Goal: Complete application form: Complete application form

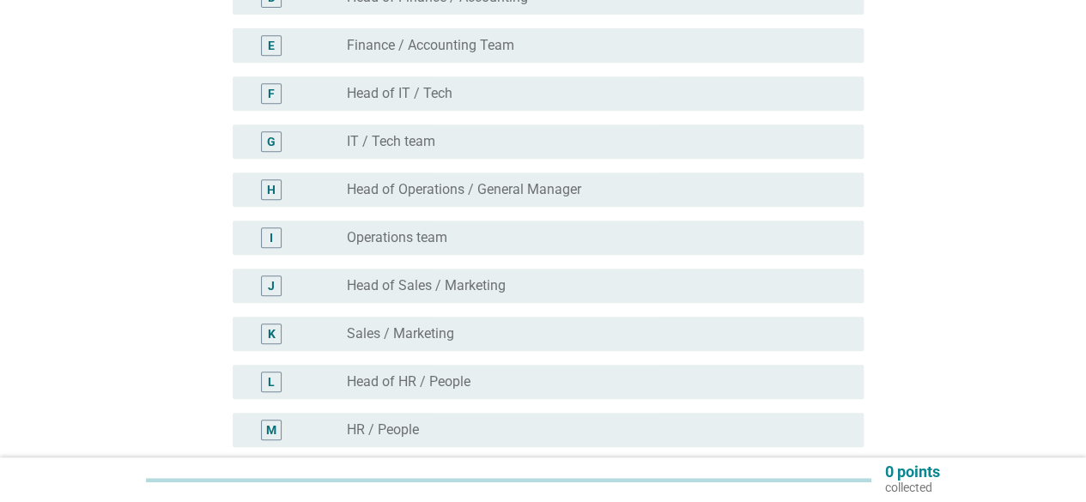
scroll to position [429, 0]
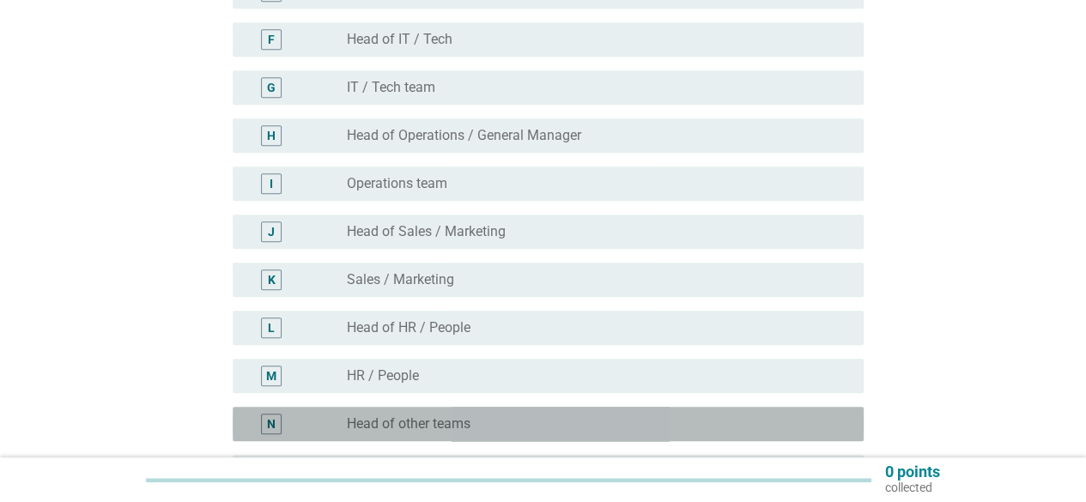
click at [555, 411] on div "N radio_button_unchecked Head of other teams" at bounding box center [548, 424] width 631 height 34
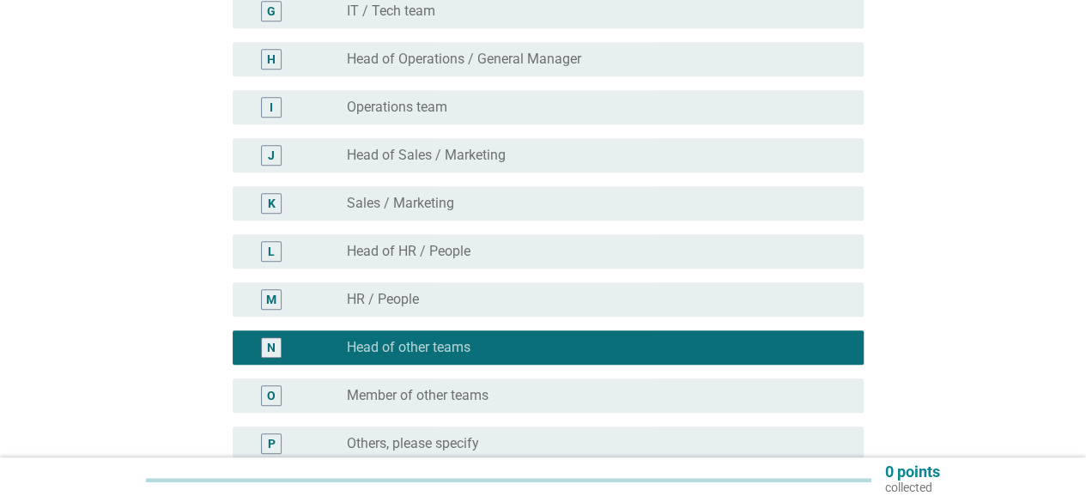
scroll to position [601, 0]
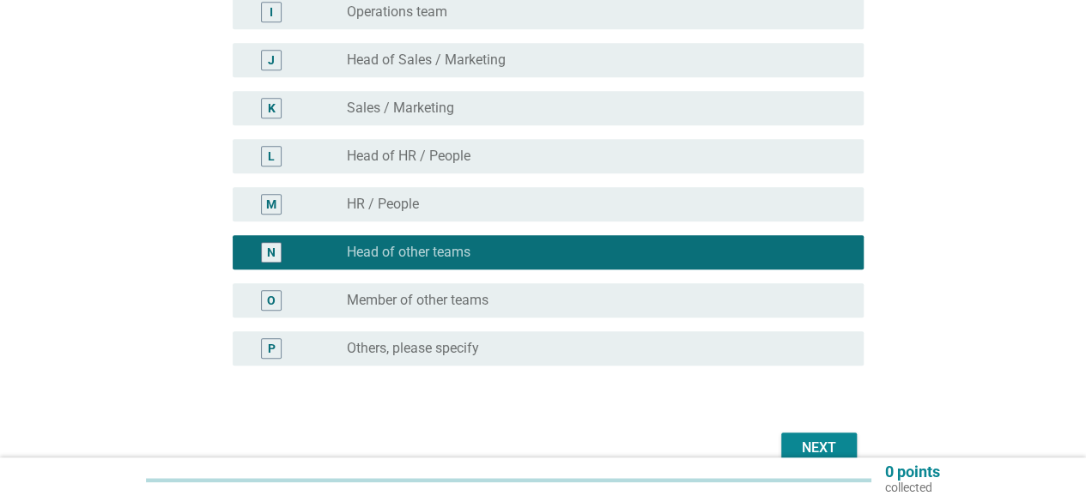
click at [796, 443] on div "Next" at bounding box center [819, 448] width 48 height 21
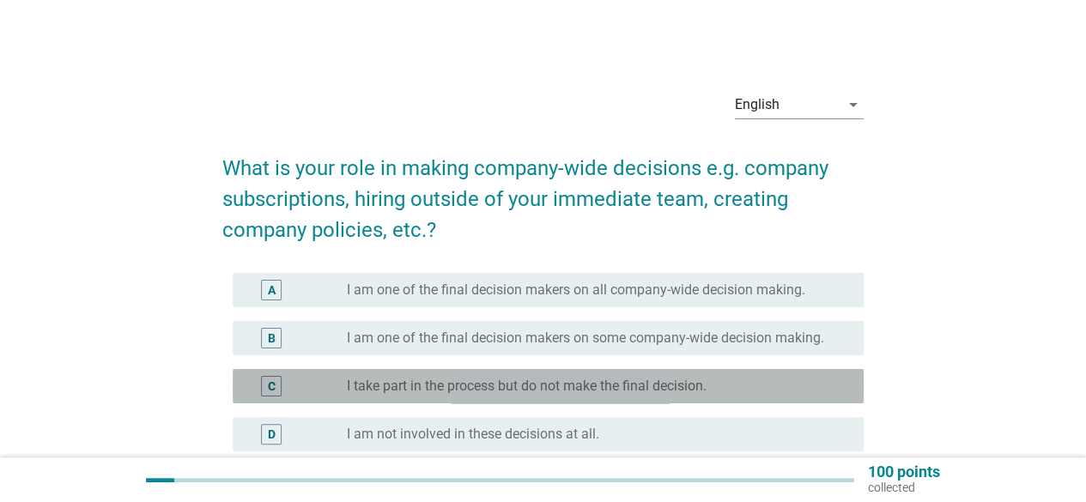
click at [605, 383] on label "I take part in the process but do not make the final decision." at bounding box center [527, 386] width 360 height 17
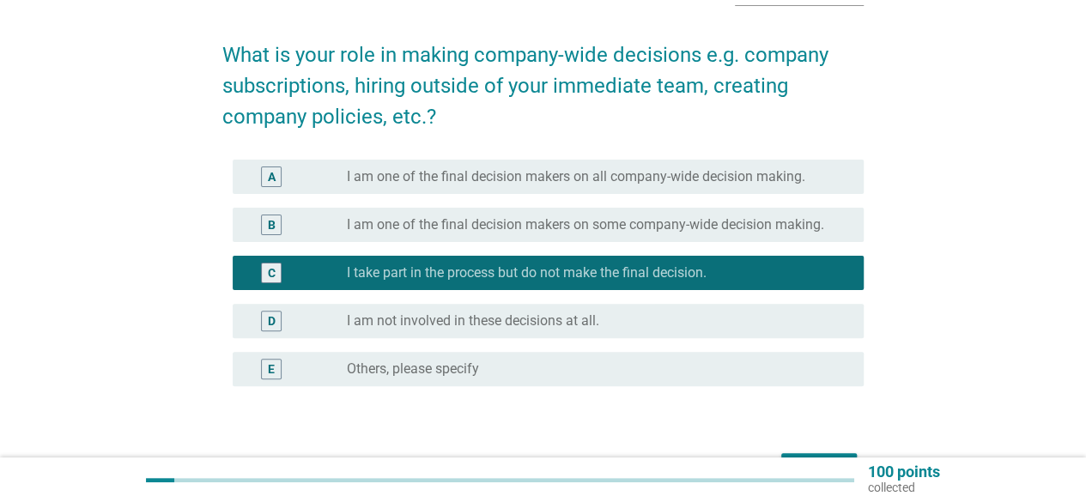
scroll to position [222, 0]
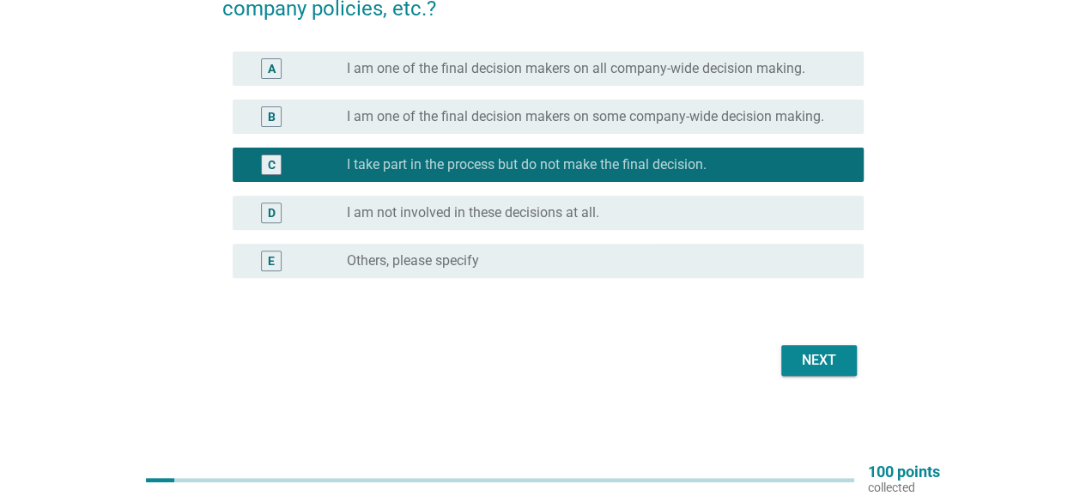
click at [797, 342] on div "Next" at bounding box center [543, 360] width 642 height 41
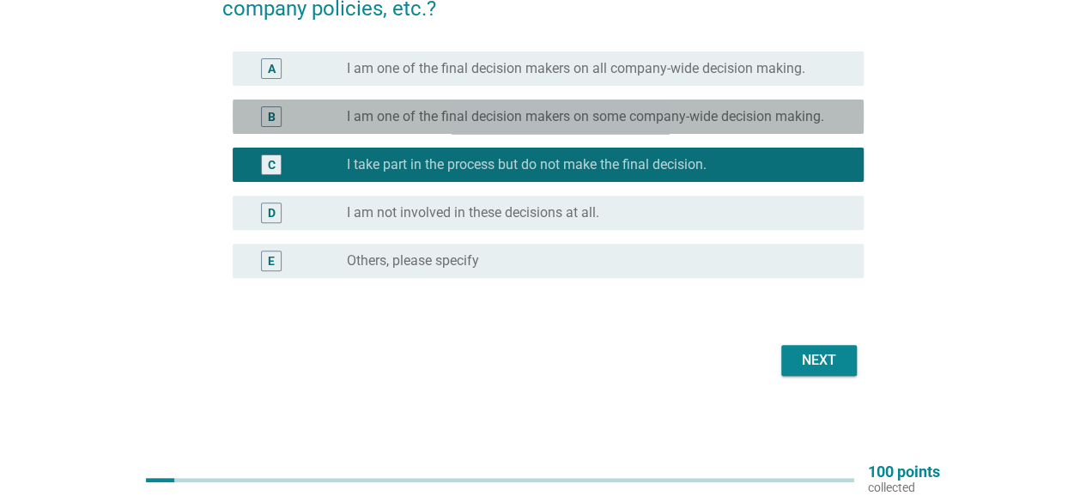
click at [675, 112] on label "I am one of the final decision makers on some company-wide decision making." at bounding box center [585, 116] width 477 height 17
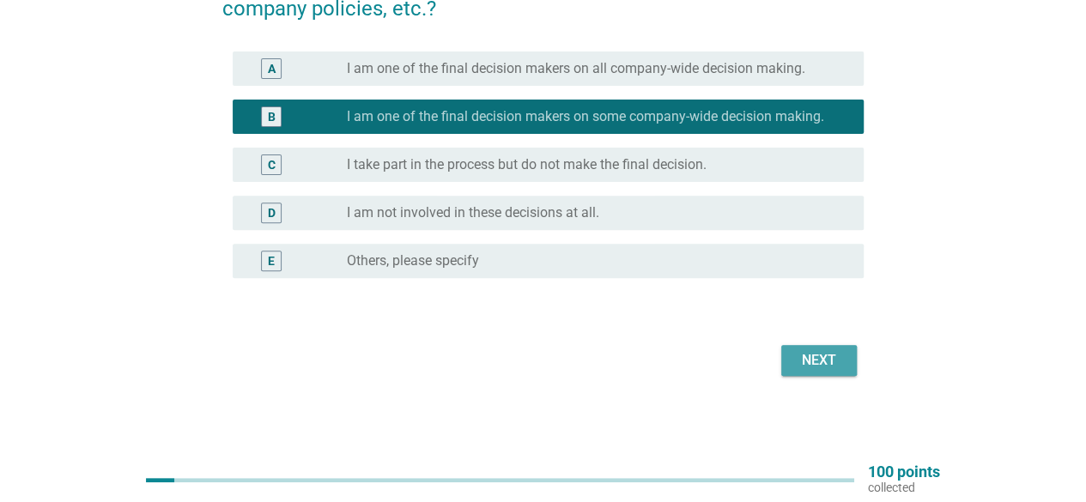
click at [812, 356] on div "Next" at bounding box center [819, 360] width 48 height 21
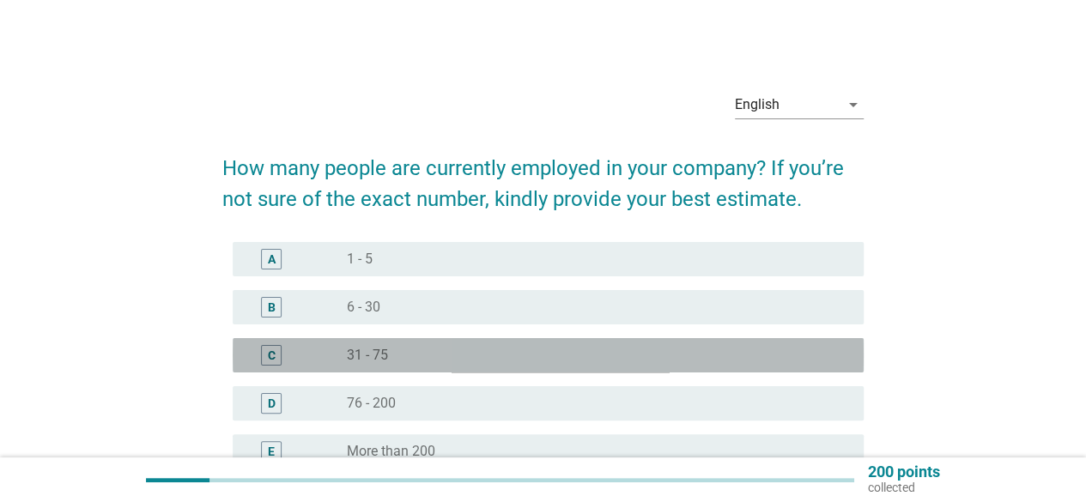
click at [587, 345] on div "radio_button_unchecked 31 - 75" at bounding box center [598, 355] width 503 height 21
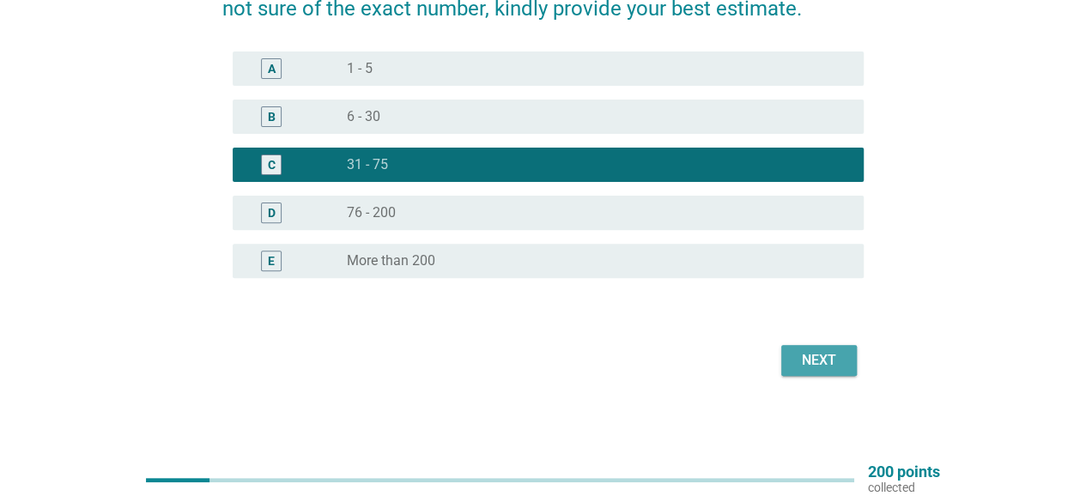
click at [848, 364] on button "Next" at bounding box center [820, 360] width 76 height 31
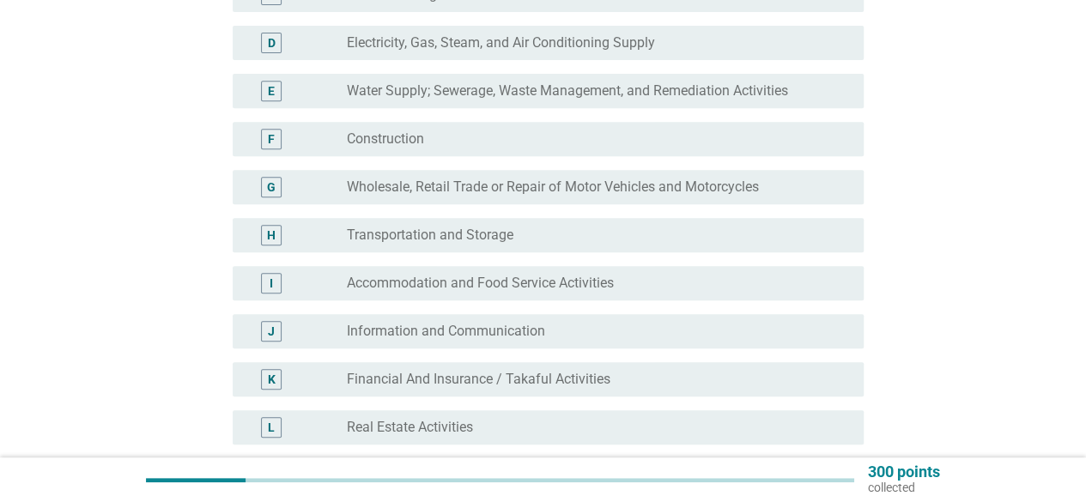
scroll to position [344, 0]
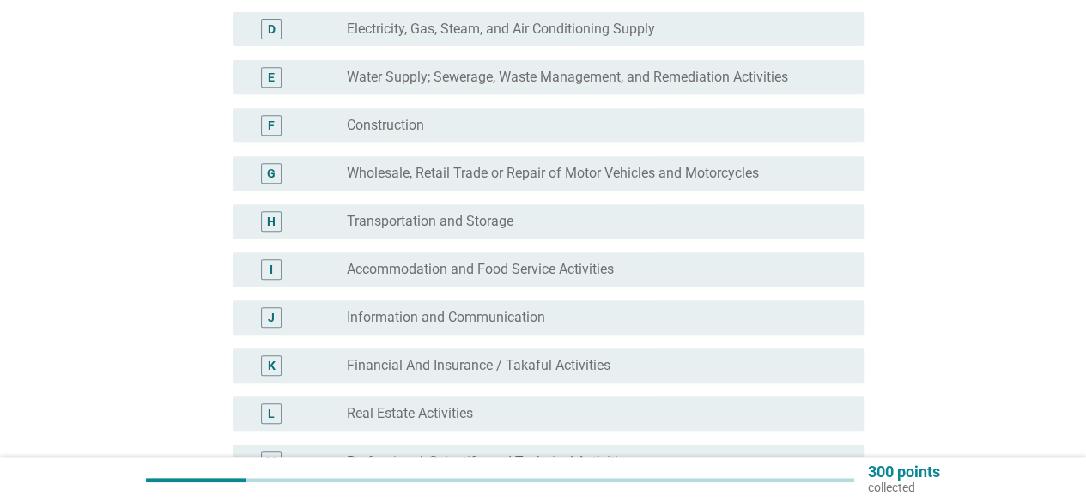
click at [579, 183] on div "radio_button_unchecked Wholesale, Retail Trade or Repair of Motor Vehicles and …" at bounding box center [598, 173] width 503 height 21
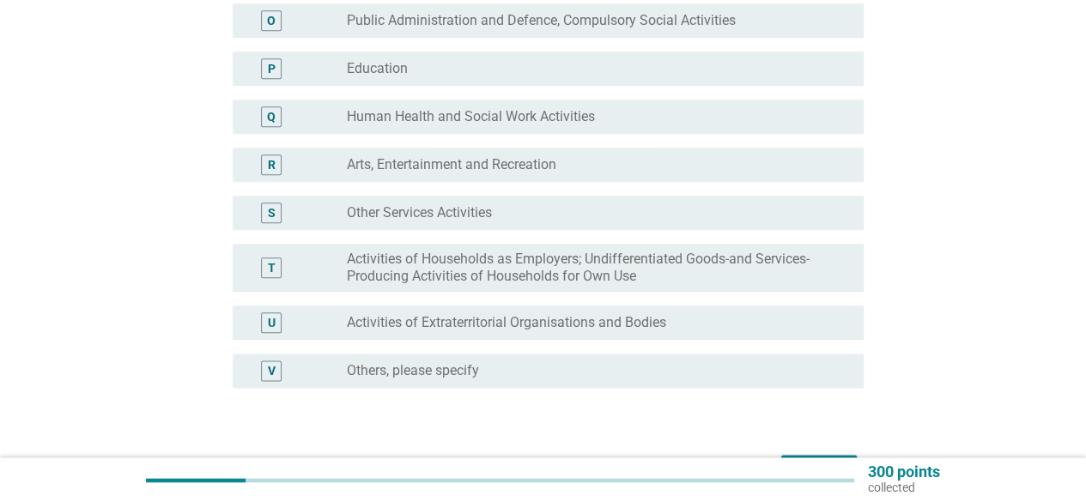
scroll to position [905, 0]
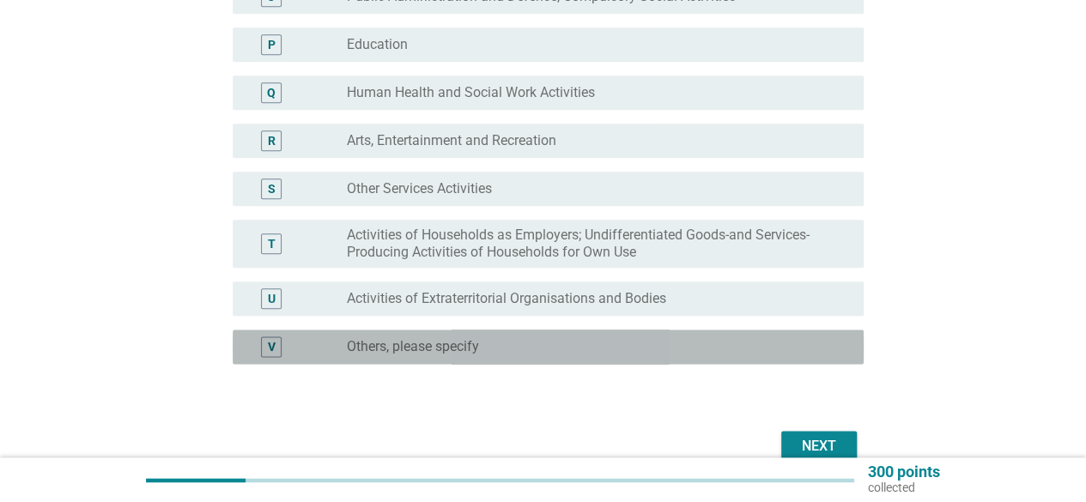
click at [602, 337] on div "radio_button_unchecked Others, please specify" at bounding box center [598, 347] width 503 height 21
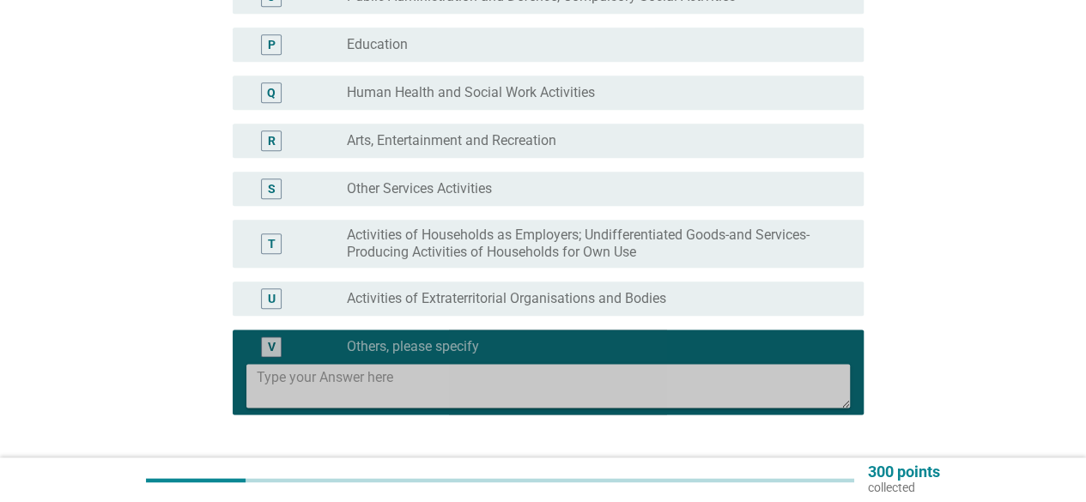
click at [630, 392] on textarea at bounding box center [553, 386] width 593 height 44
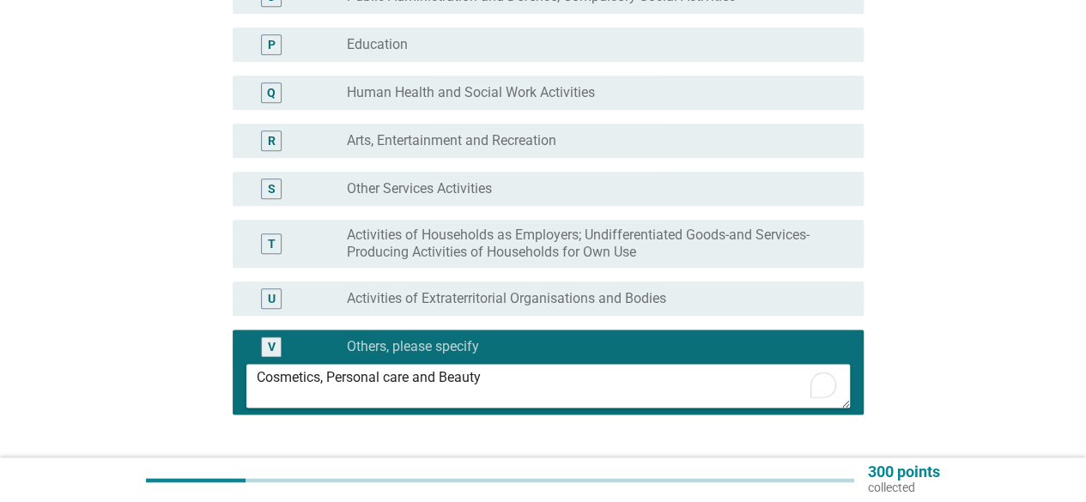
scroll to position [991, 0]
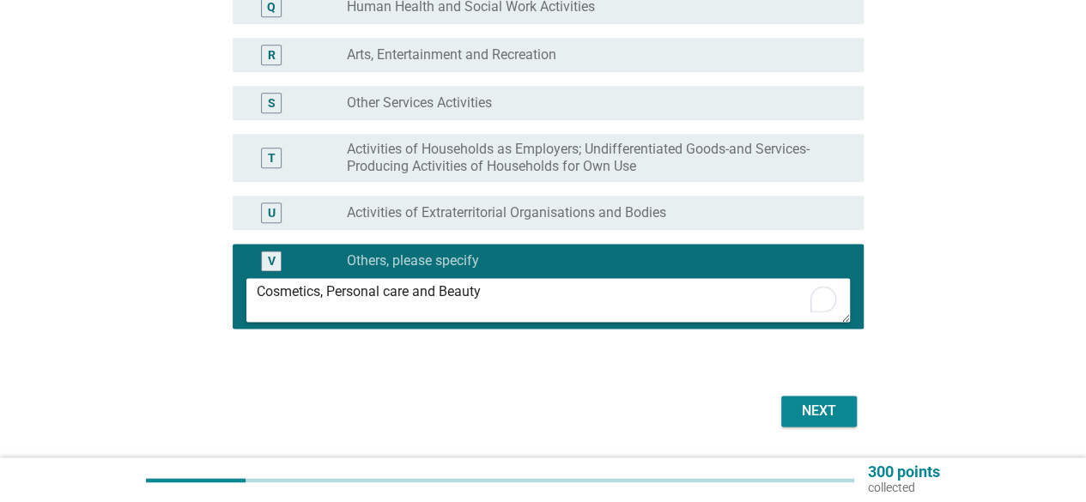
type textarea "Cosmetics, Personal care and Beauty"
click at [831, 401] on button "Next" at bounding box center [820, 411] width 76 height 31
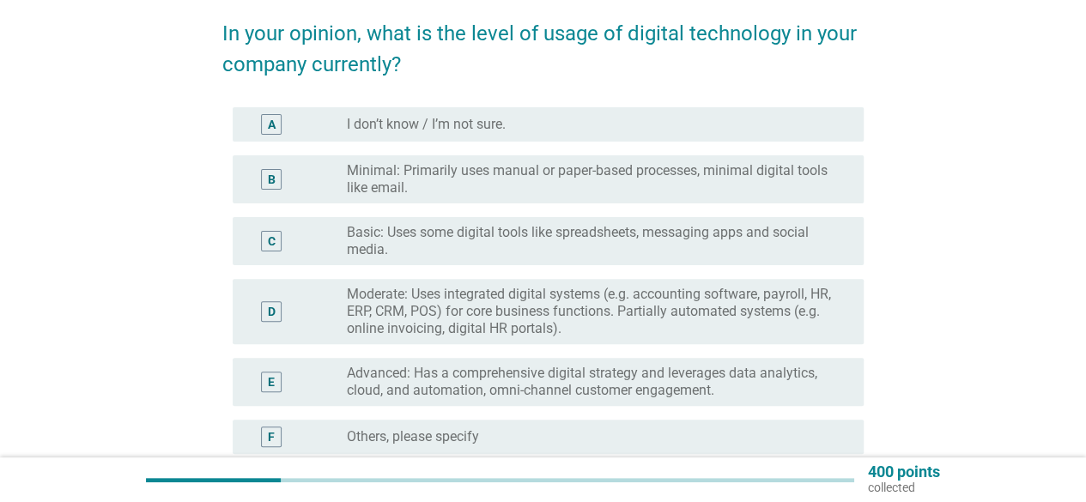
scroll to position [172, 0]
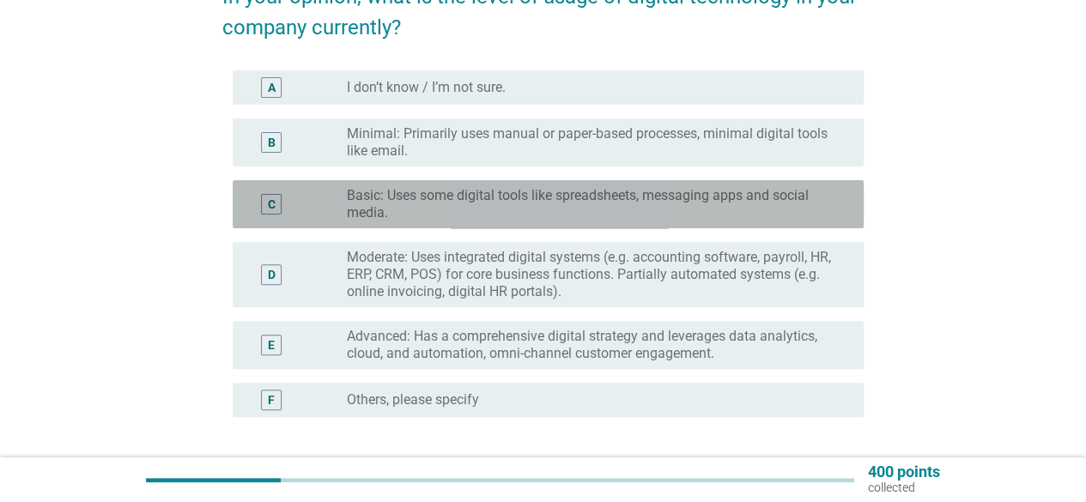
click at [550, 212] on label "Basic: Uses some digital tools like spreadsheets, messaging apps and social med…" at bounding box center [592, 204] width 490 height 34
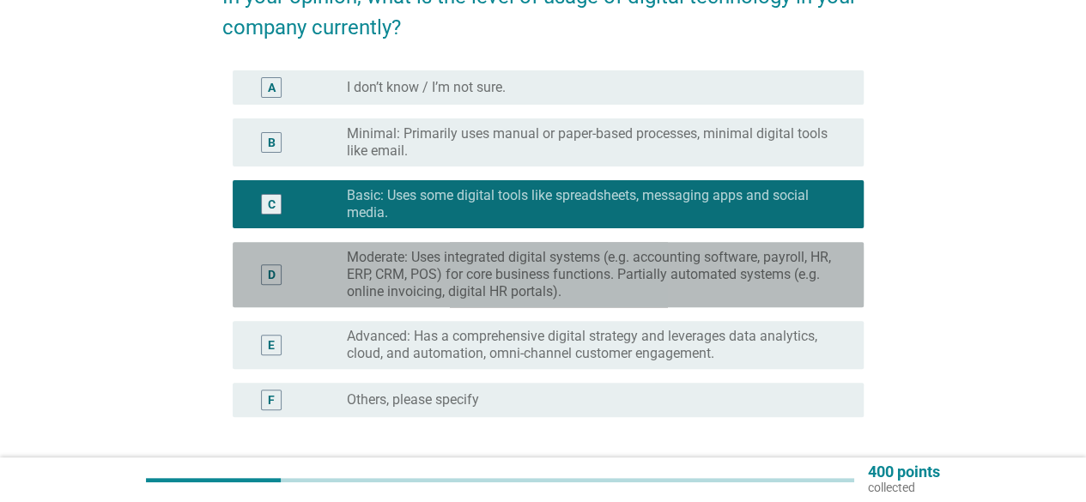
click at [560, 269] on label "Moderate: Uses integrated digital systems (e.g. accounting software, payroll, H…" at bounding box center [592, 275] width 490 height 52
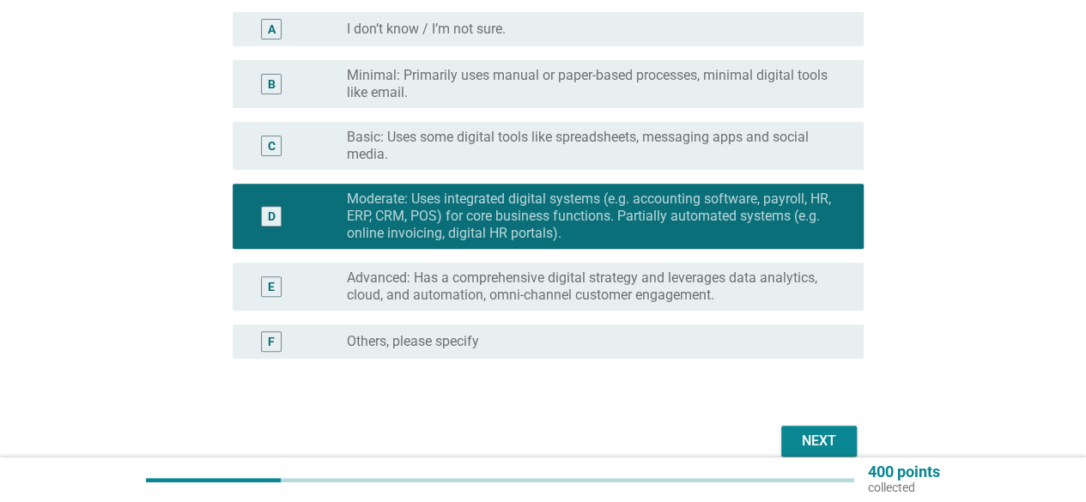
scroll to position [258, 0]
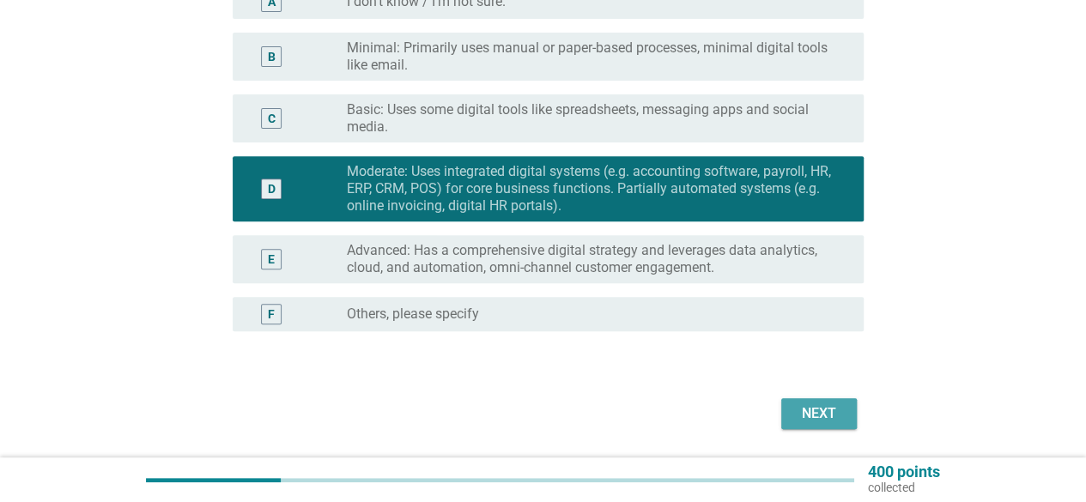
click at [805, 410] on div "Next" at bounding box center [819, 414] width 48 height 21
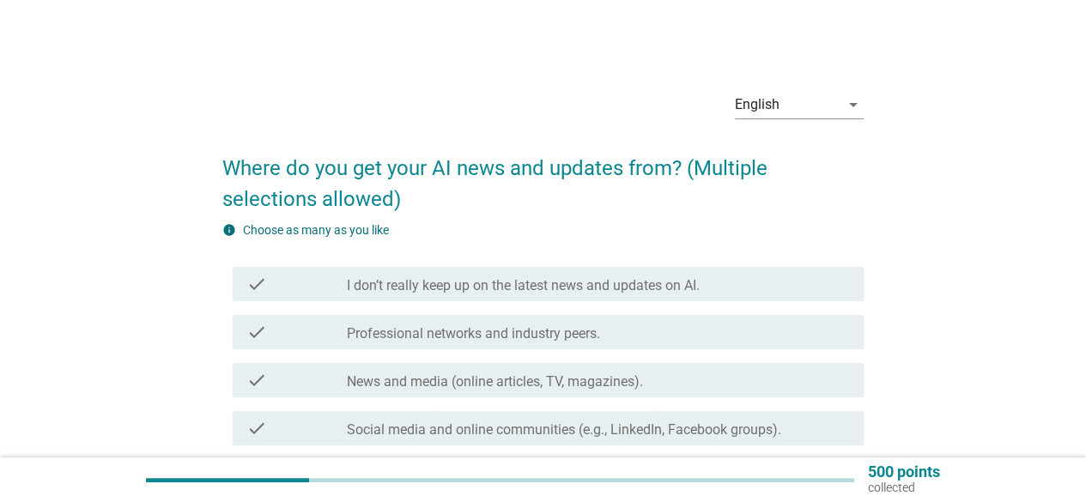
scroll to position [86, 0]
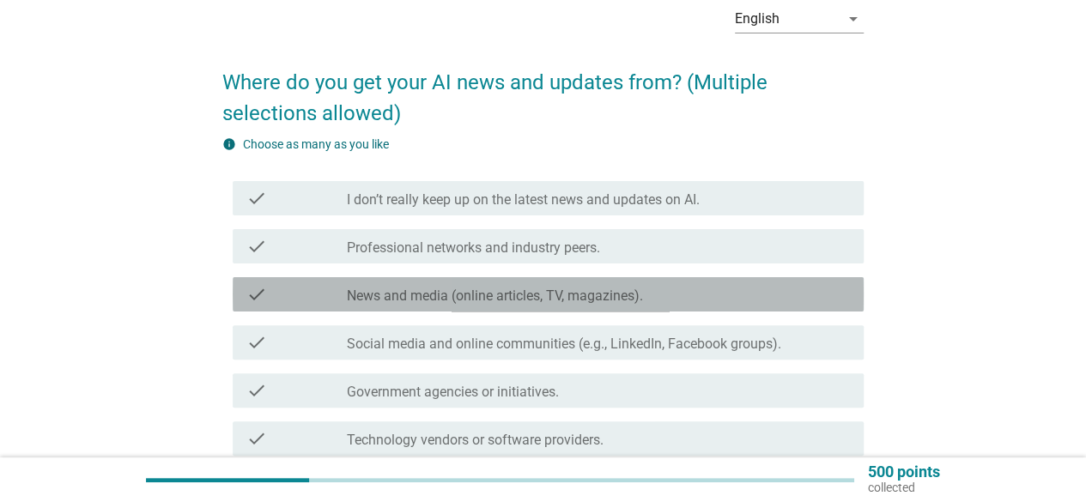
click at [651, 284] on div "check_box_outline_blank News and media (online articles, TV, magazines)." at bounding box center [598, 294] width 503 height 21
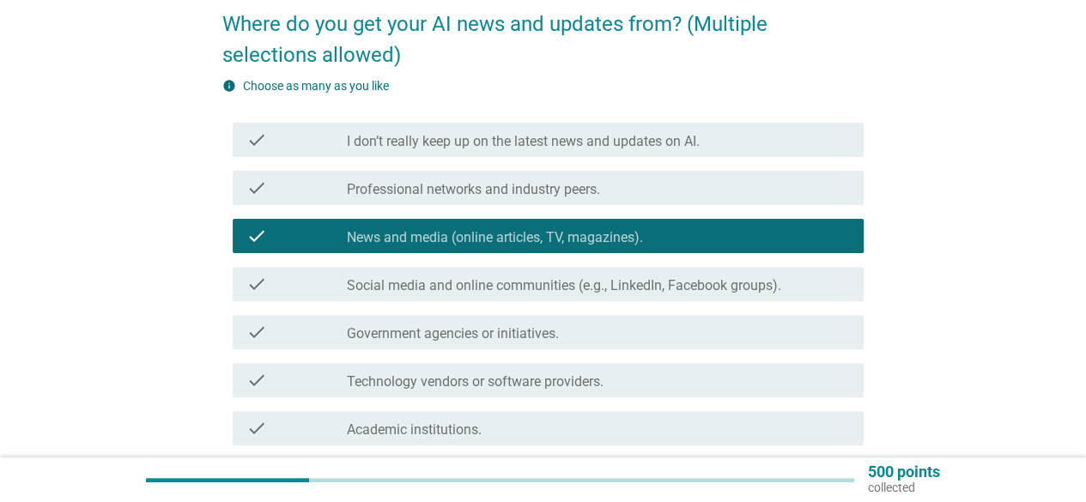
scroll to position [172, 0]
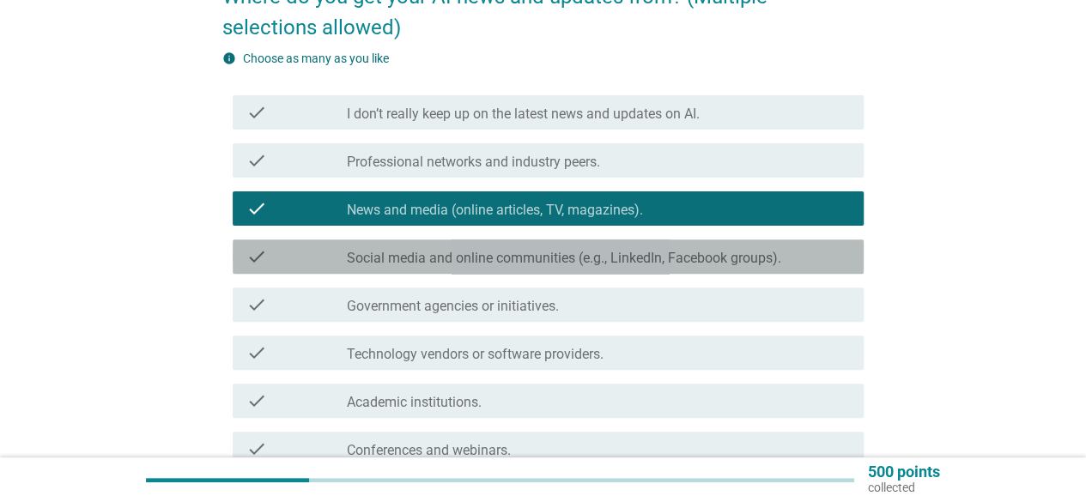
click at [660, 272] on div "check check_box_outline_blank Social media and online communities (e.g., Linked…" at bounding box center [548, 257] width 631 height 34
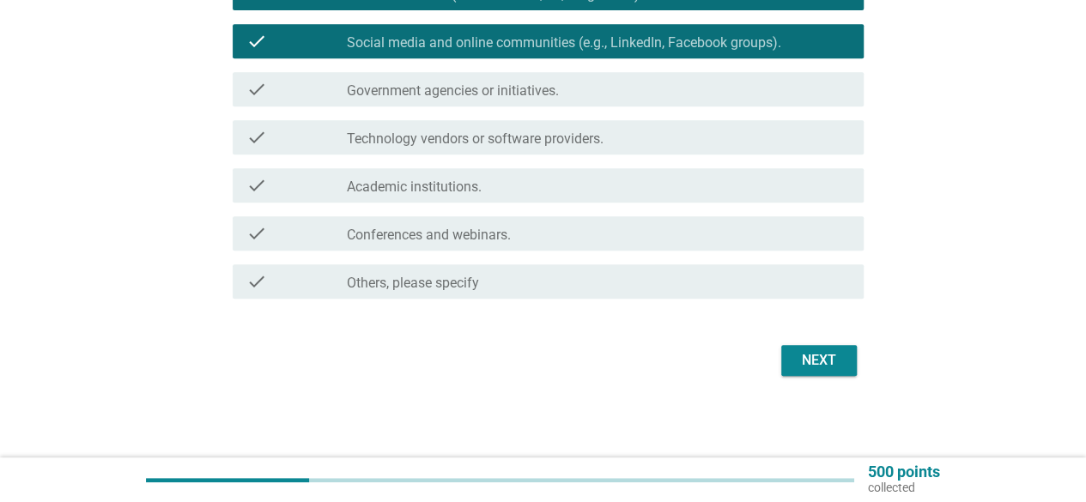
scroll to position [388, 0]
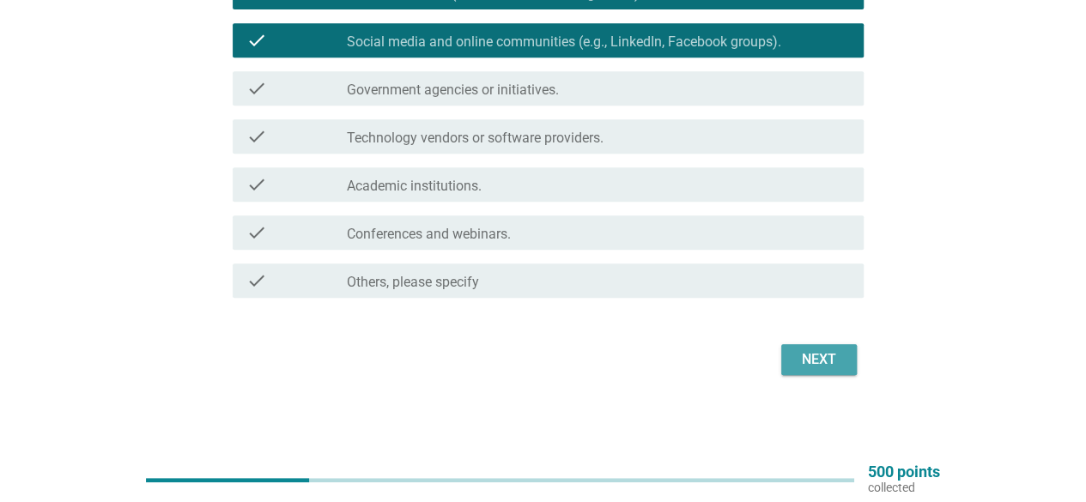
click at [805, 360] on div "Next" at bounding box center [819, 360] width 48 height 21
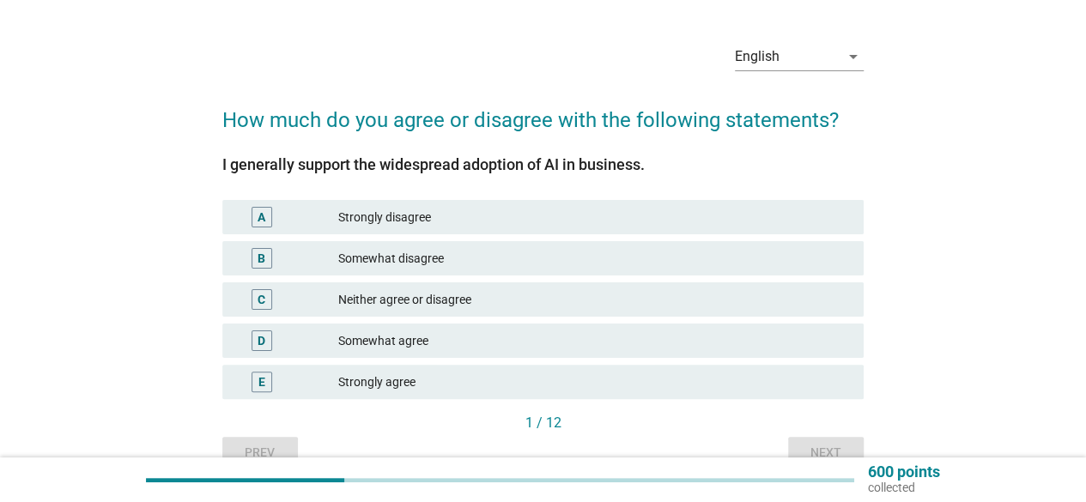
scroll to position [86, 0]
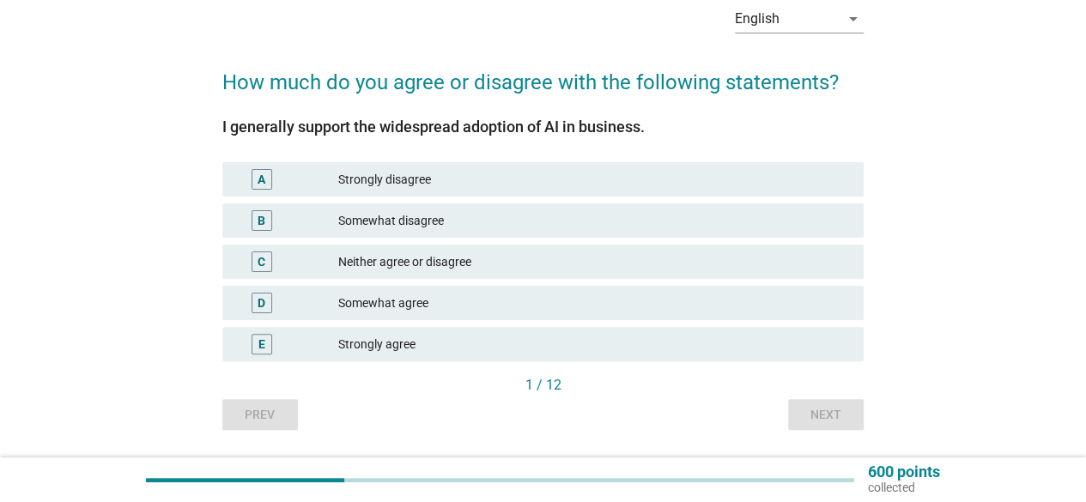
click at [569, 346] on div "Strongly agree" at bounding box center [594, 344] width 512 height 21
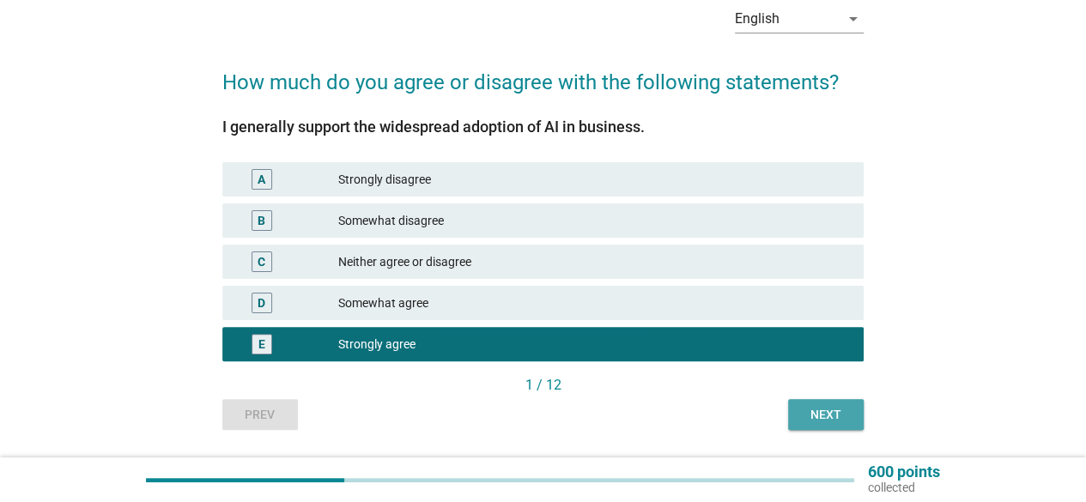
click at [814, 410] on div "Next" at bounding box center [826, 415] width 48 height 18
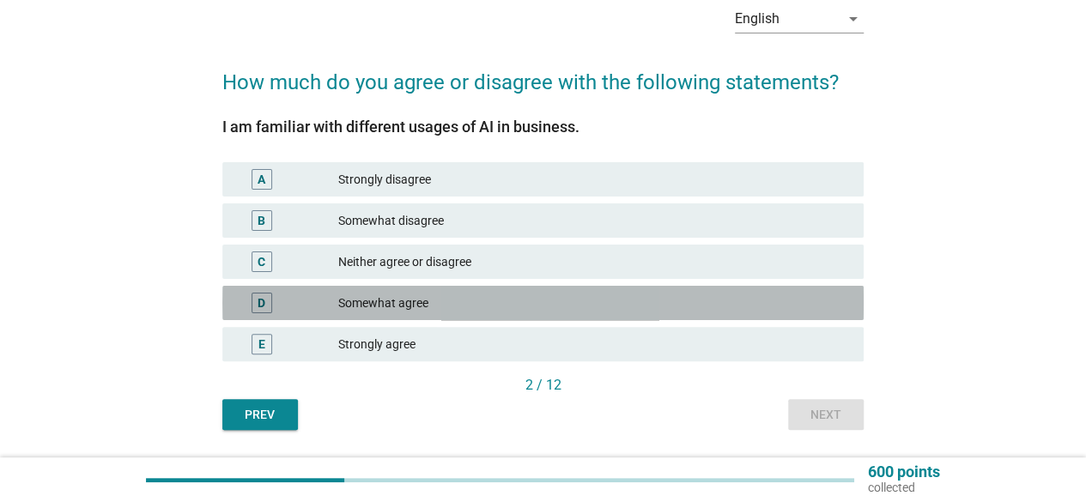
click at [683, 291] on div "D Somewhat agree" at bounding box center [543, 303] width 642 height 34
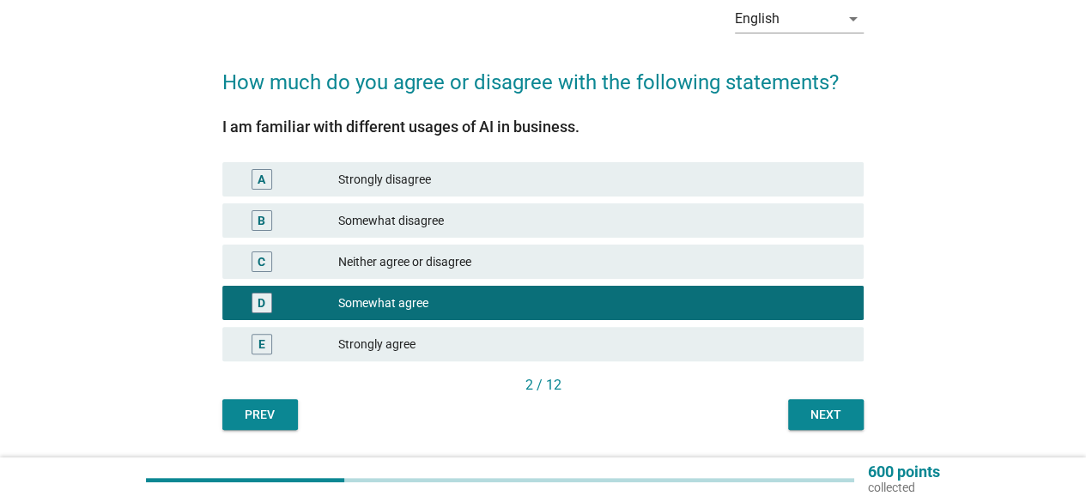
click at [819, 413] on div "Next" at bounding box center [826, 415] width 48 height 18
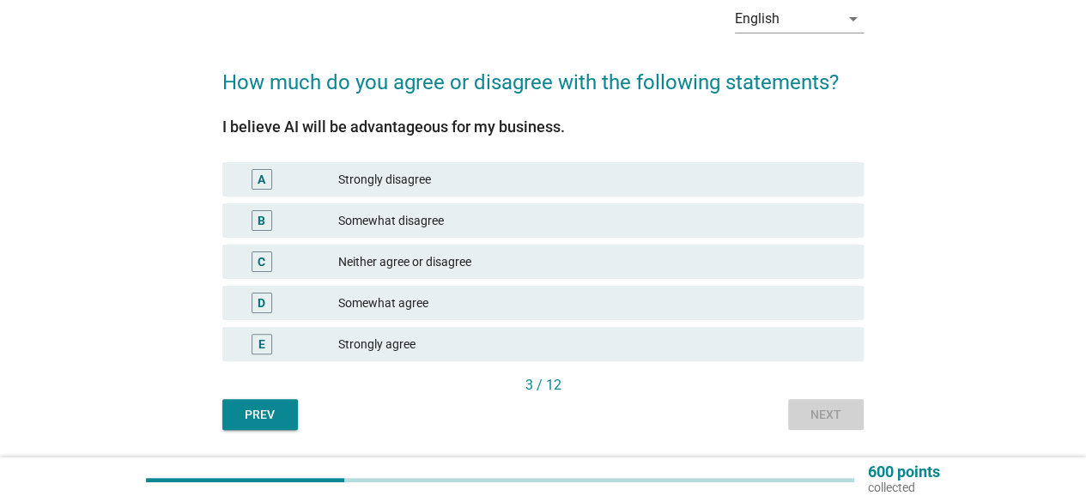
scroll to position [0, 0]
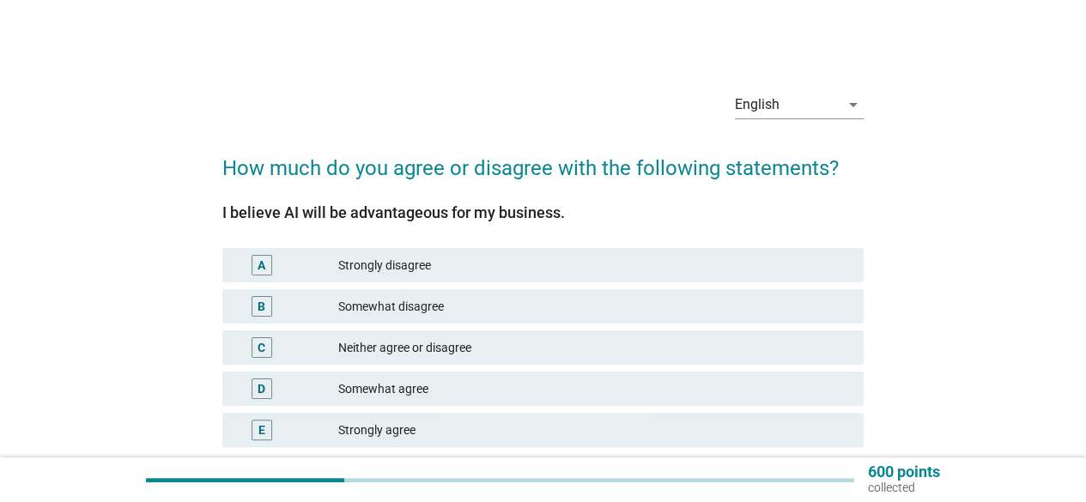
click at [747, 423] on div "Strongly agree" at bounding box center [594, 430] width 512 height 21
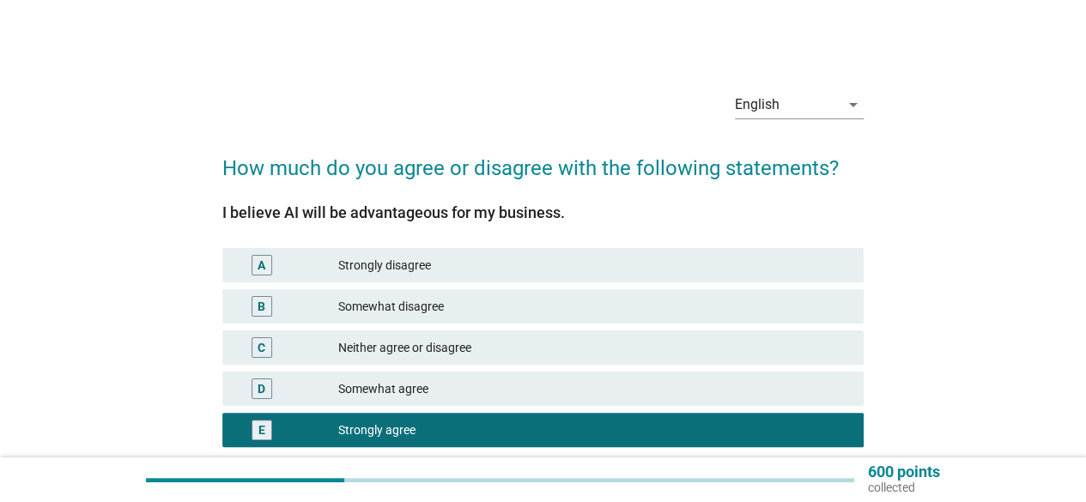
scroll to position [136, 0]
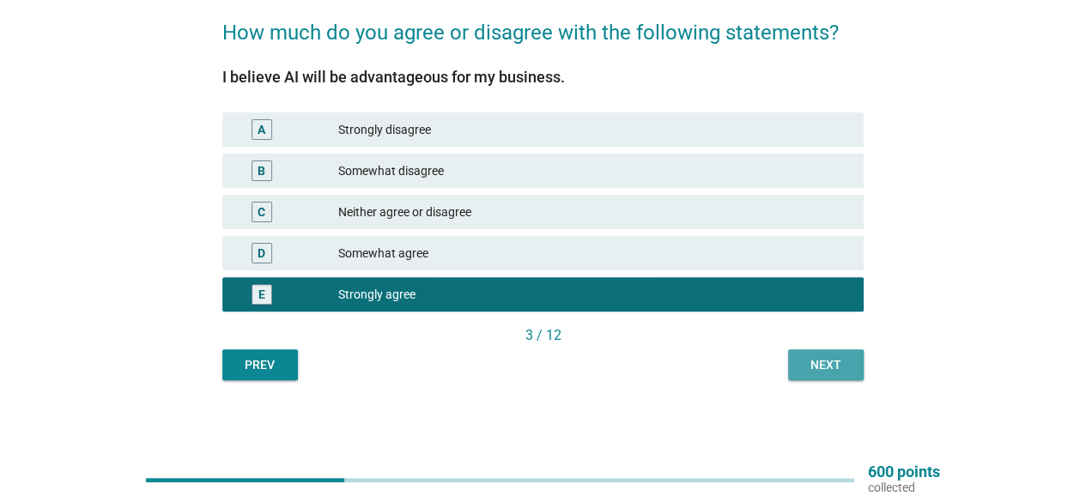
click at [813, 366] on div "Next" at bounding box center [826, 365] width 48 height 18
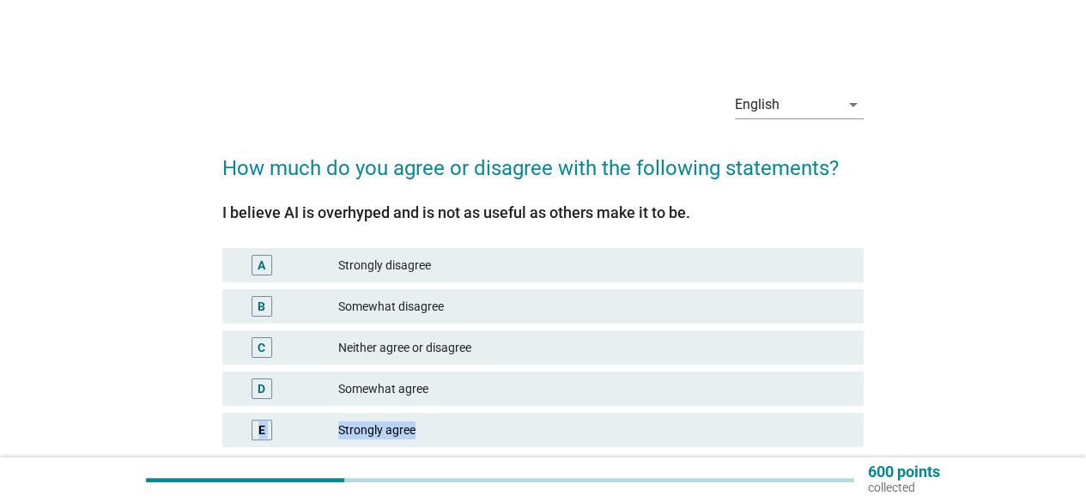
click at [687, 409] on div "A Strongly disagree B Somewhat disagree C Neither agree or disagree D Somewhat …" at bounding box center [543, 348] width 648 height 206
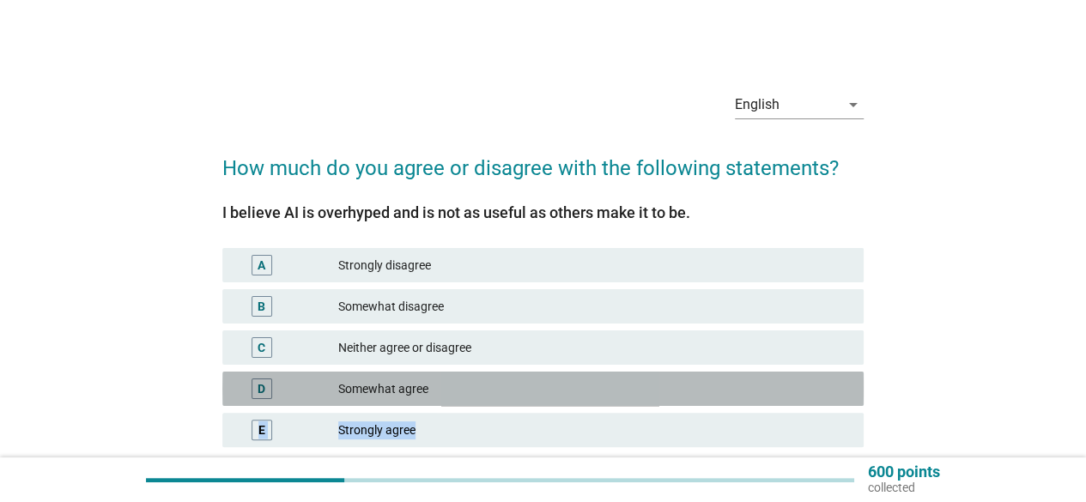
click at [680, 392] on div "Somewhat agree" at bounding box center [594, 389] width 512 height 21
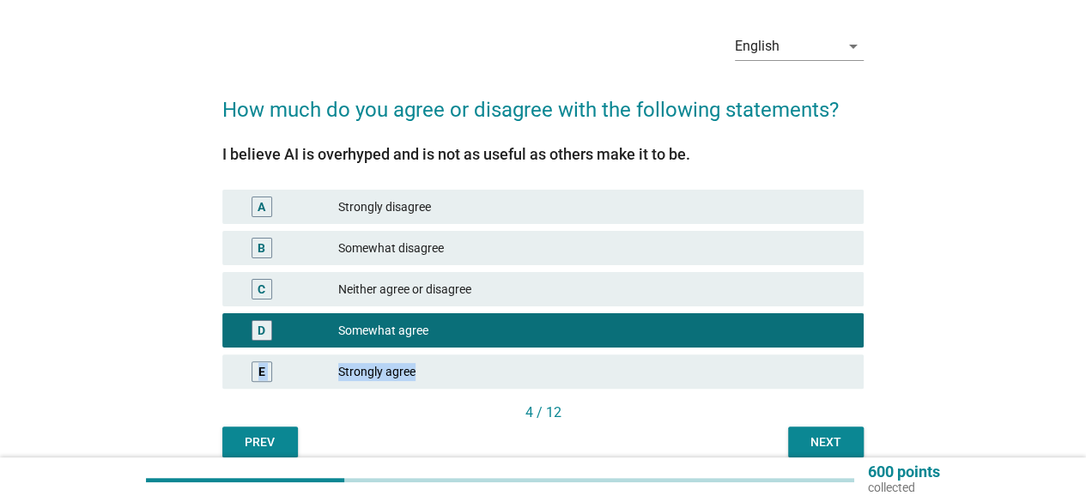
scroll to position [86, 0]
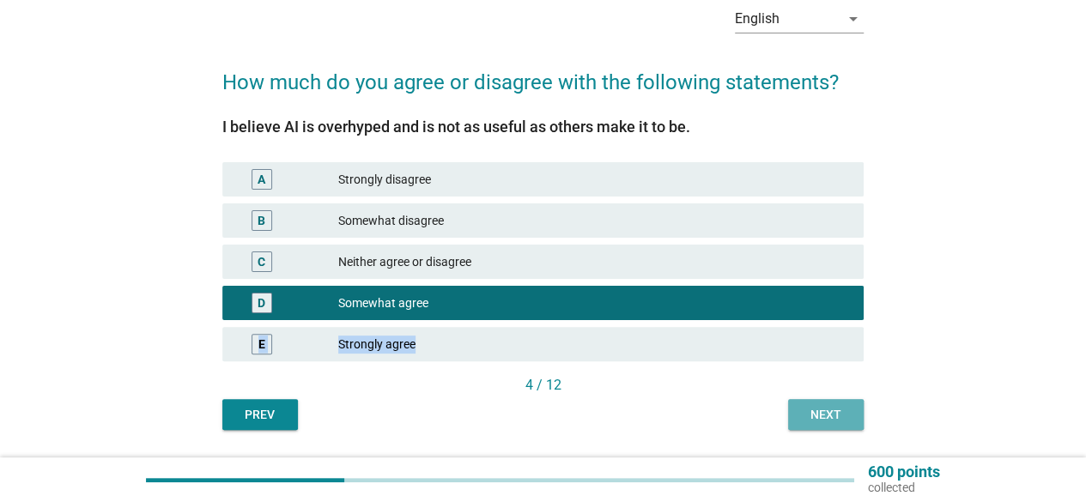
click at [827, 406] on div "Next" at bounding box center [826, 415] width 48 height 18
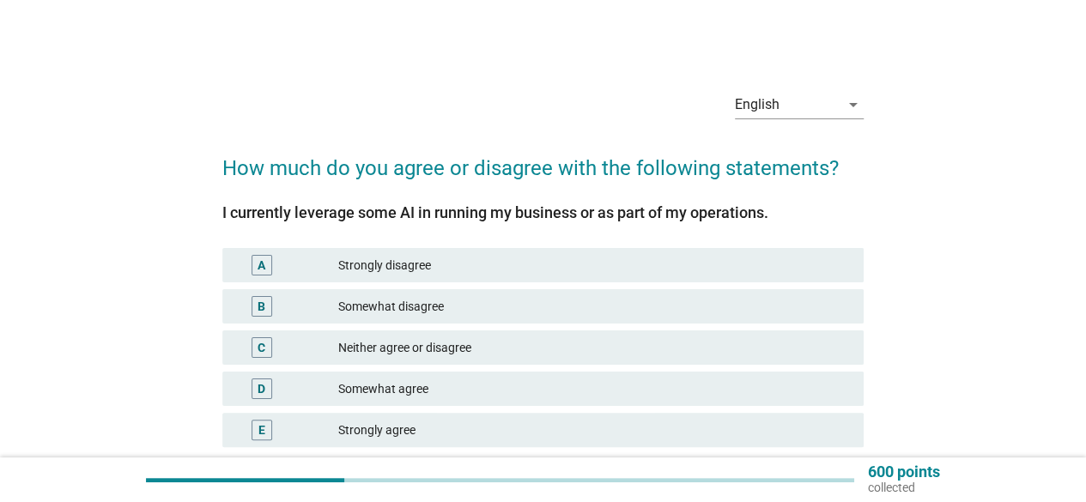
click at [682, 394] on div "Somewhat agree" at bounding box center [594, 389] width 512 height 21
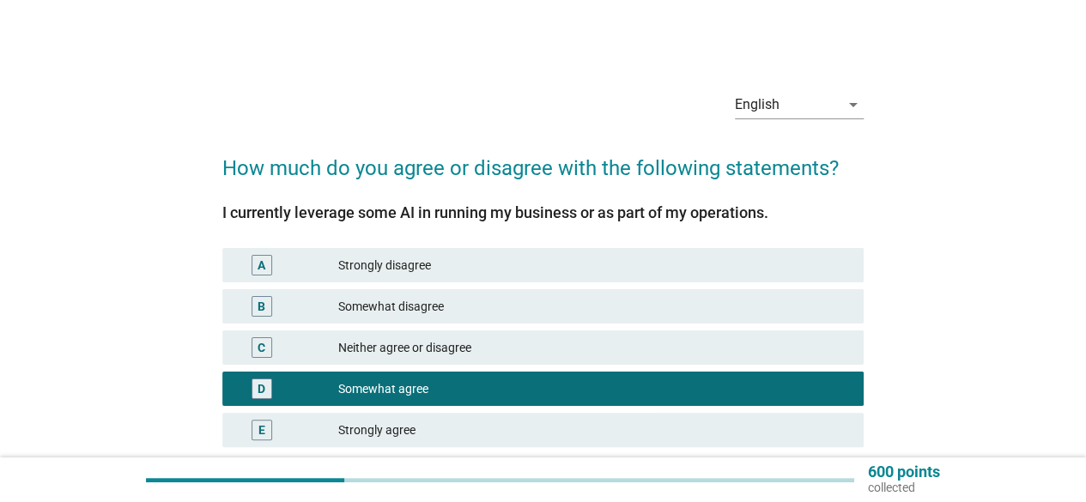
scroll to position [136, 0]
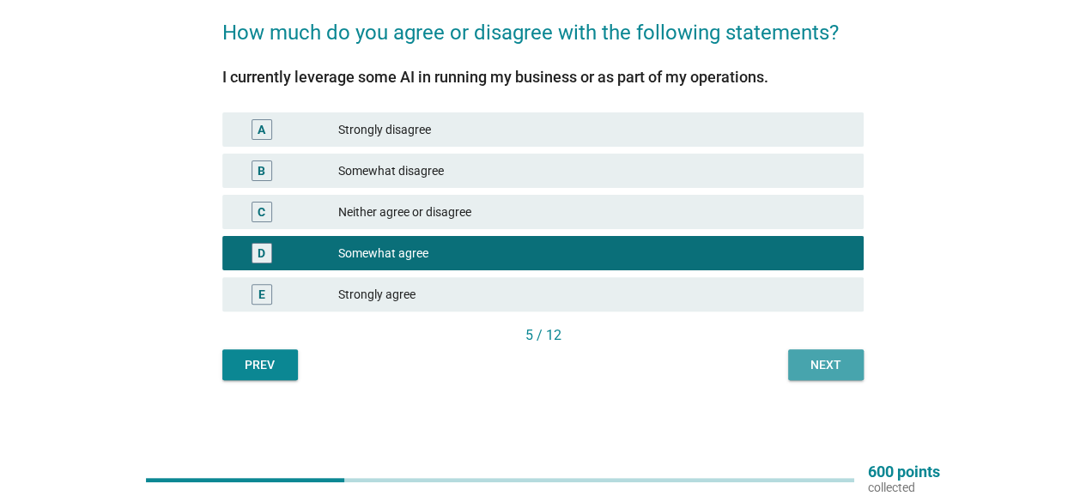
click at [816, 362] on div "Next" at bounding box center [826, 365] width 48 height 18
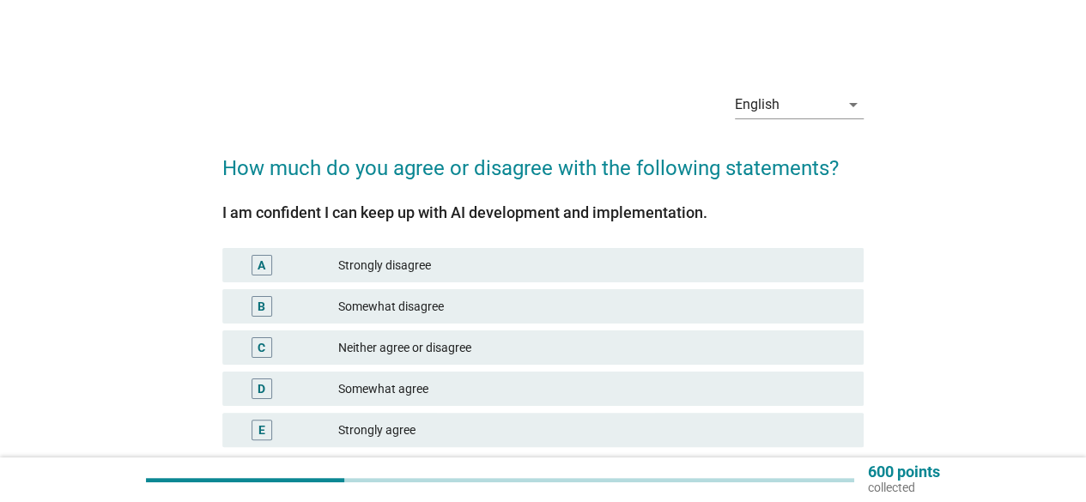
click at [800, 429] on div "Strongly agree" at bounding box center [594, 430] width 512 height 21
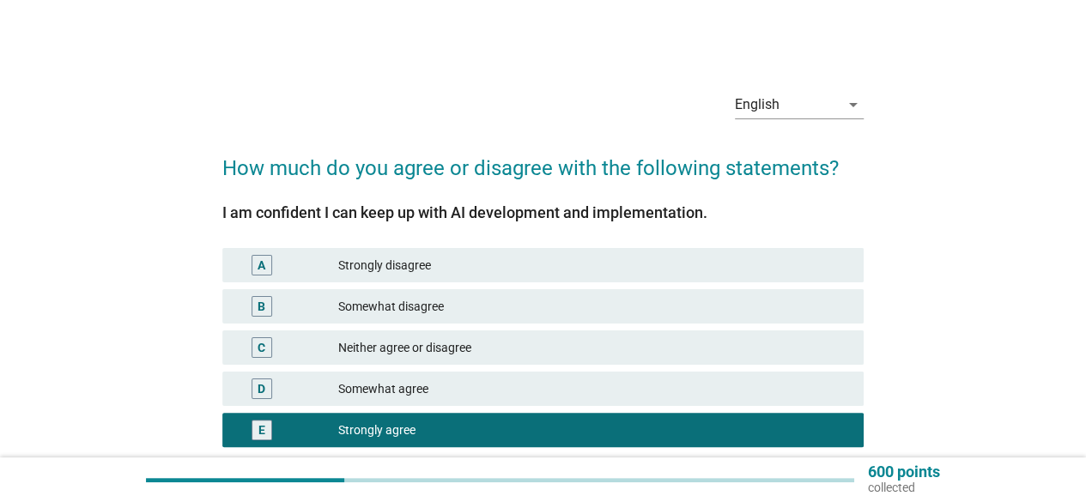
scroll to position [136, 0]
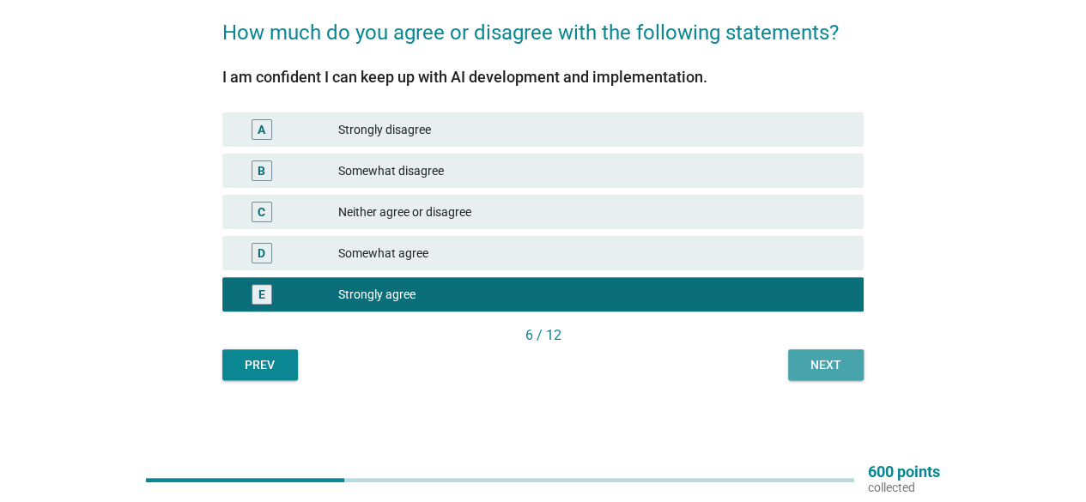
click at [816, 359] on div "Next" at bounding box center [826, 365] width 48 height 18
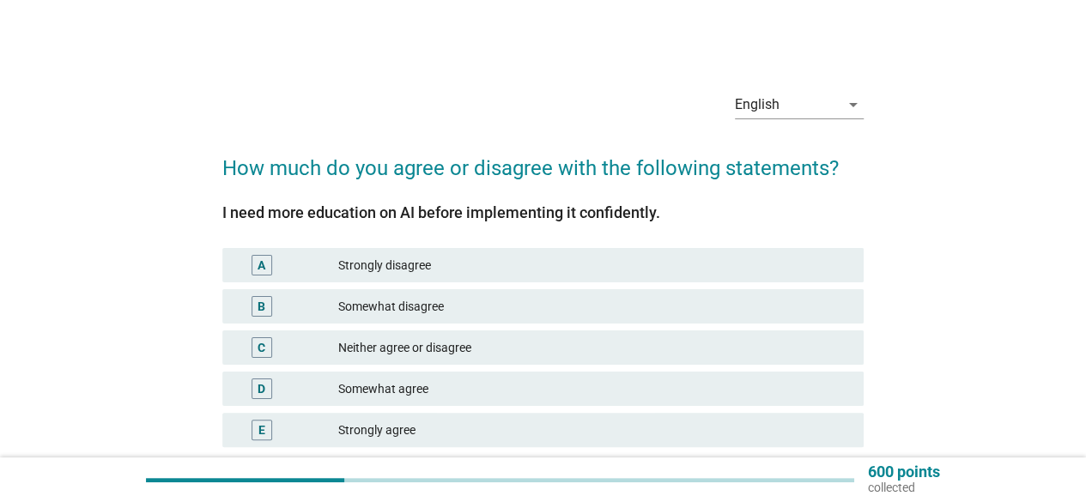
click at [678, 411] on div "E Strongly agree" at bounding box center [543, 430] width 648 height 41
drag, startPoint x: 680, startPoint y: 410, endPoint x: 682, endPoint y: 392, distance: 17.3
click at [680, 411] on div "E Strongly agree" at bounding box center [543, 430] width 648 height 41
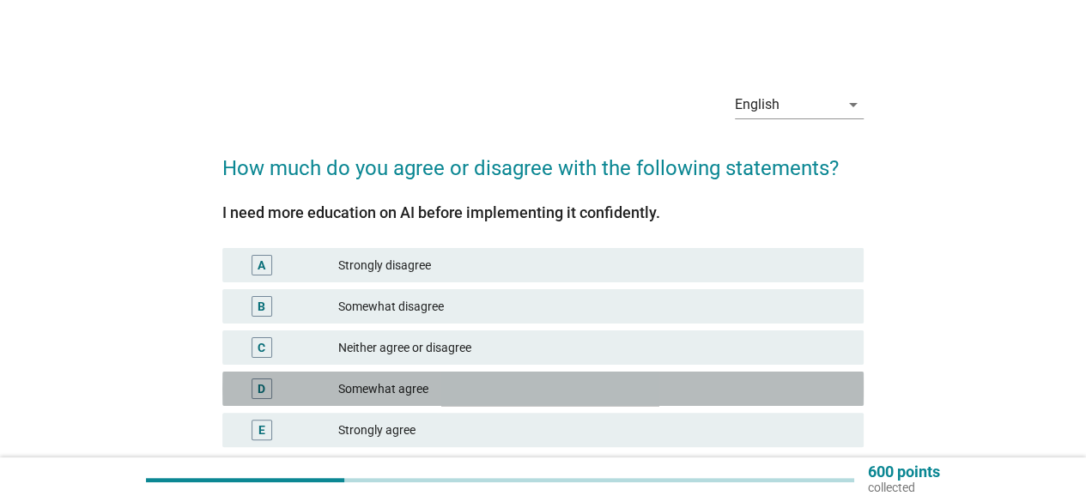
click at [682, 391] on div "Somewhat agree" at bounding box center [594, 389] width 512 height 21
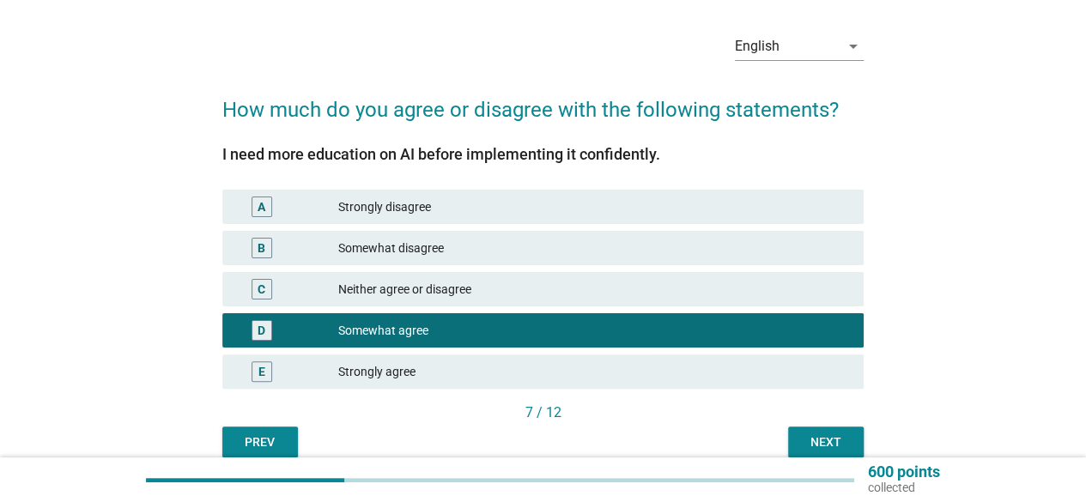
scroll to position [86, 0]
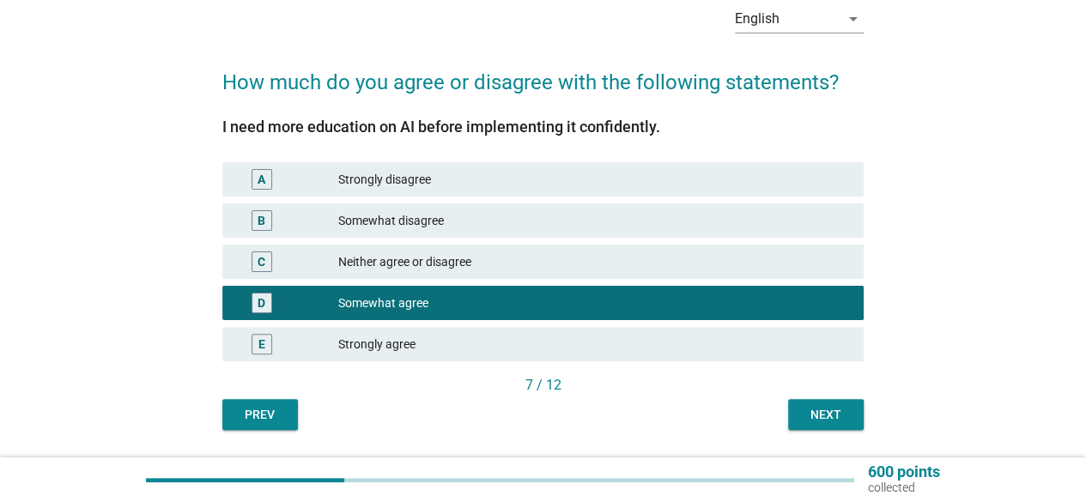
click at [851, 393] on div "7 / 12" at bounding box center [543, 385] width 642 height 21
click at [848, 408] on div "Next" at bounding box center [826, 415] width 48 height 18
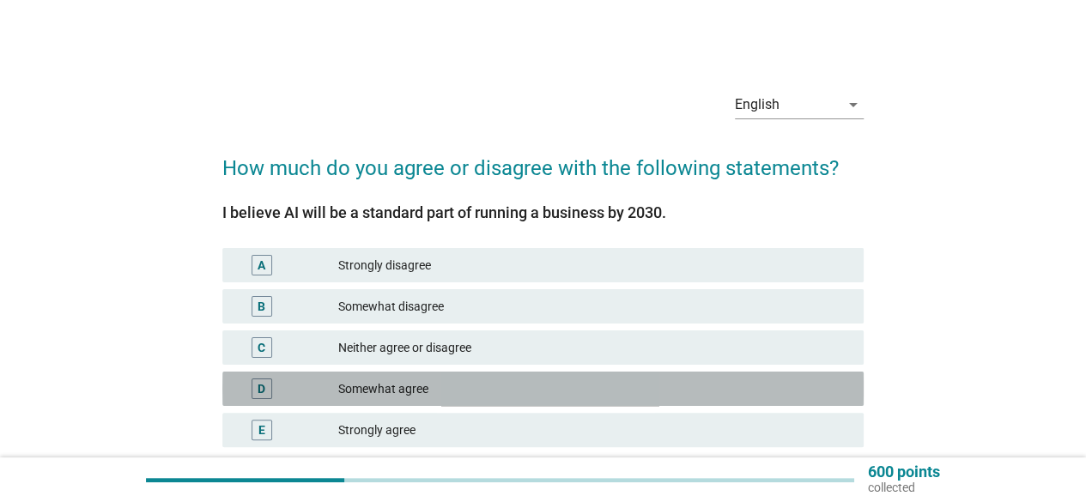
click at [685, 394] on div "Somewhat agree" at bounding box center [594, 389] width 512 height 21
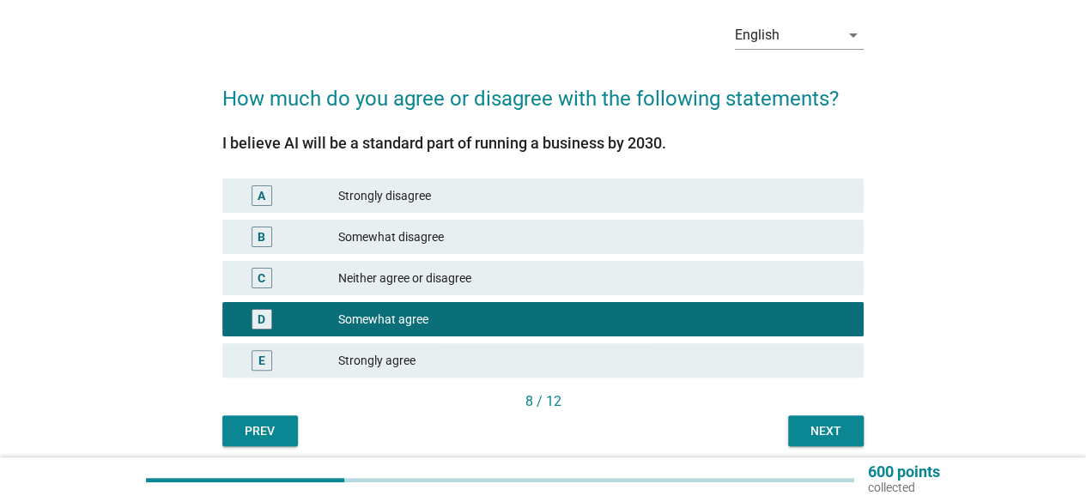
scroll to position [86, 0]
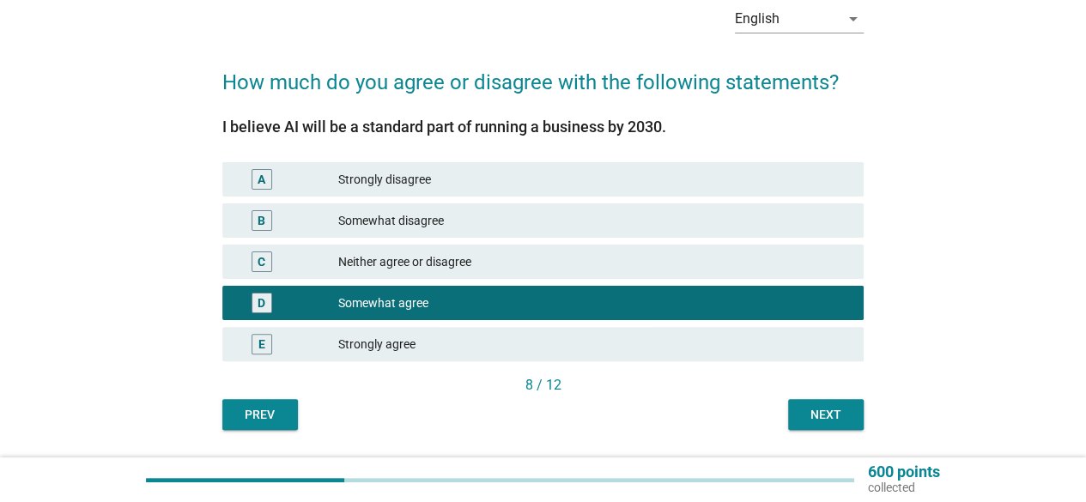
click at [828, 389] on div "8 / 12" at bounding box center [543, 385] width 642 height 21
click at [820, 409] on div "Next" at bounding box center [826, 415] width 48 height 18
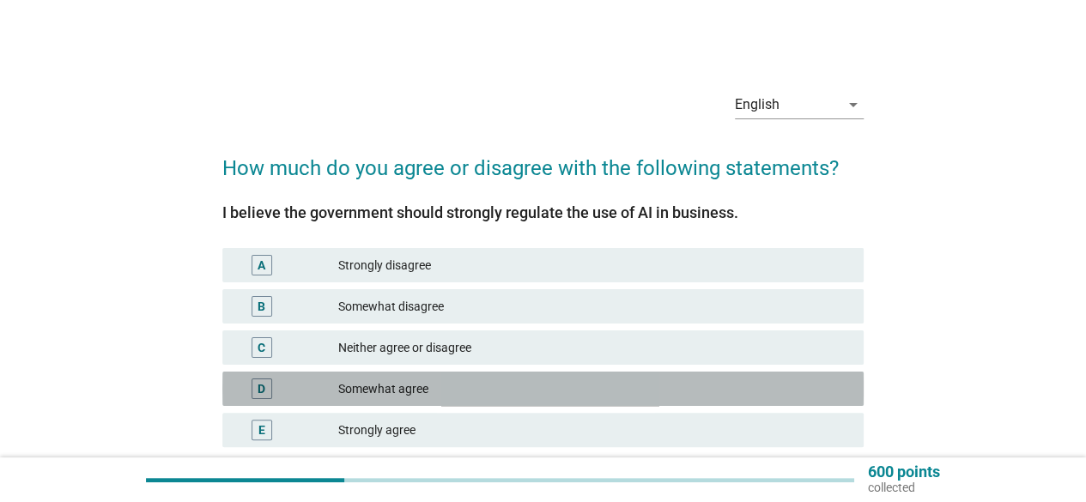
click at [685, 389] on div "Somewhat agree" at bounding box center [594, 389] width 512 height 21
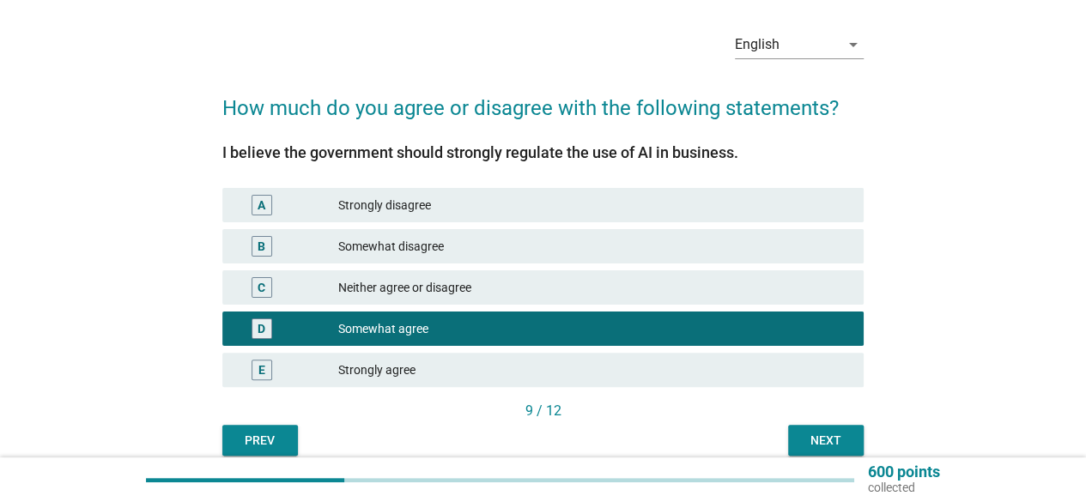
scroll to position [86, 0]
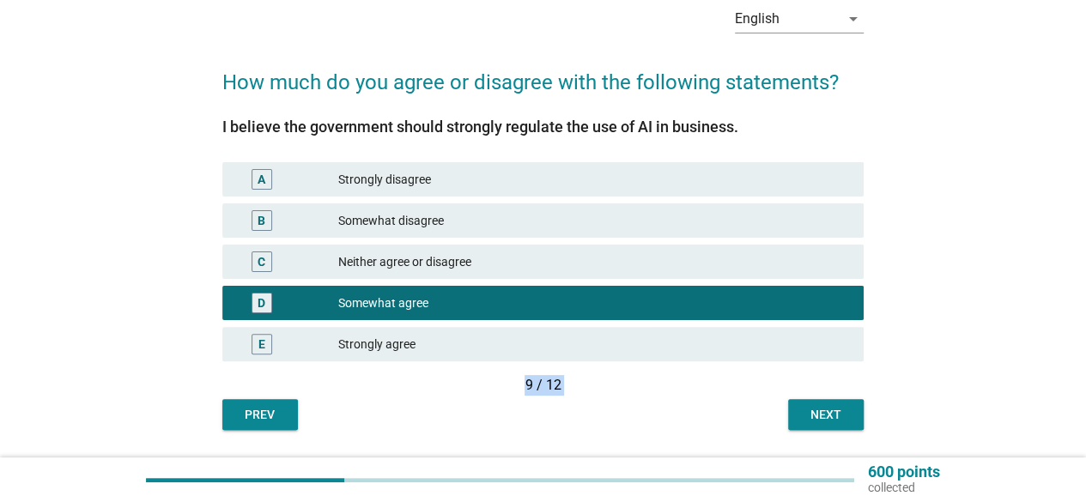
drag, startPoint x: 835, startPoint y: 434, endPoint x: 739, endPoint y: 291, distance: 171.5
click at [742, 305] on div "English arrow_drop_down How much do you agree or disagree with the following st…" at bounding box center [543, 211] width 669 height 466
drag, startPoint x: 812, startPoint y: 392, endPoint x: 823, endPoint y: 413, distance: 23.8
click at [812, 392] on div "9 / 12" at bounding box center [543, 385] width 642 height 21
click at [821, 412] on div "Next" at bounding box center [826, 415] width 48 height 18
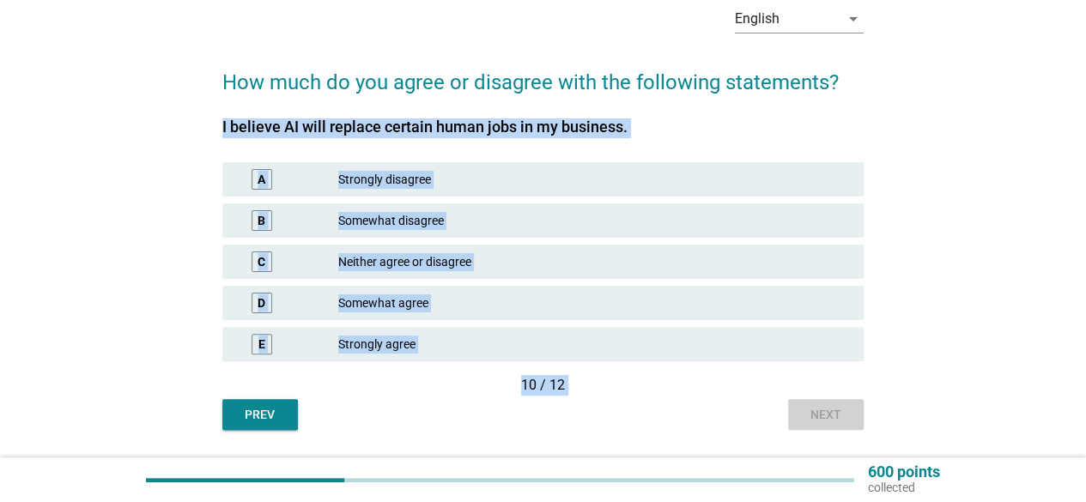
scroll to position [0, 0]
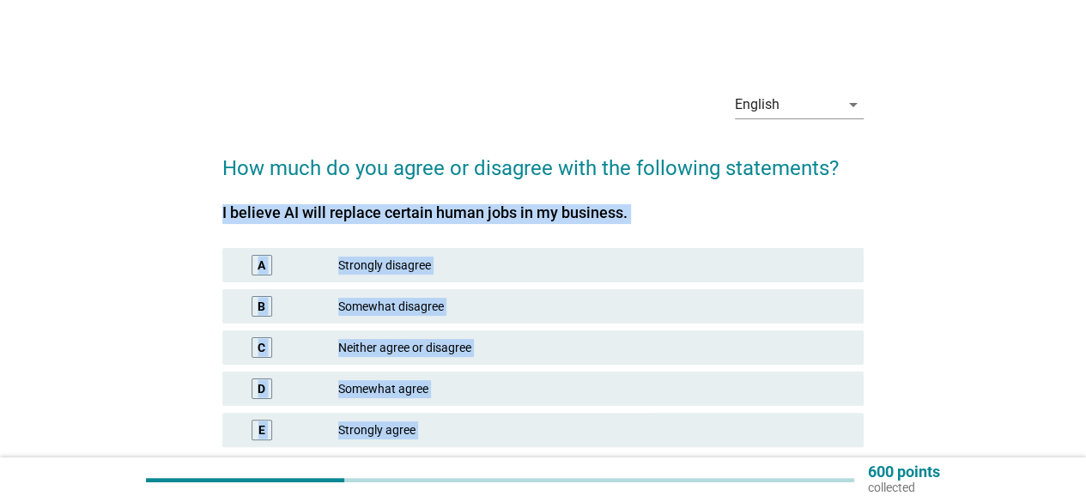
click at [672, 404] on div "D Somewhat agree" at bounding box center [543, 389] width 642 height 34
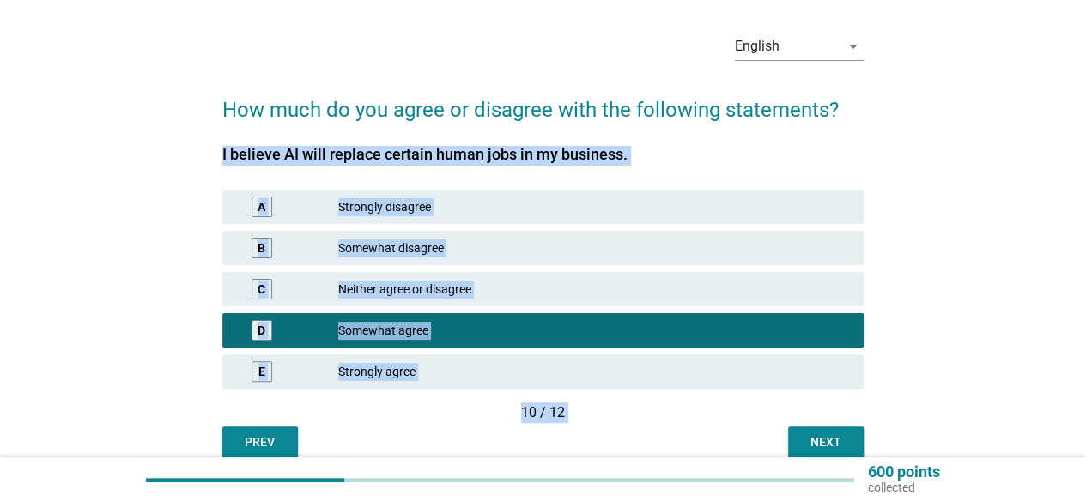
scroll to position [86, 0]
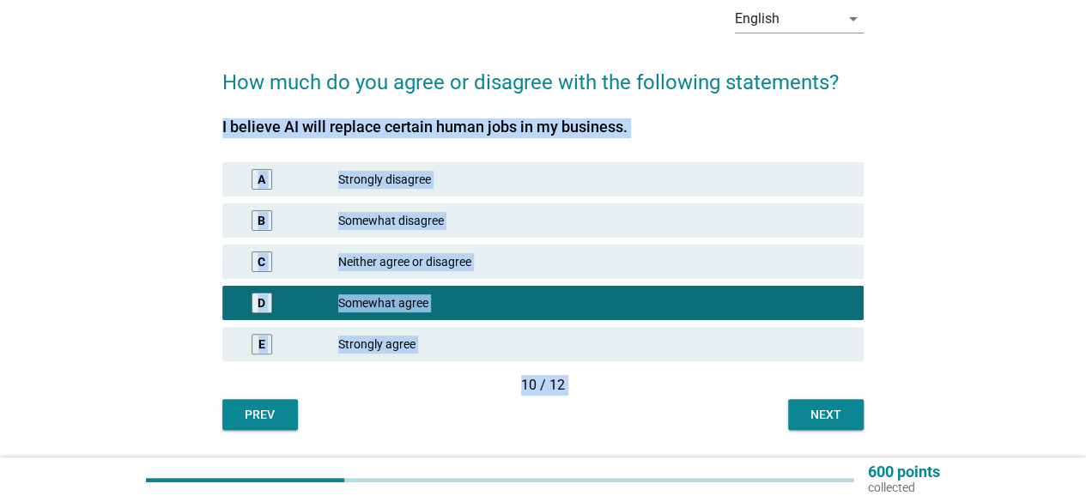
click at [740, 391] on div "10 / 12" at bounding box center [543, 385] width 642 height 21
click at [838, 399] on button "Next" at bounding box center [826, 414] width 76 height 31
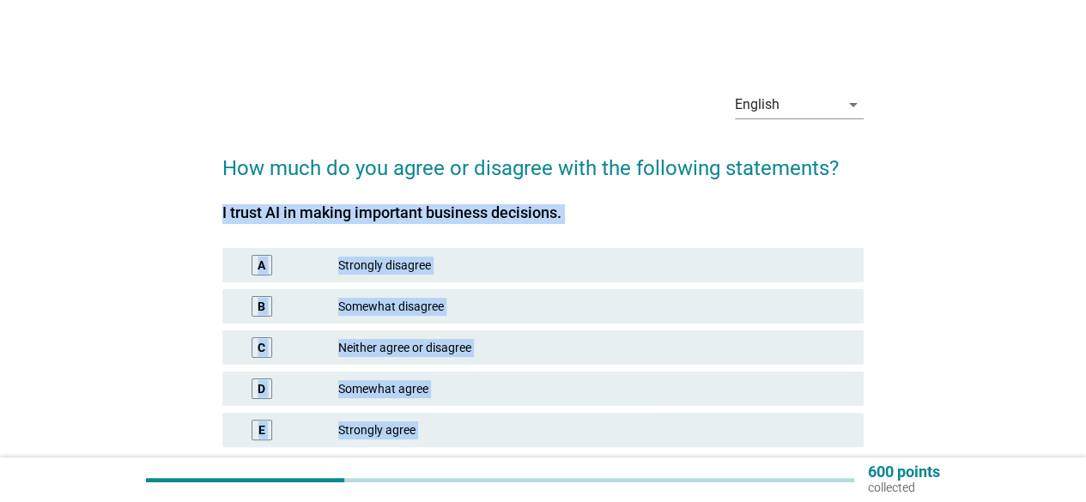
click at [935, 319] on div "English arrow_drop_down How much do you agree or disagree with the following st…" at bounding box center [543, 297] width 1004 height 466
click at [824, 245] on div "A Strongly disagree" at bounding box center [543, 265] width 648 height 41
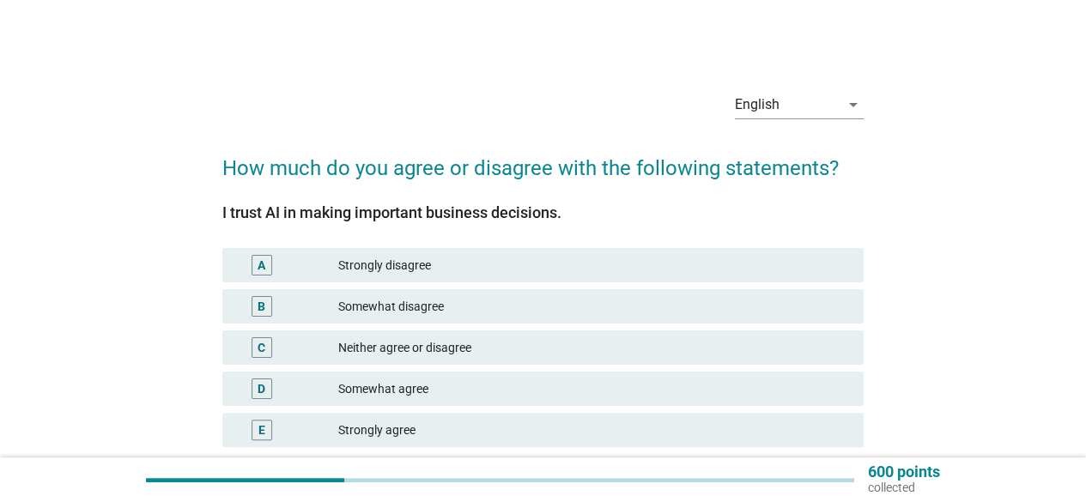
scroll to position [86, 0]
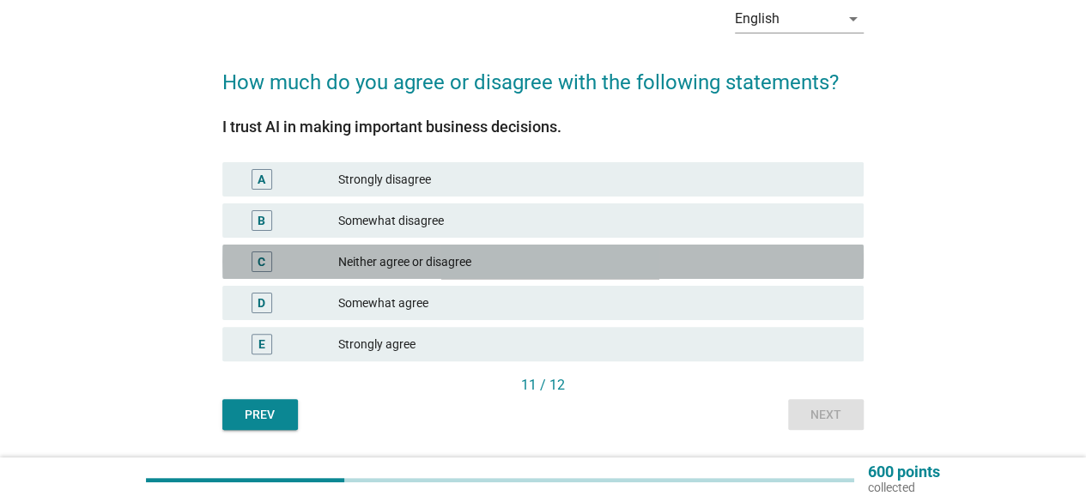
click at [541, 264] on div "Neither agree or disagree" at bounding box center [594, 262] width 512 height 21
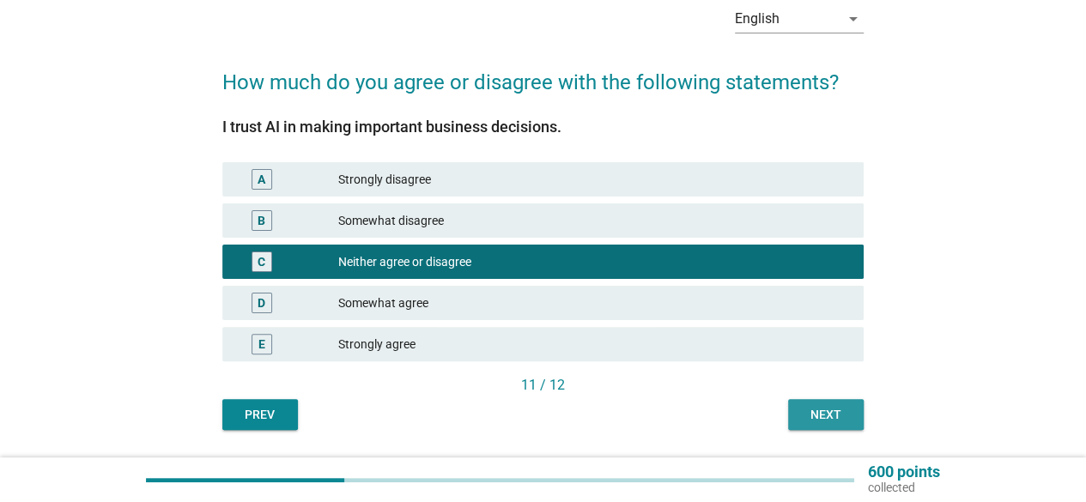
click at [815, 411] on div "Next" at bounding box center [826, 415] width 48 height 18
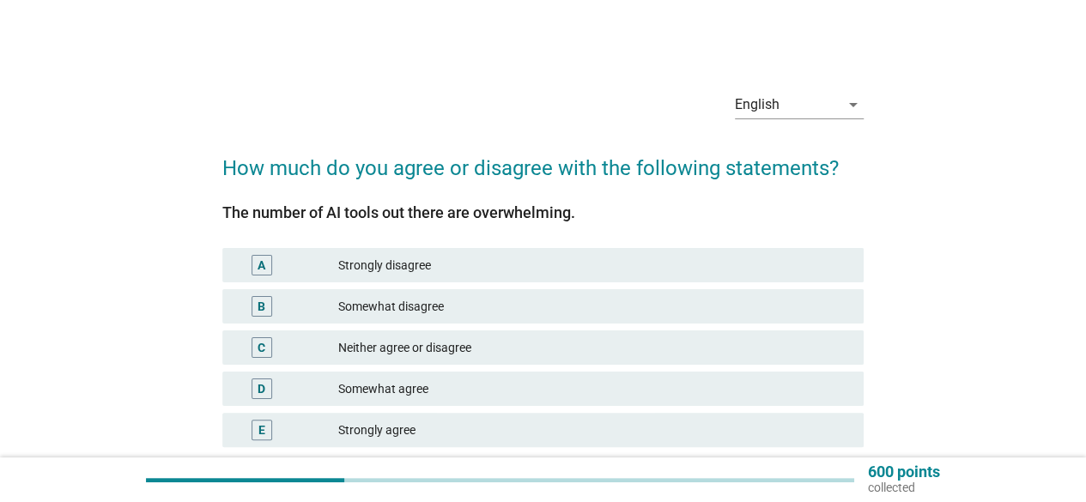
click at [617, 330] on div "C Neither agree or disagree" at bounding box center [543, 347] width 648 height 41
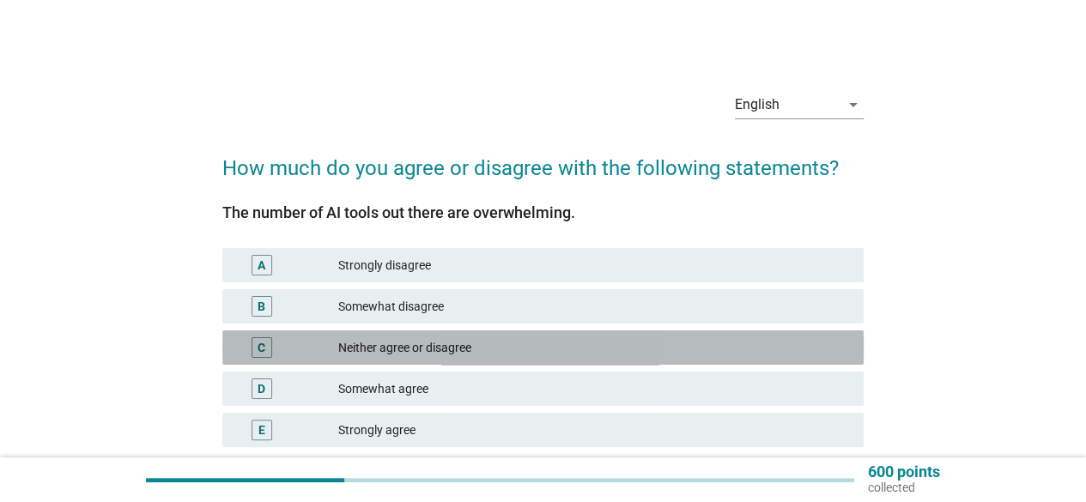
click at [617, 338] on div "Neither agree or disagree" at bounding box center [594, 348] width 512 height 21
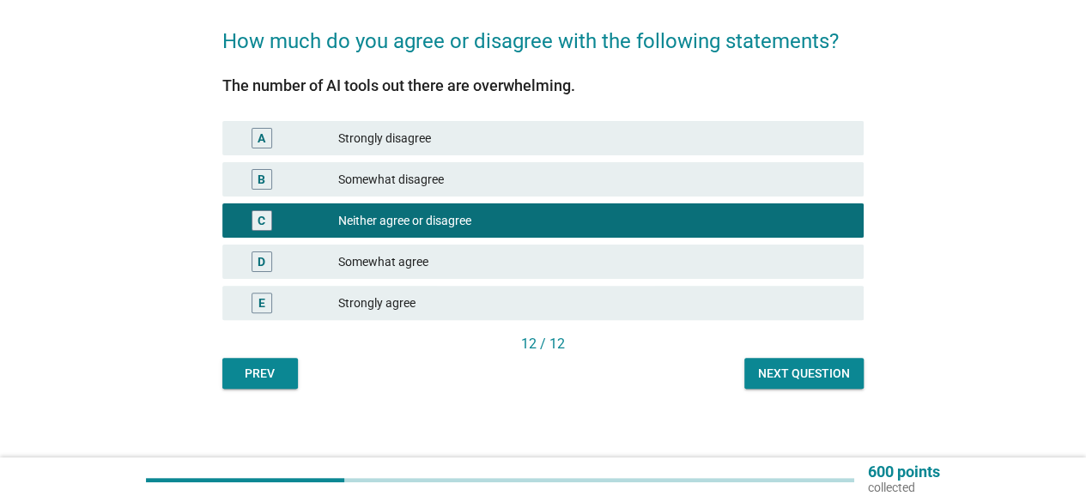
scroll to position [136, 0]
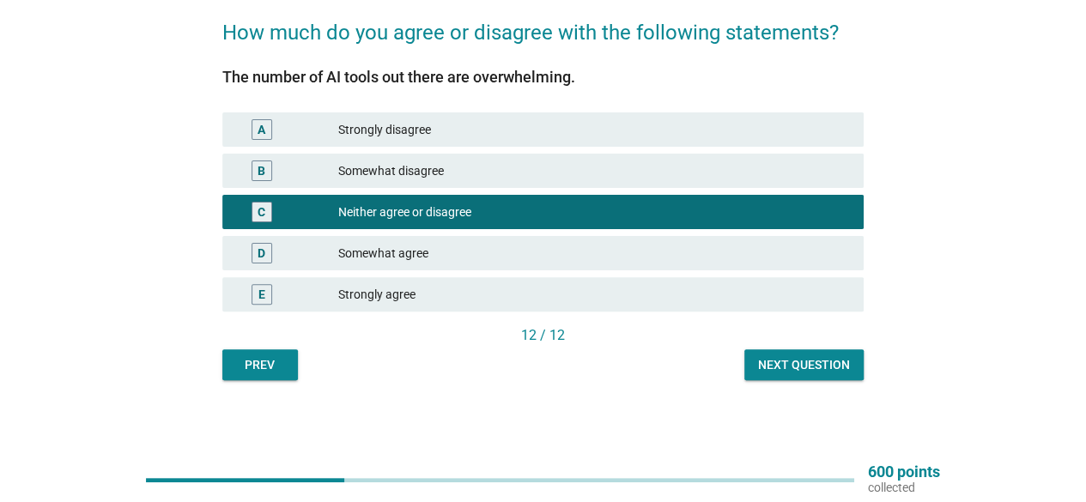
click at [704, 244] on div "Somewhat agree" at bounding box center [594, 253] width 512 height 21
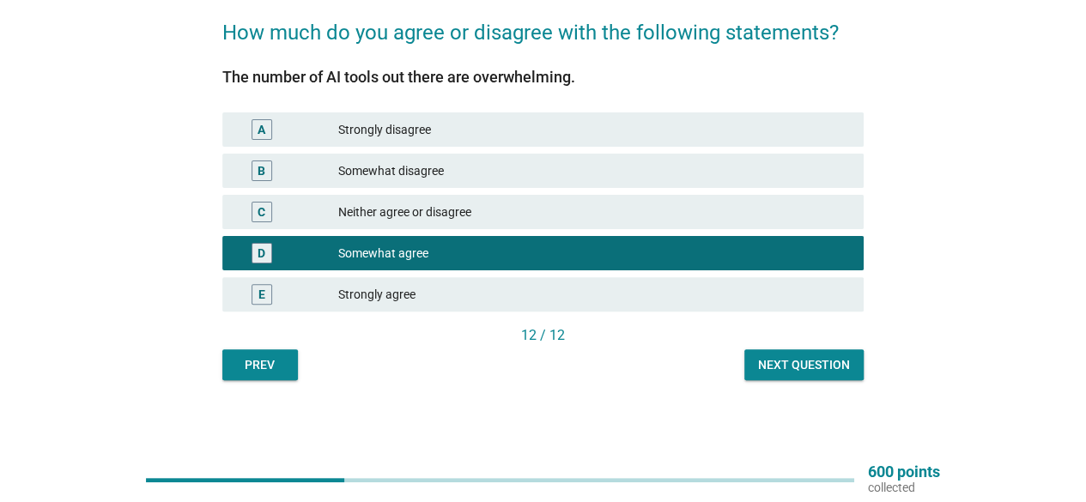
click at [790, 368] on div "Next question" at bounding box center [804, 365] width 92 height 18
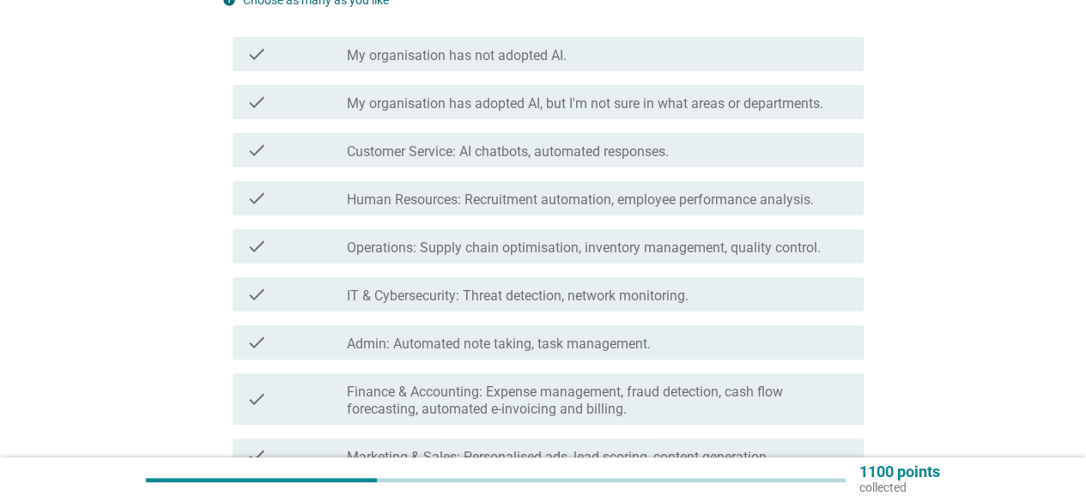
scroll to position [258, 0]
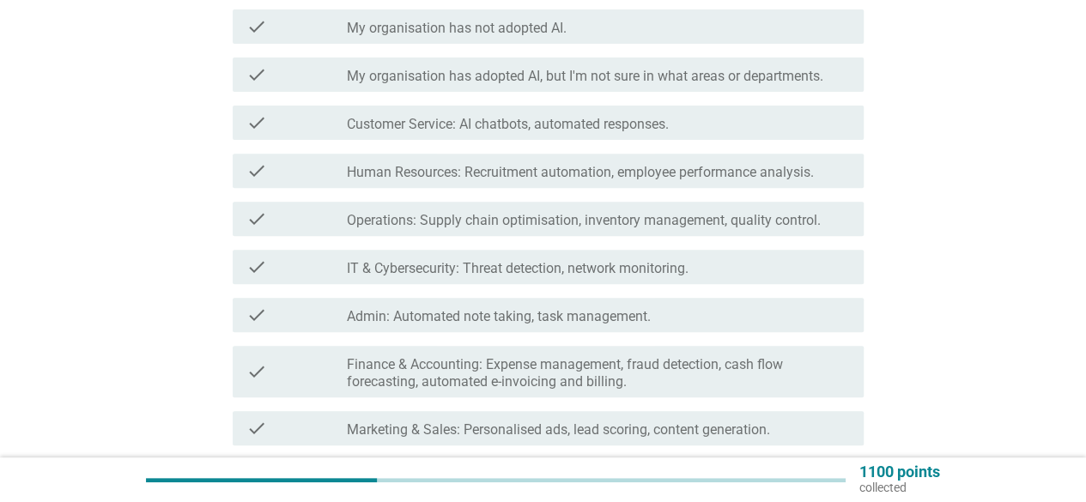
click at [620, 128] on label "Customer Service: AI chatbots, automated responses." at bounding box center [508, 124] width 322 height 17
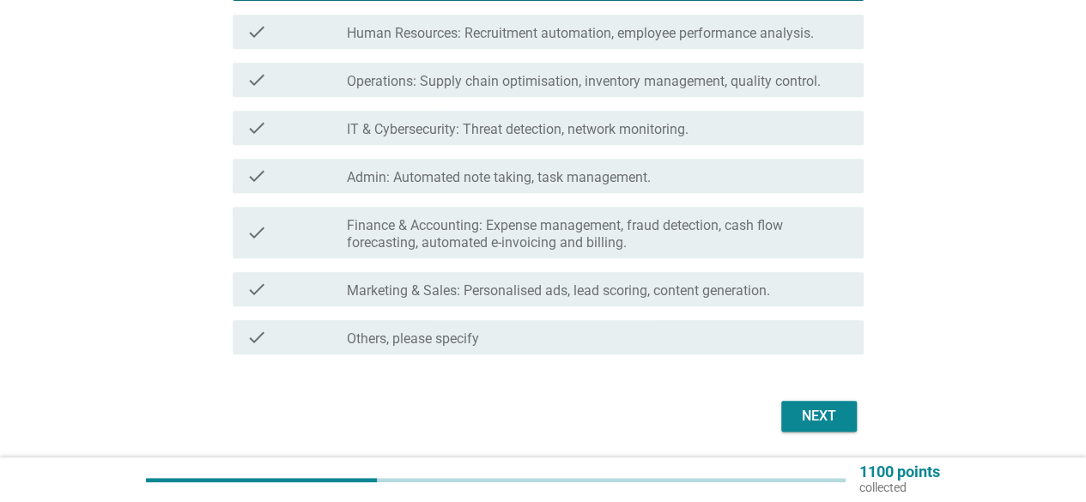
scroll to position [429, 0]
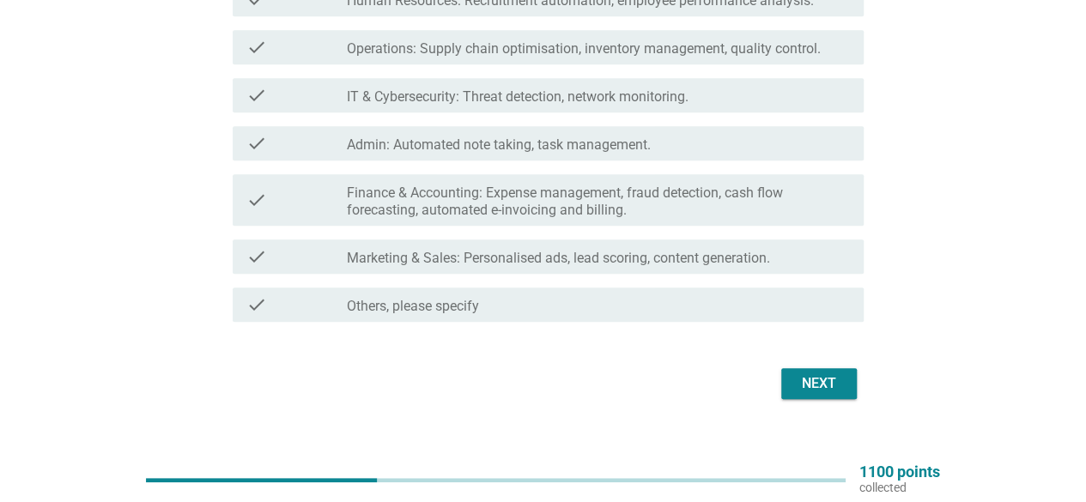
click at [575, 245] on div "check check_box_outline_blank Marketing & Sales: Personalised ads, lead scoring…" at bounding box center [548, 257] width 631 height 34
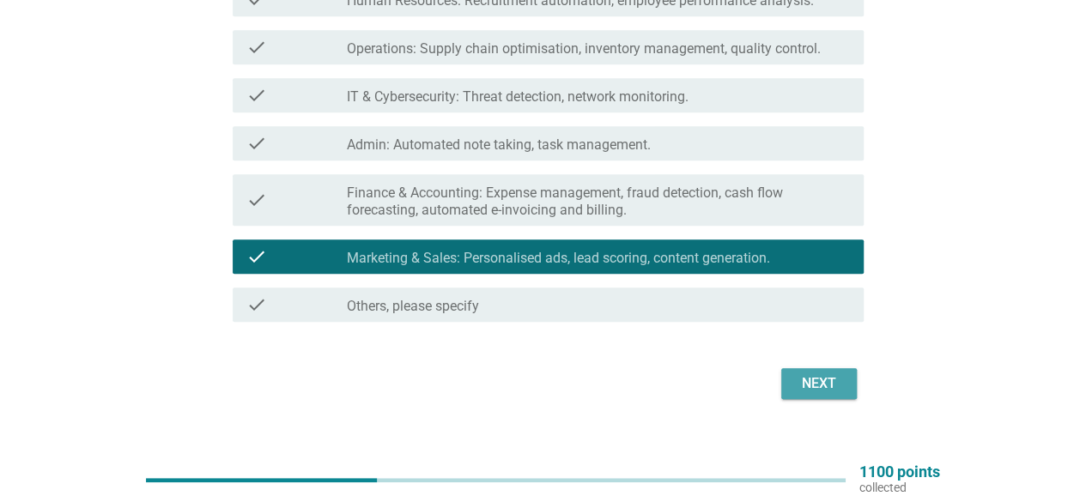
click at [826, 375] on div "Next" at bounding box center [819, 384] width 48 height 21
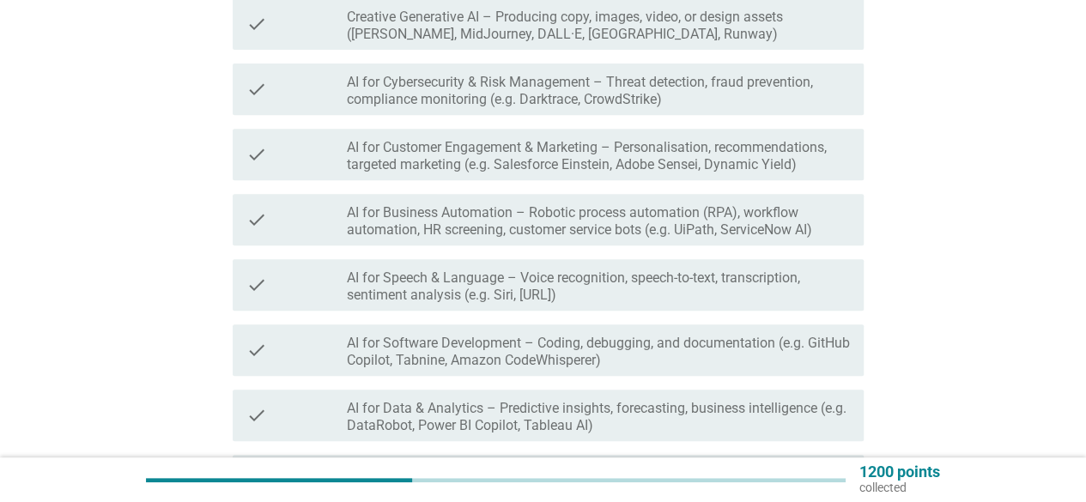
scroll to position [344, 0]
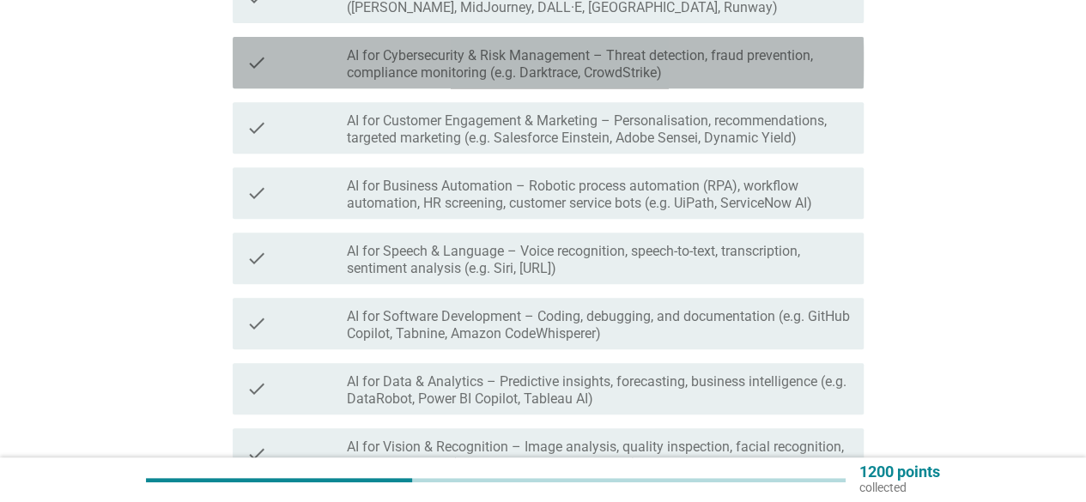
click at [642, 61] on label "AI for Cybersecurity & Risk Management – Threat detection, fraud prevention, co…" at bounding box center [598, 64] width 503 height 34
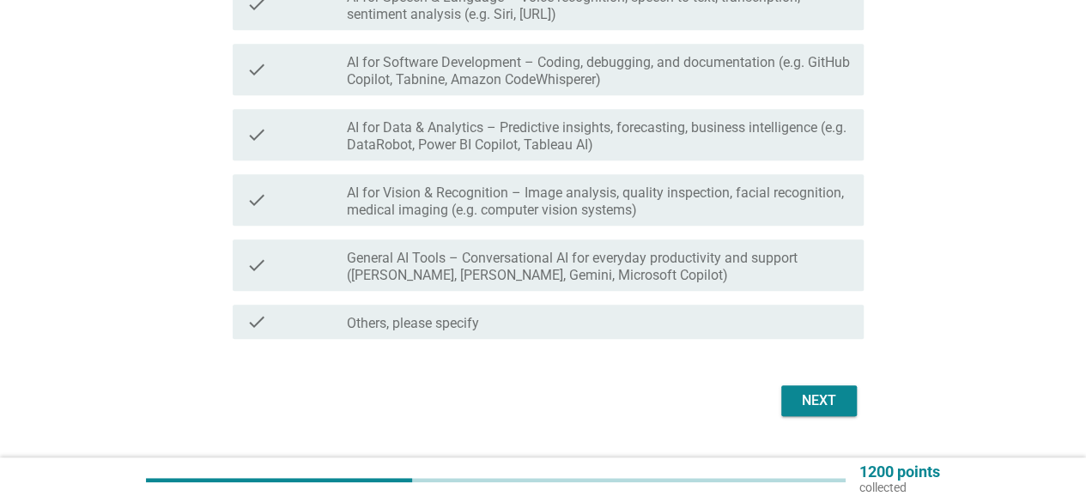
scroll to position [601, 0]
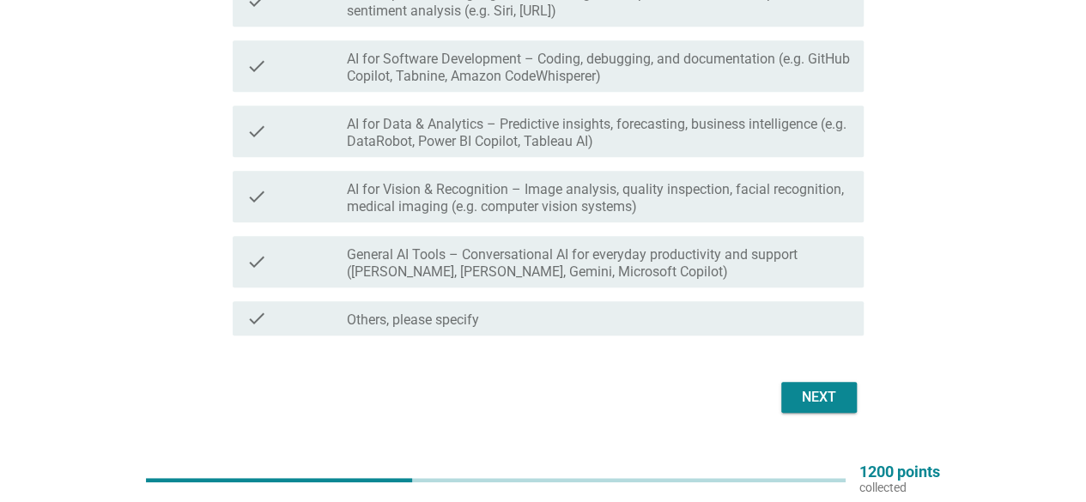
click at [654, 253] on label "General AI Tools – Conversational AI for everyday productivity and support ([PE…" at bounding box center [598, 263] width 503 height 34
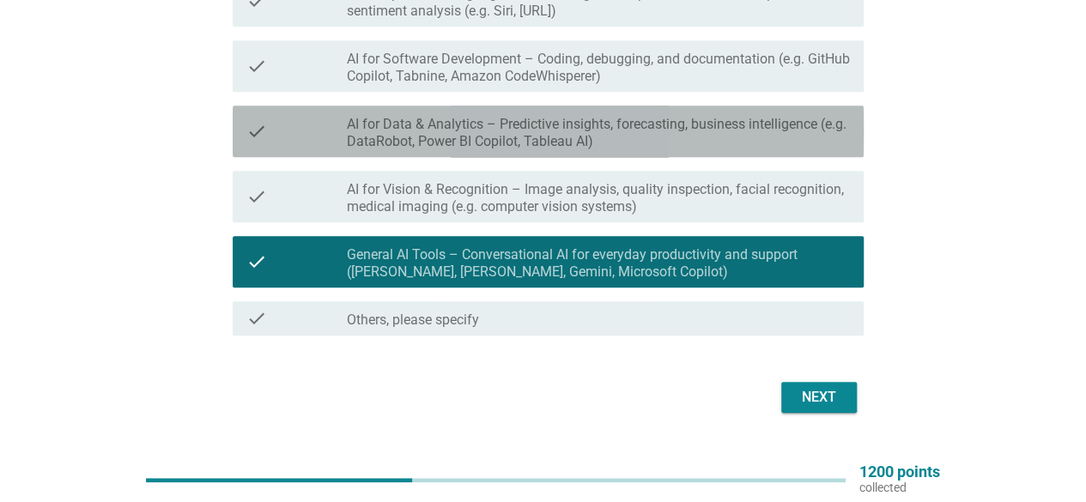
click at [616, 147] on label "AI for Data & Analytics – Predictive insights, forecasting, business intelligen…" at bounding box center [598, 133] width 503 height 34
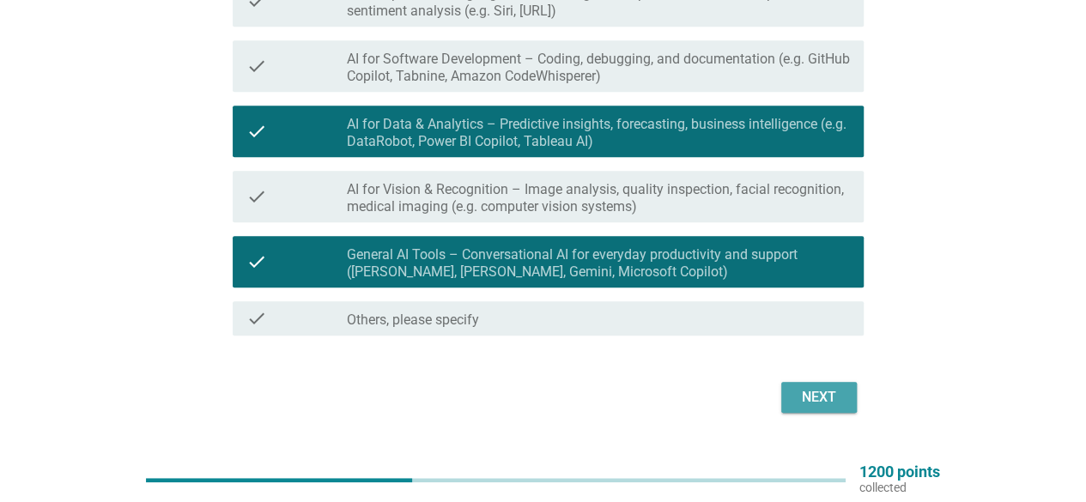
click at [818, 392] on div "Next" at bounding box center [819, 397] width 48 height 21
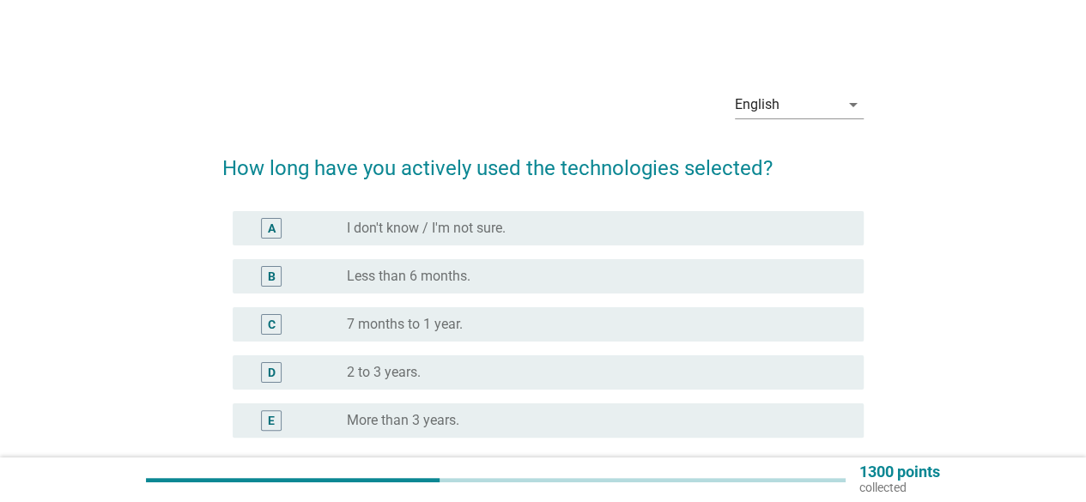
scroll to position [86, 0]
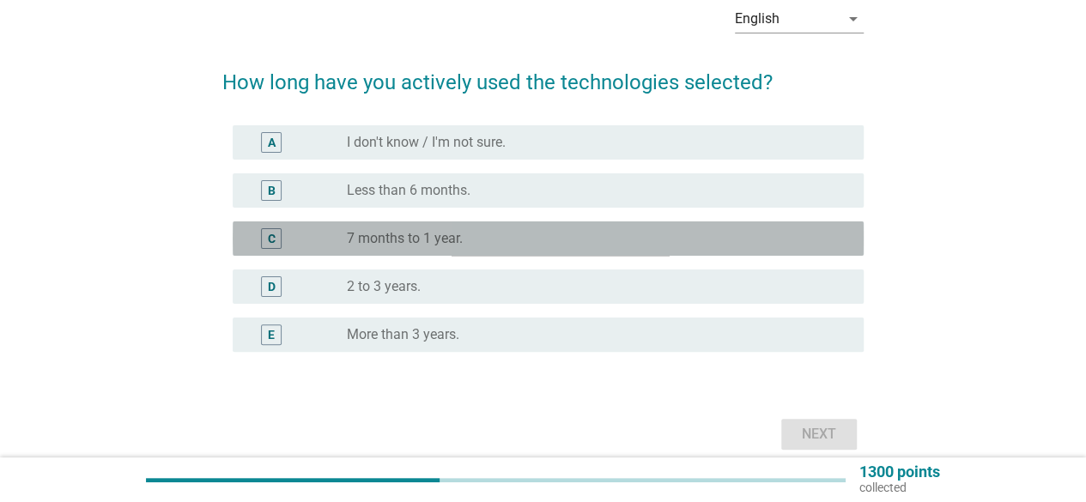
click at [637, 244] on div "radio_button_unchecked 7 months to 1 year." at bounding box center [592, 238] width 490 height 17
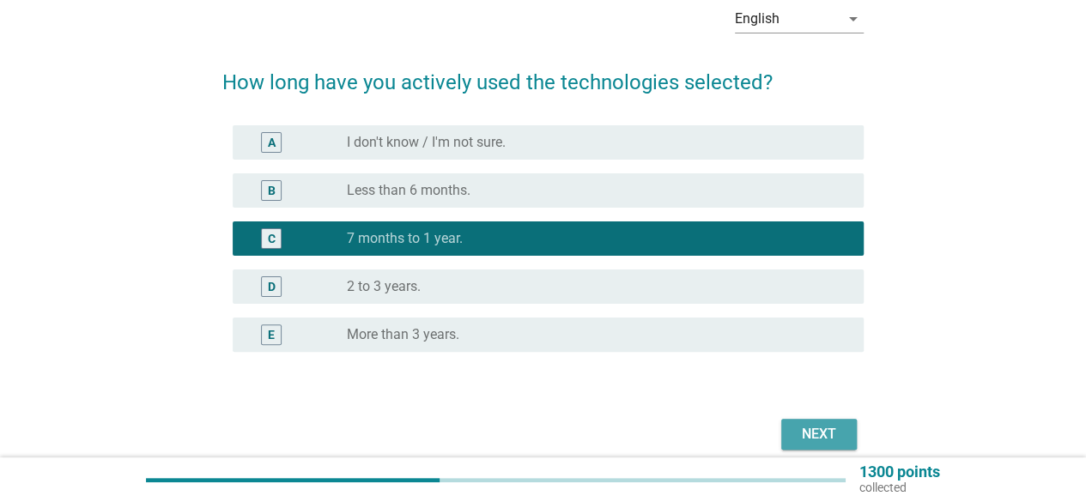
click at [814, 429] on div "Next" at bounding box center [819, 434] width 48 height 21
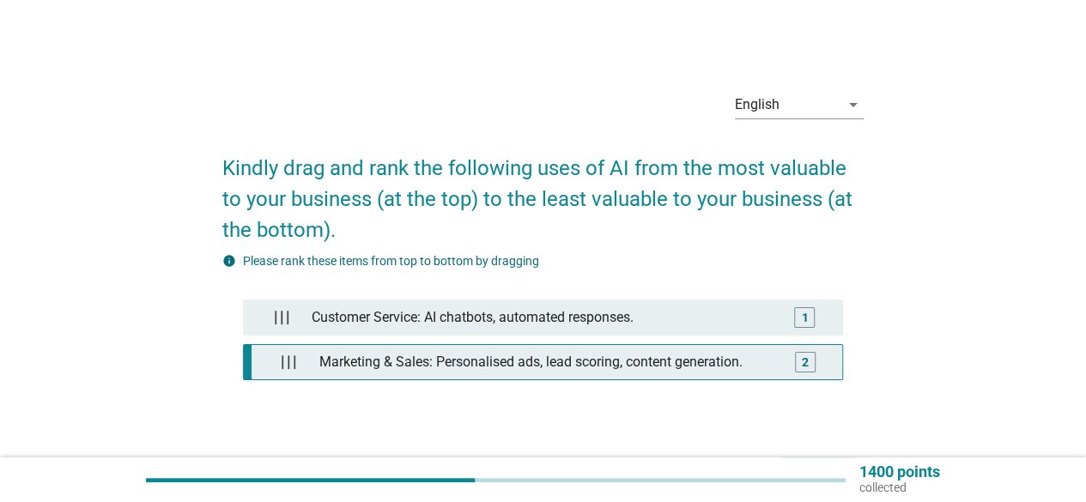
click at [633, 365] on div "Marketing & Sales: Personalised ads, lead scoring, content generation." at bounding box center [548, 362] width 470 height 34
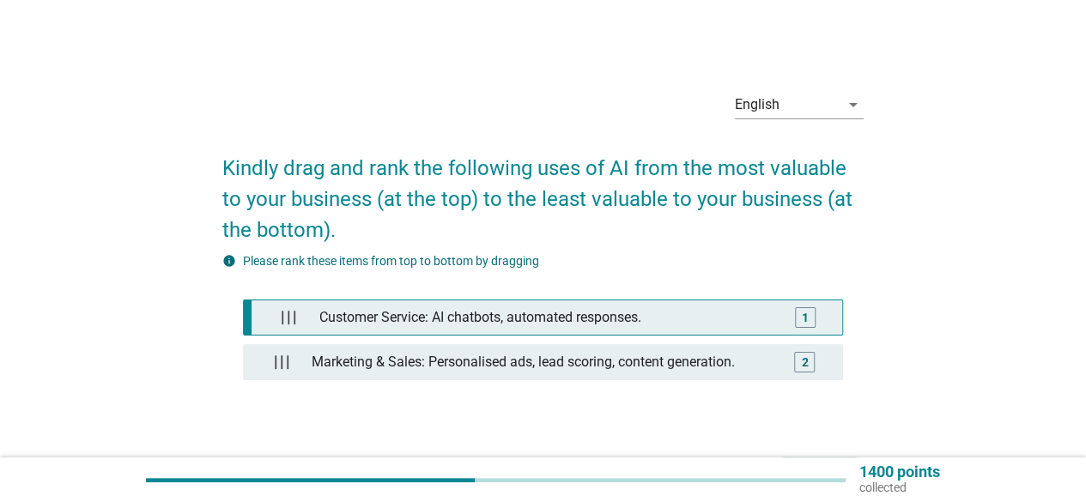
click at [632, 312] on div "Customer Service: AI chatbots, automated responses." at bounding box center [548, 318] width 470 height 34
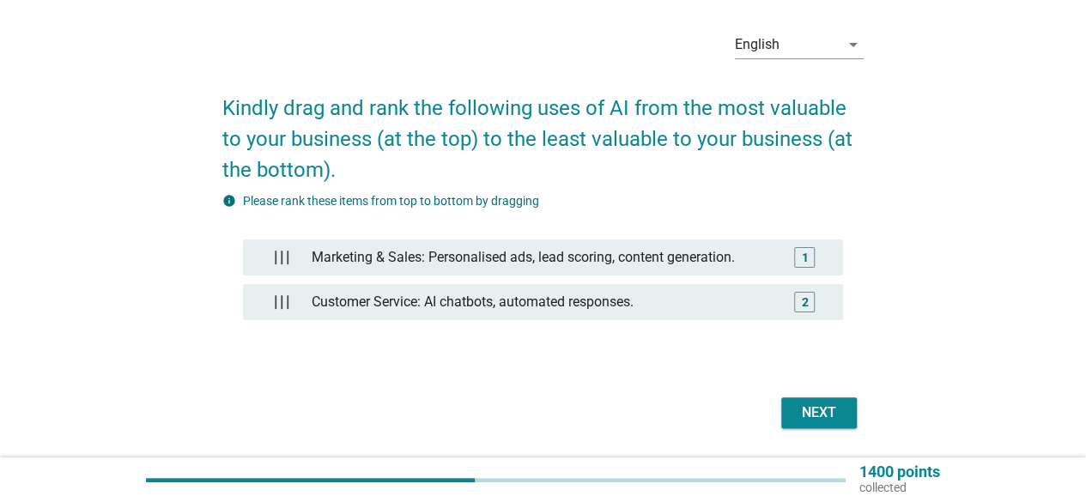
scroll to position [86, 0]
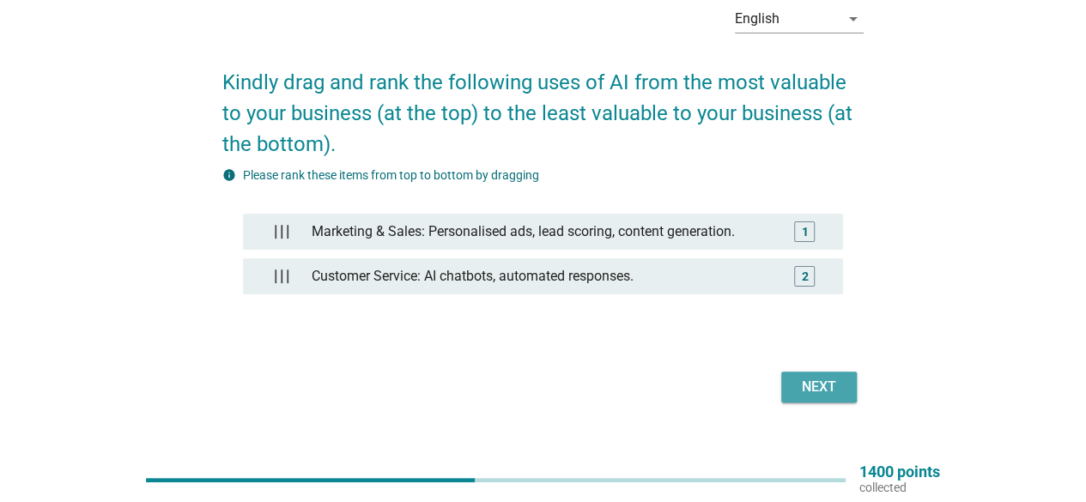
click at [833, 388] on div "Next" at bounding box center [819, 387] width 48 height 21
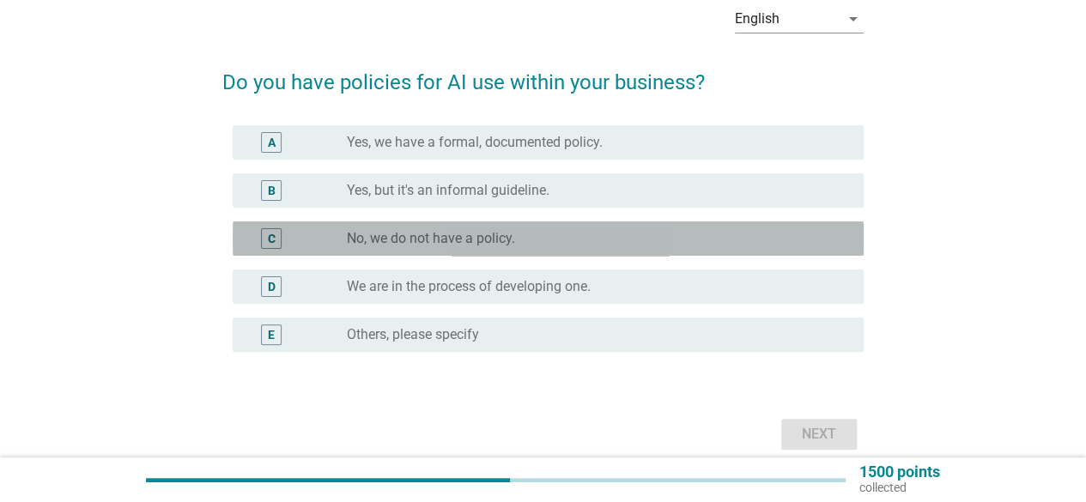
drag, startPoint x: 699, startPoint y: 240, endPoint x: 750, endPoint y: 317, distance: 92.4
click at [699, 240] on div "radio_button_unchecked No, we do not have a policy." at bounding box center [592, 238] width 490 height 17
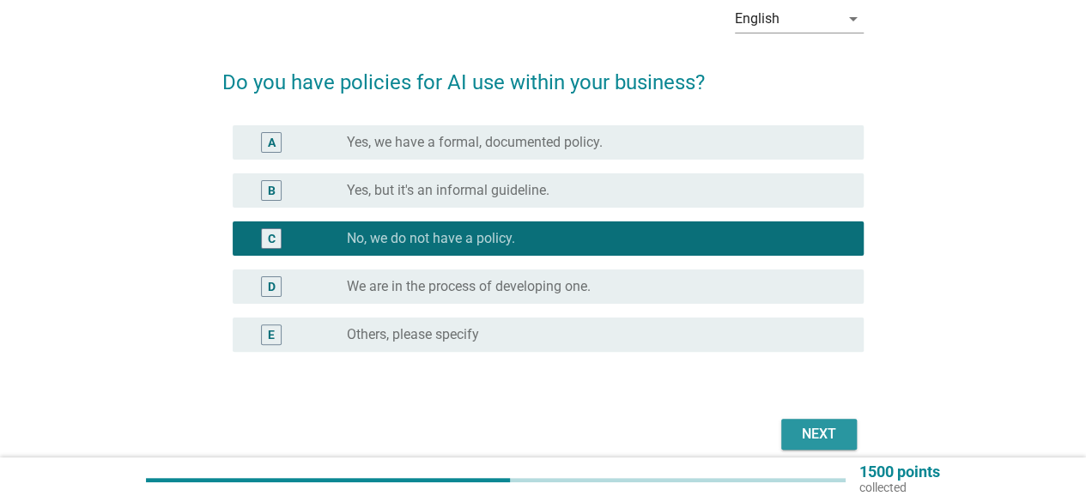
click at [832, 427] on div "Next" at bounding box center [819, 434] width 48 height 21
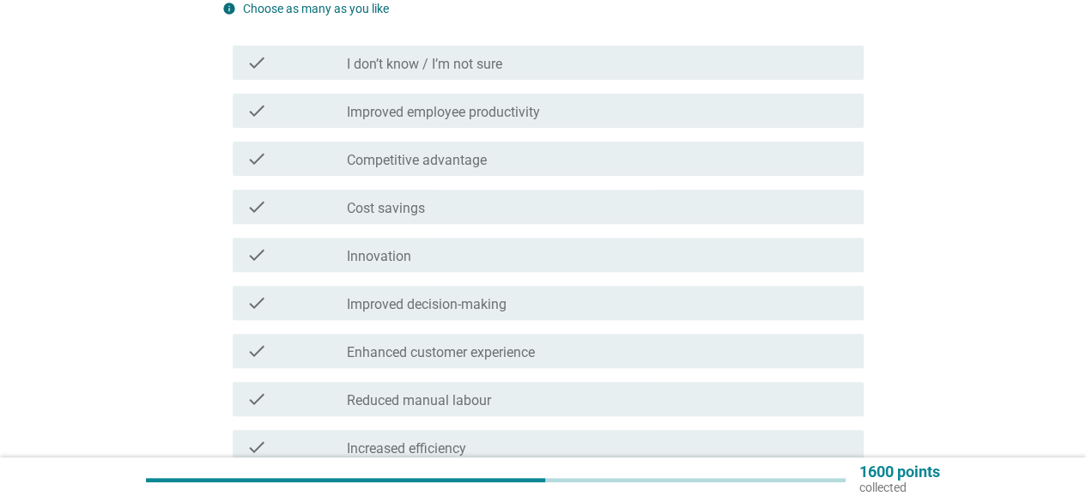
scroll to position [258, 0]
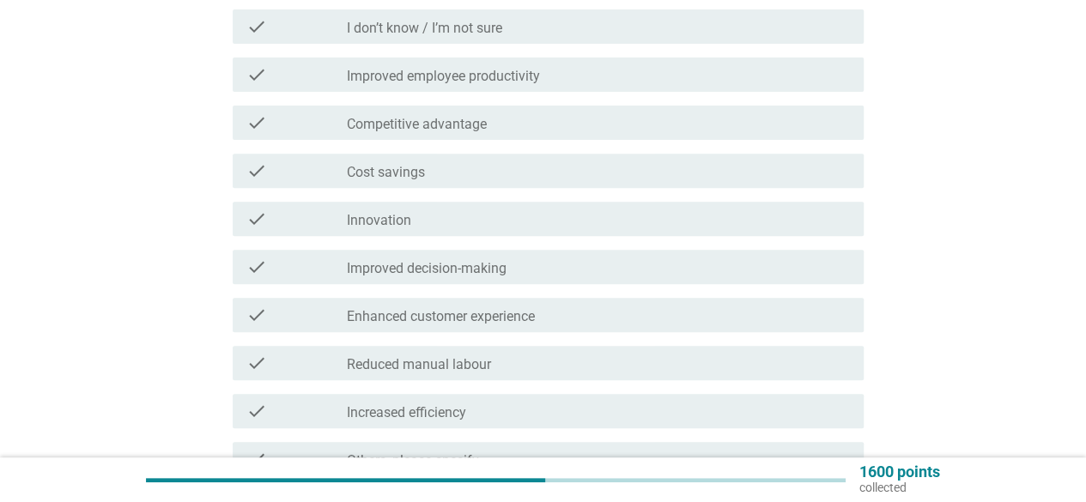
click at [627, 119] on div "check_box_outline_blank Competitive advantage" at bounding box center [598, 123] width 503 height 21
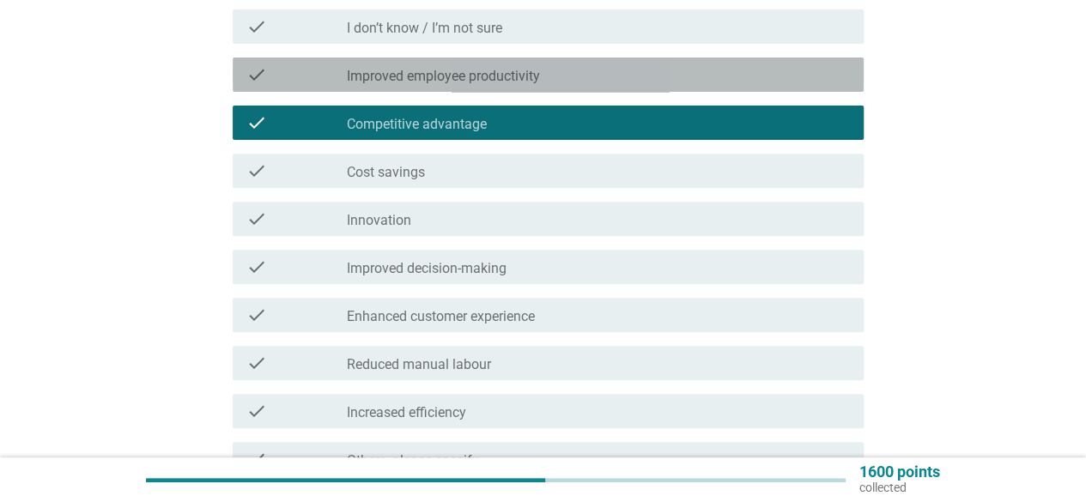
click at [627, 73] on div "check_box_outline_blank Improved employee productivity" at bounding box center [598, 74] width 503 height 21
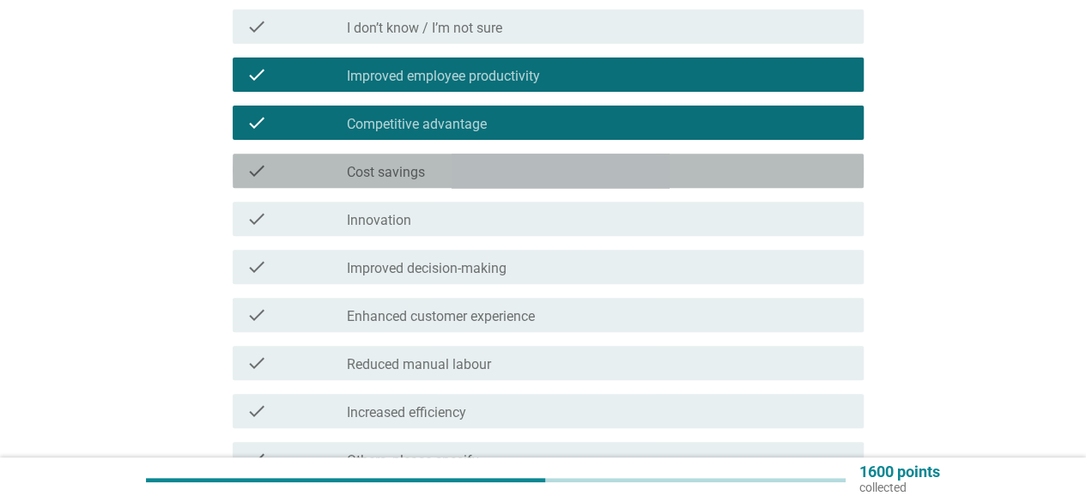
click at [623, 165] on div "check_box_outline_blank Cost savings" at bounding box center [598, 171] width 503 height 21
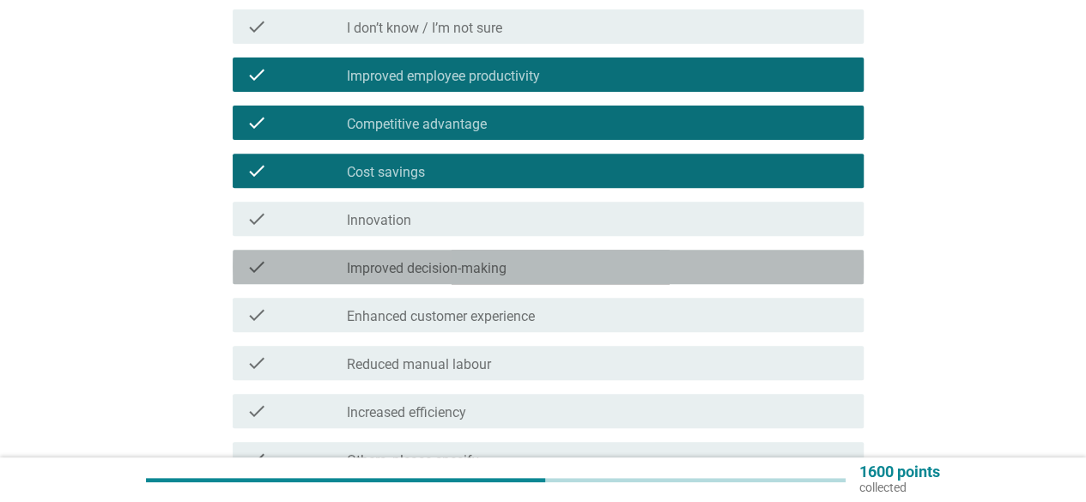
click at [617, 271] on div "check_box_outline_blank Improved decision-making" at bounding box center [598, 267] width 503 height 21
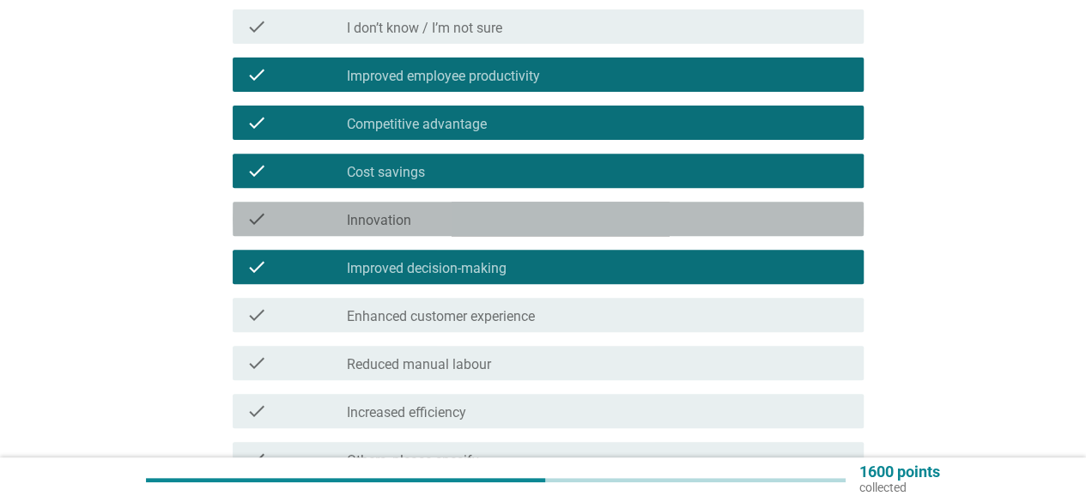
click at [610, 229] on div "check check_box_outline_blank Innovation" at bounding box center [548, 219] width 631 height 34
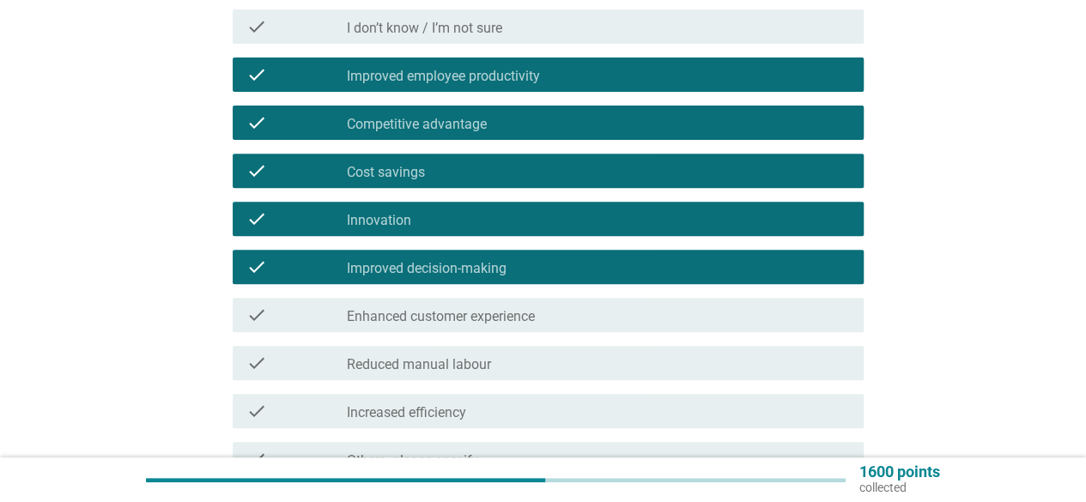
click at [599, 309] on div "check_box_outline_blank Enhanced customer experience" at bounding box center [598, 315] width 503 height 21
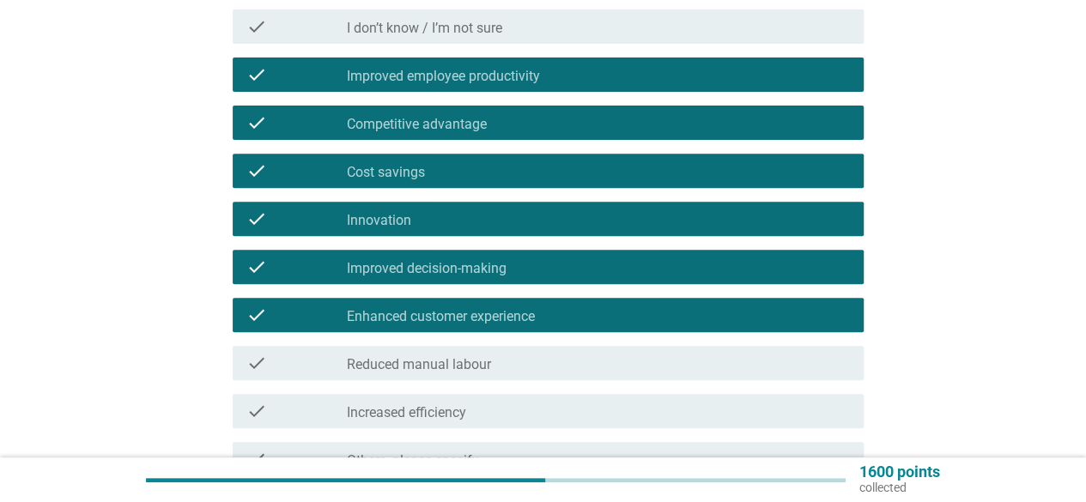
scroll to position [344, 0]
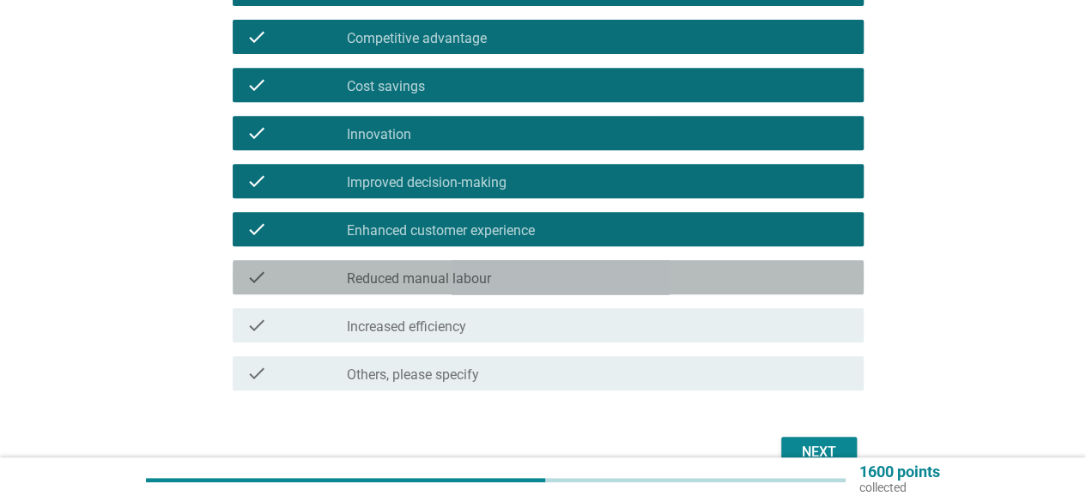
click at [564, 270] on div "check_box_outline_blank Reduced manual labour" at bounding box center [598, 277] width 503 height 21
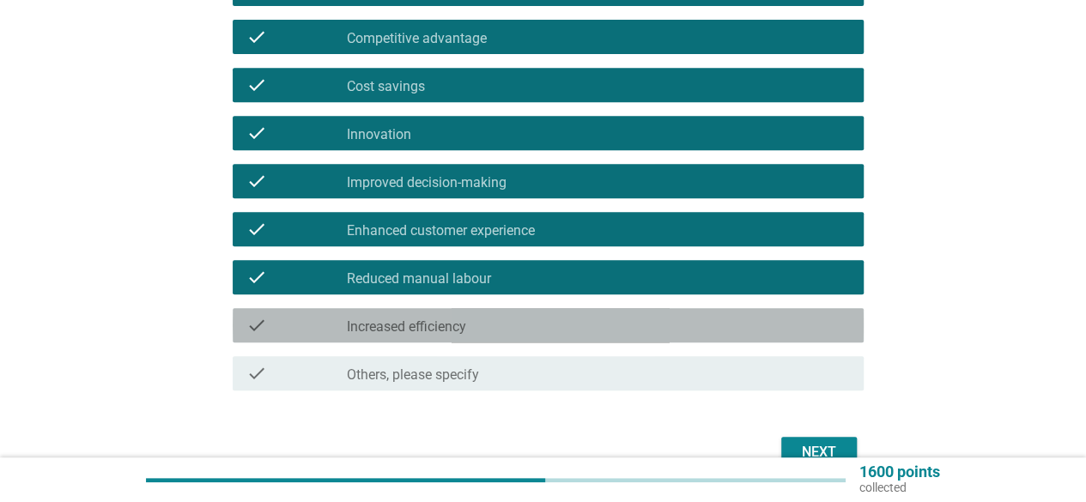
click at [581, 313] on div "check check_box_outline_blank Increased efficiency" at bounding box center [548, 325] width 631 height 34
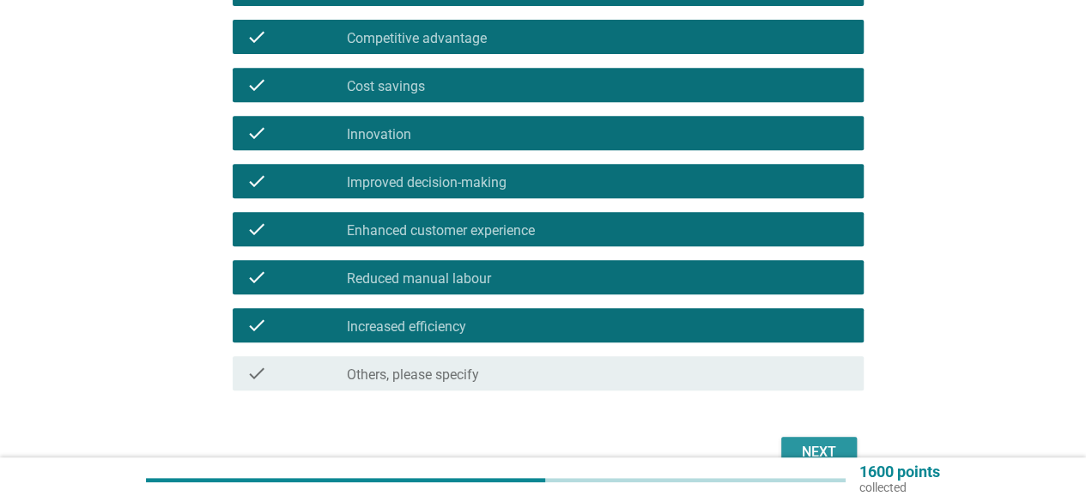
click at [824, 441] on button "Next" at bounding box center [820, 452] width 76 height 31
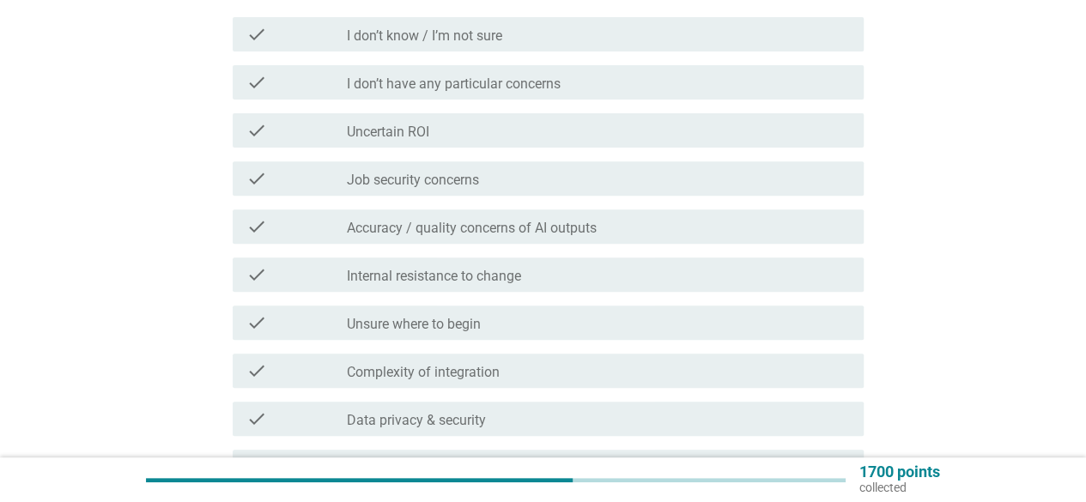
scroll to position [258, 0]
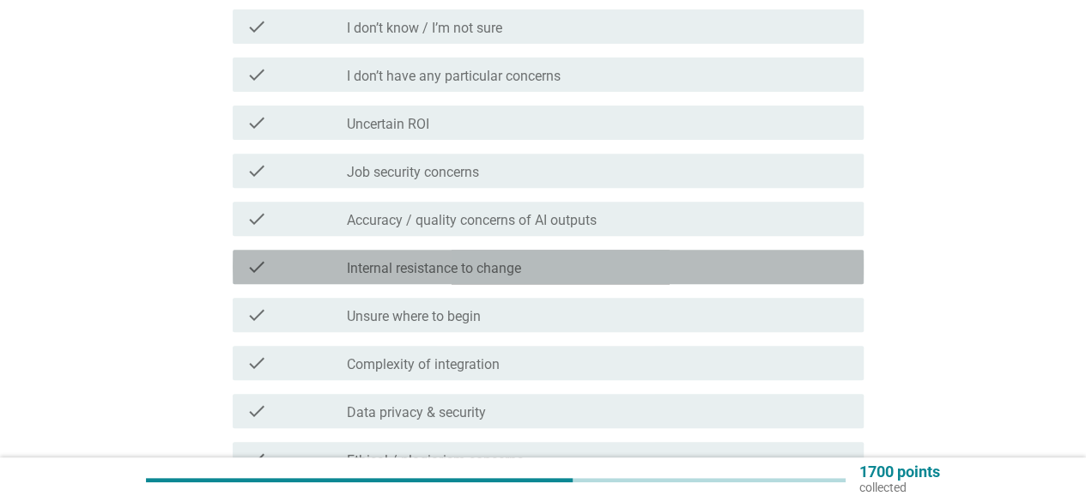
click at [598, 260] on div "check_box_outline_blank Internal resistance to change" at bounding box center [598, 267] width 503 height 21
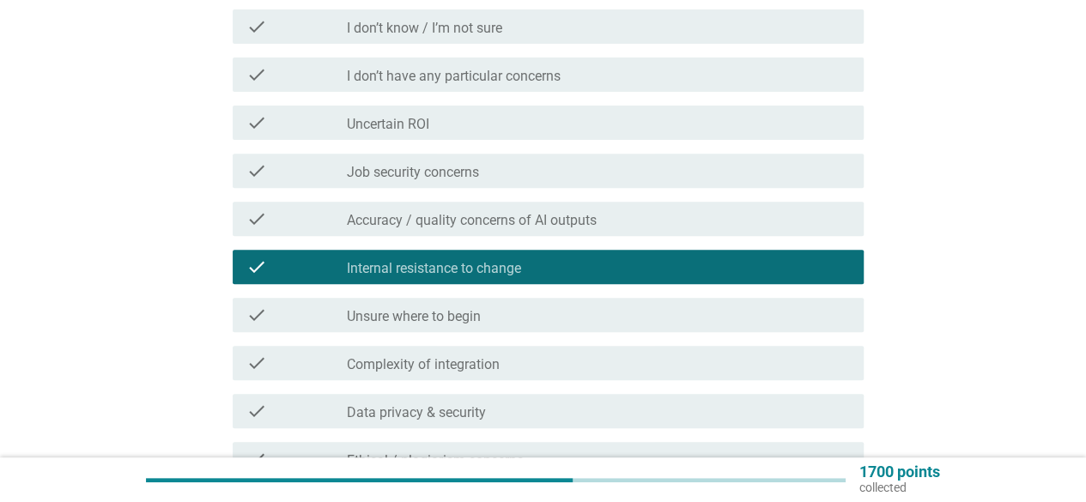
scroll to position [344, 0]
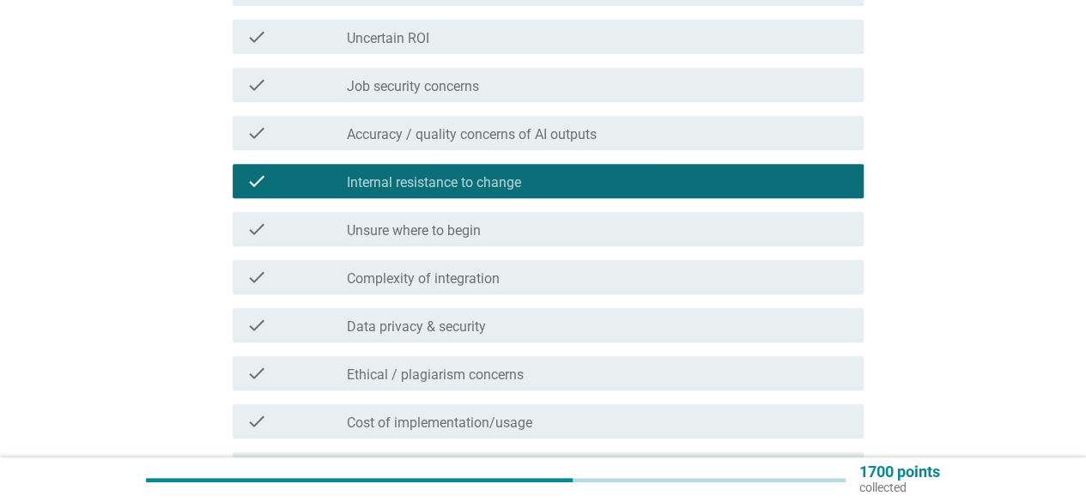
click at [599, 276] on div "check_box_outline_blank Complexity of integration" at bounding box center [598, 277] width 503 height 21
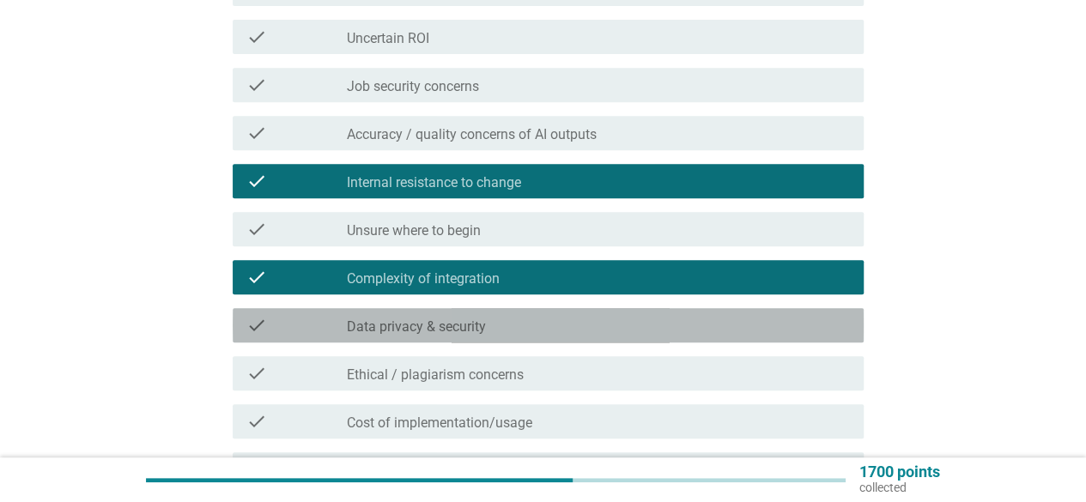
click at [596, 317] on div "check_box_outline_blank Data privacy & security" at bounding box center [598, 325] width 503 height 21
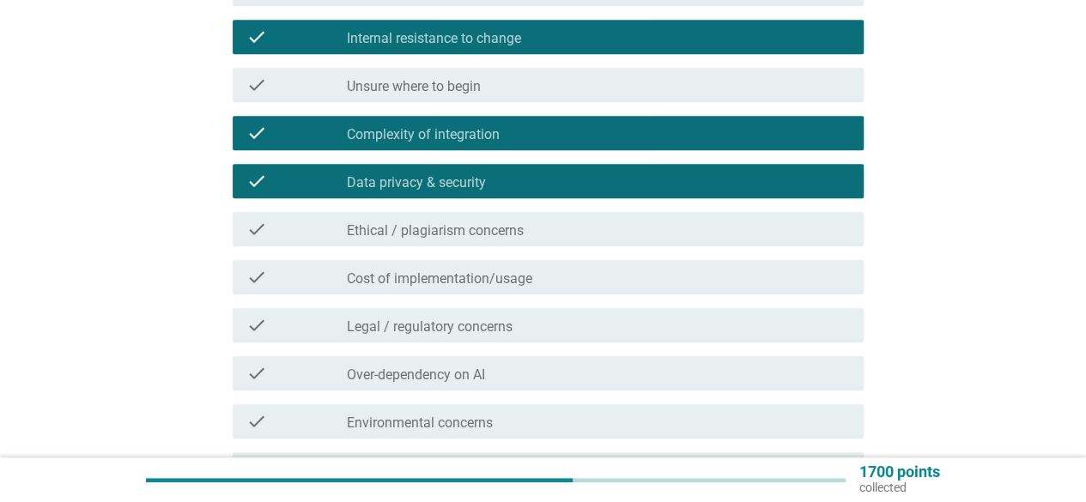
scroll to position [515, 0]
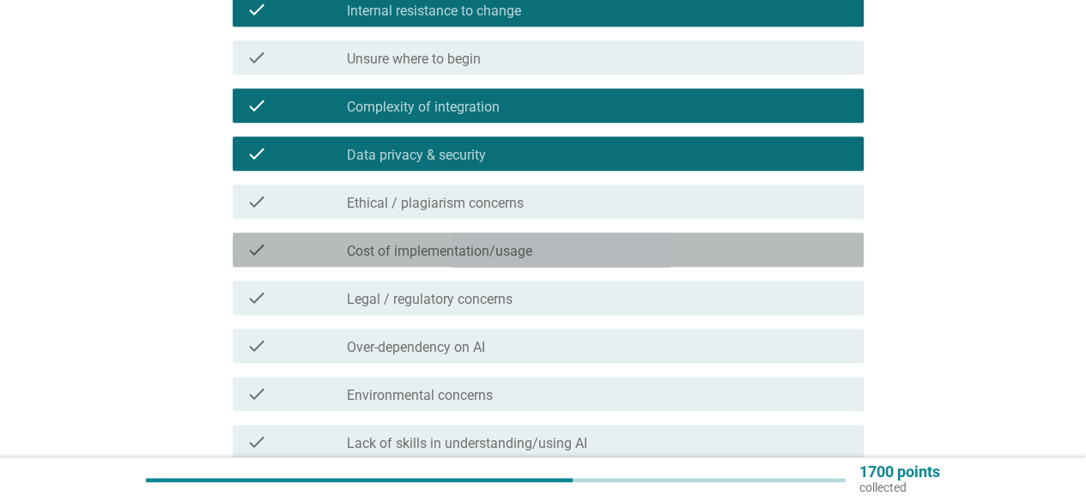
click at [582, 250] on div "check_box_outline_blank Cost of implementation/usage" at bounding box center [598, 250] width 503 height 21
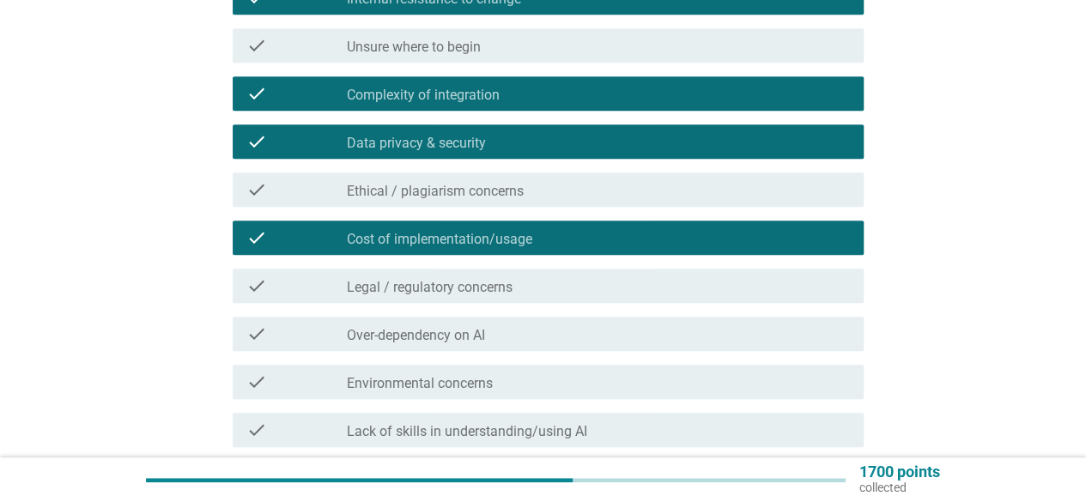
scroll to position [687, 0]
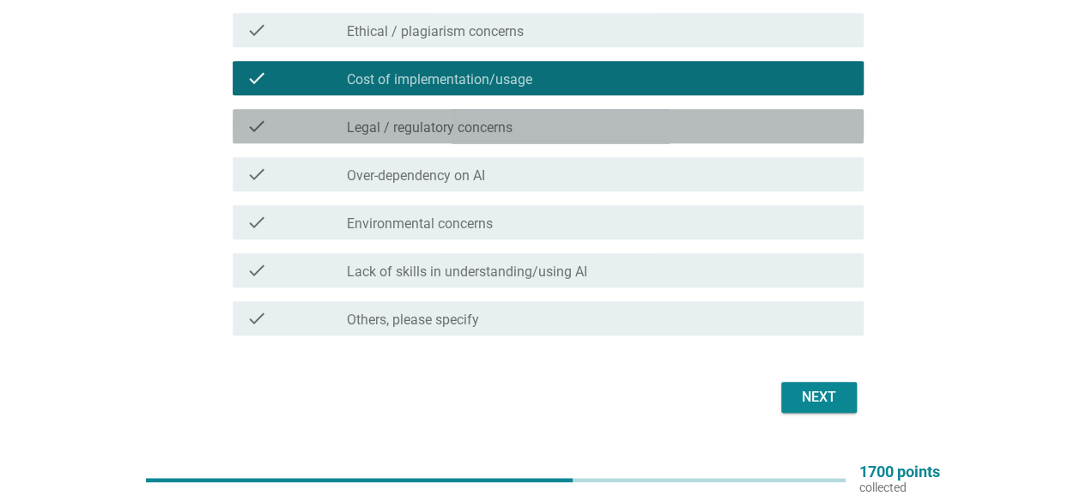
click at [580, 134] on div "check_box_outline_blank Legal / regulatory concerns" at bounding box center [598, 126] width 503 height 21
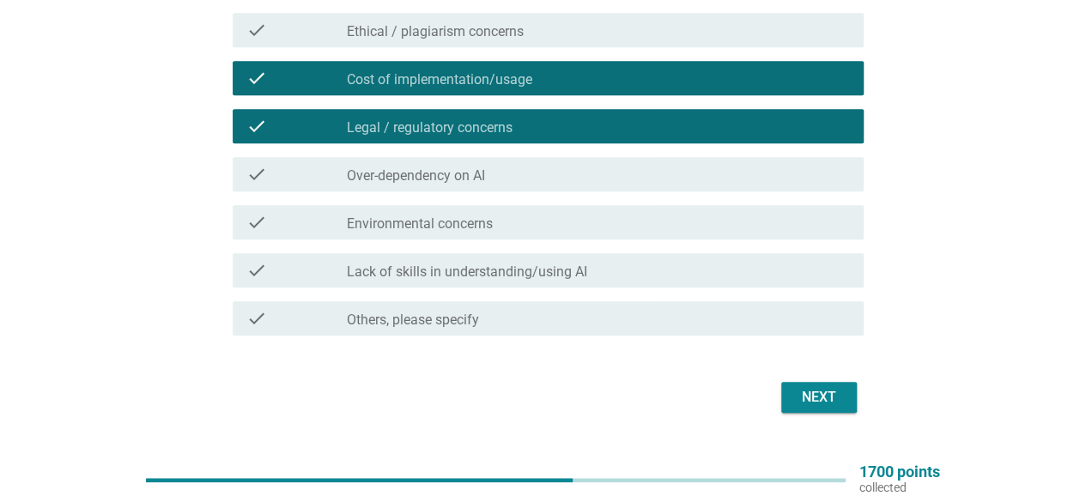
click at [581, 196] on div "check check_box_outline_blank Over-dependency on AI" at bounding box center [543, 174] width 642 height 48
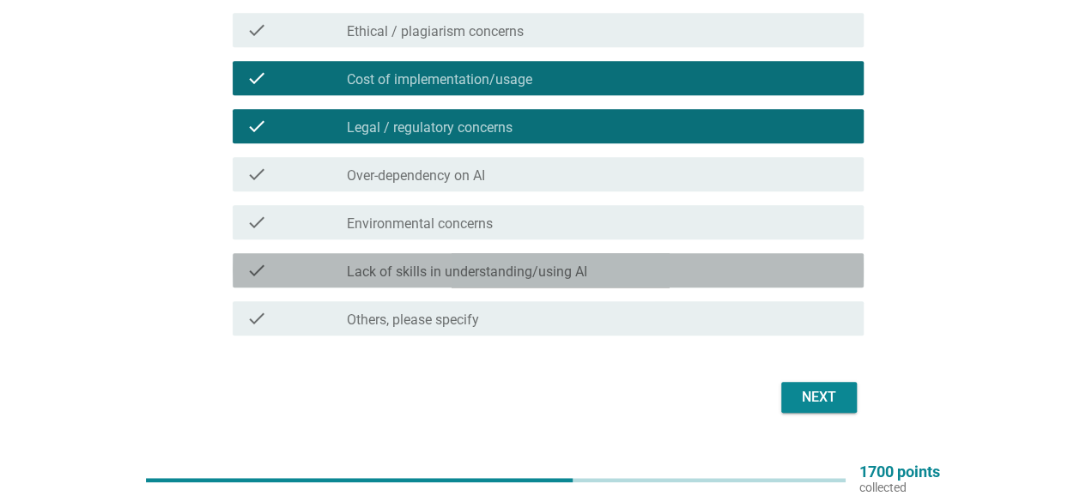
click at [576, 273] on label "Lack of skills in understanding/using AI" at bounding box center [467, 272] width 240 height 17
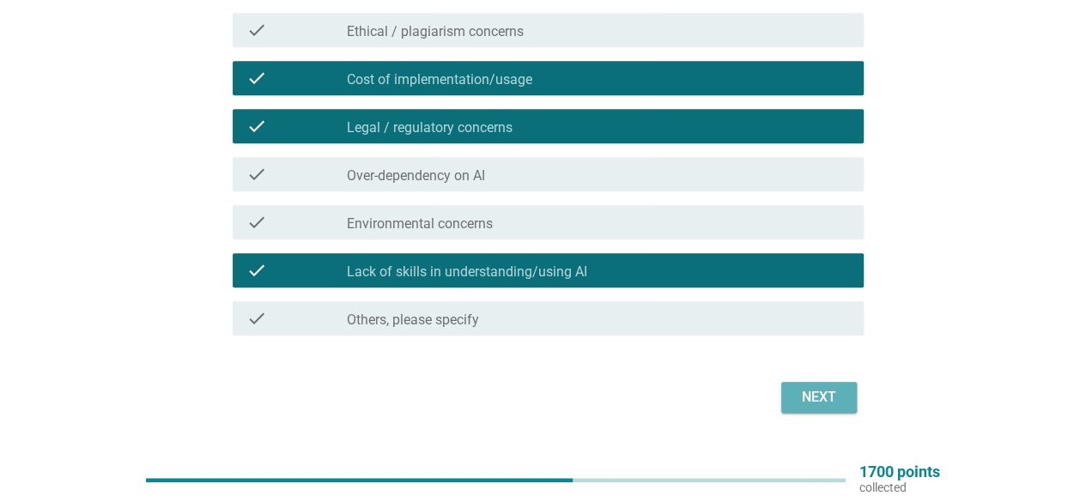
click at [797, 397] on div "Next" at bounding box center [819, 397] width 48 height 21
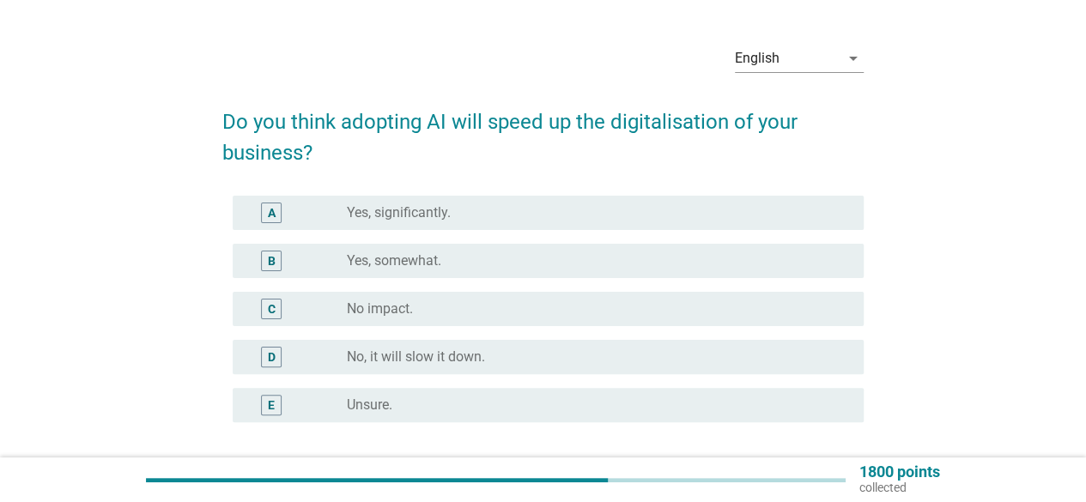
scroll to position [86, 0]
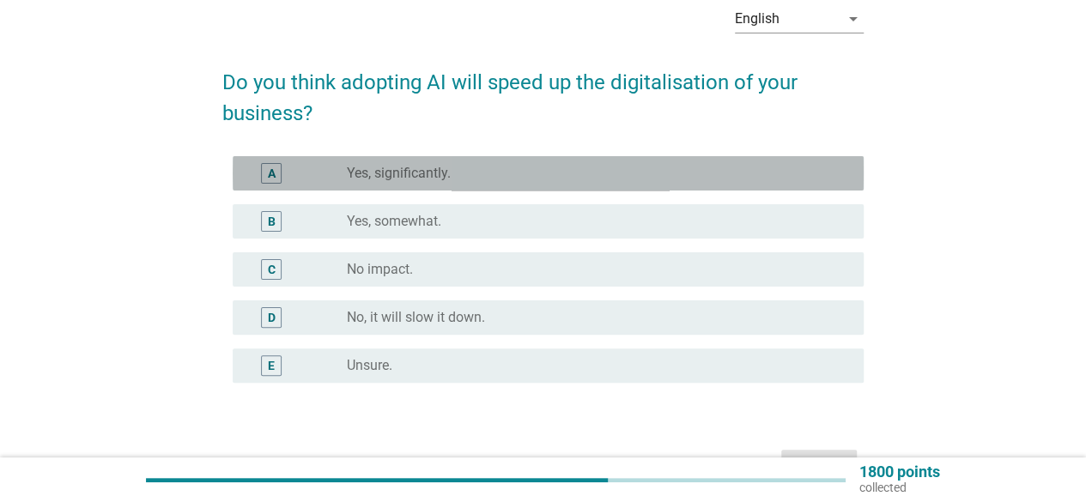
click at [478, 185] on div "A radio_button_unchecked Yes, significantly." at bounding box center [548, 173] width 631 height 34
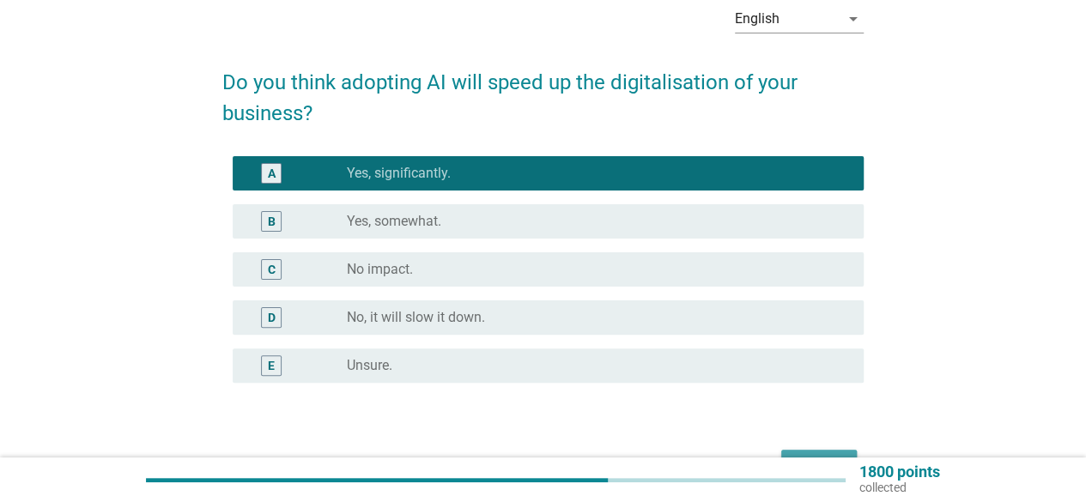
click at [836, 455] on div "Next" at bounding box center [819, 465] width 48 height 21
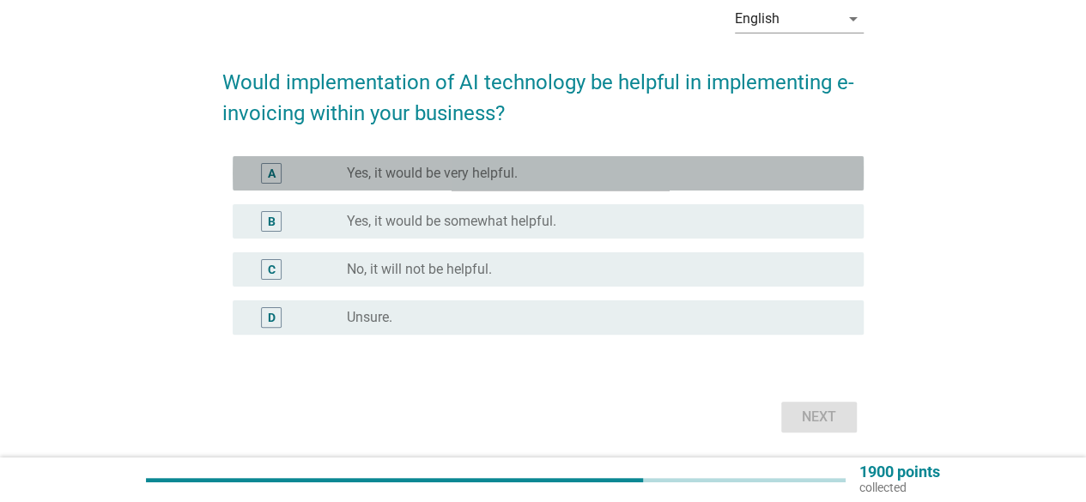
click at [623, 185] on div "A radio_button_unchecked Yes, it would be very helpful." at bounding box center [548, 173] width 631 height 34
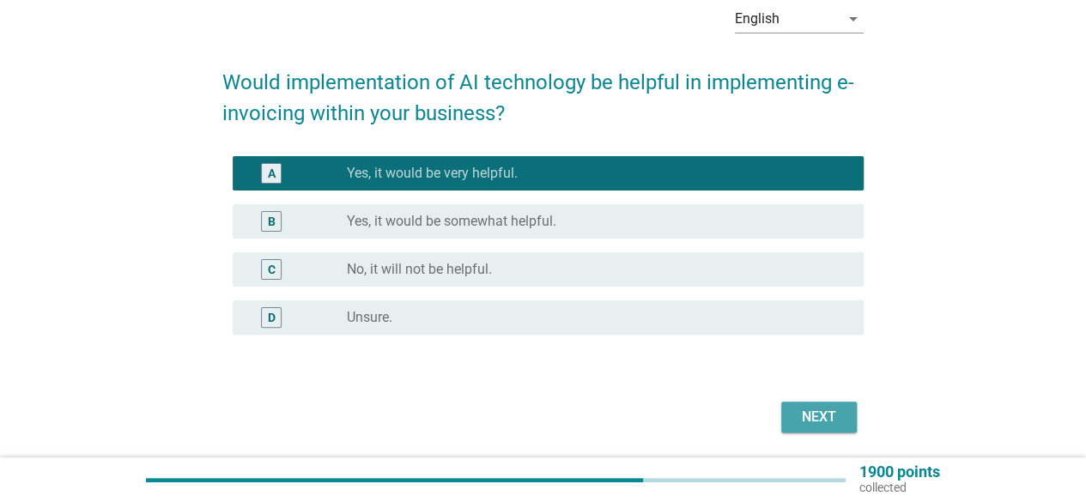
click at [831, 417] on div "Next" at bounding box center [819, 417] width 48 height 21
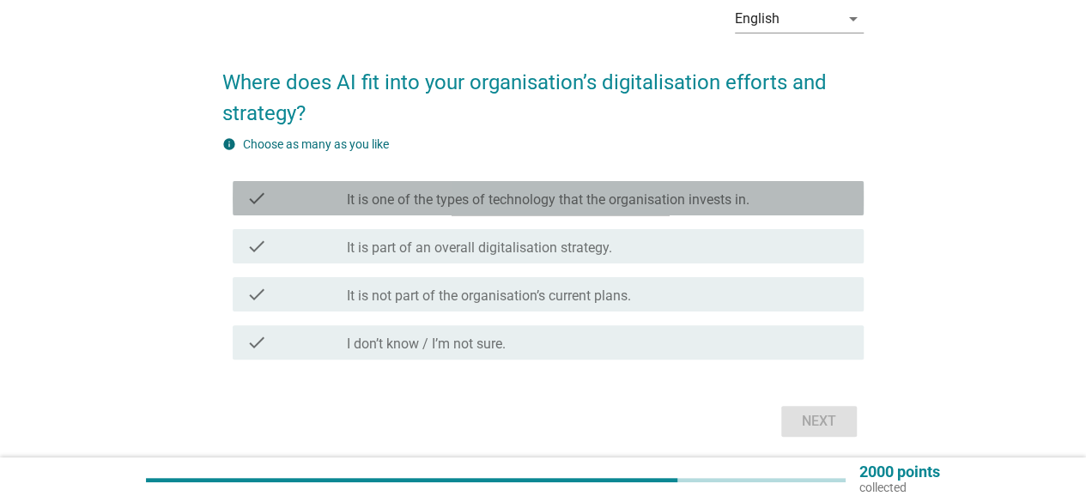
click at [575, 197] on label "It is one of the types of technology that the organisation invests in." at bounding box center [548, 200] width 403 height 17
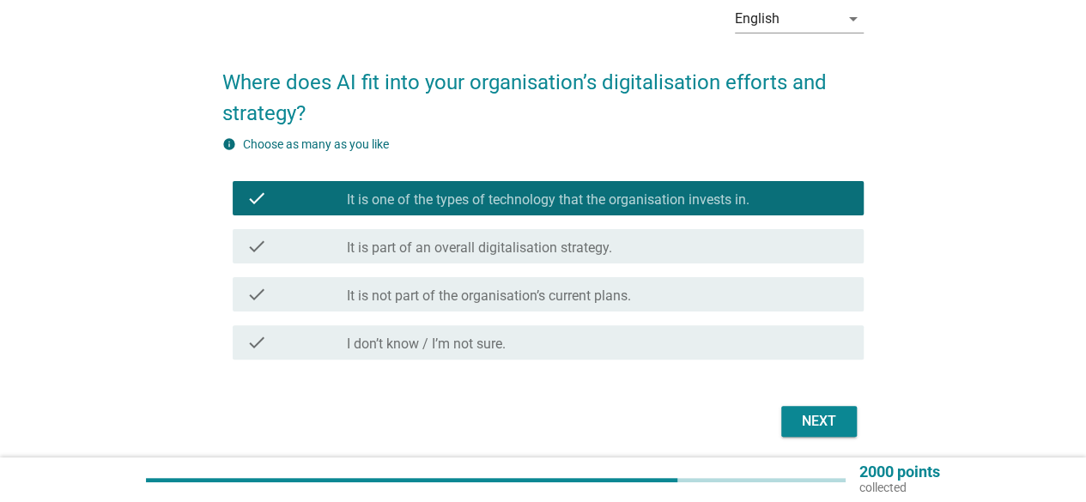
click at [818, 420] on div "Next" at bounding box center [819, 421] width 48 height 21
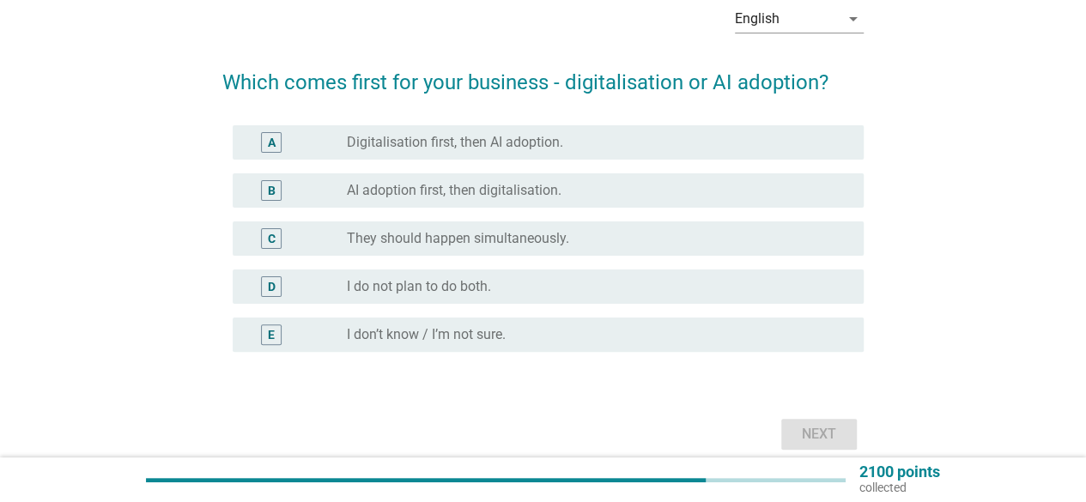
click at [481, 134] on label "Digitalisation first, then AI adoption." at bounding box center [455, 142] width 216 height 17
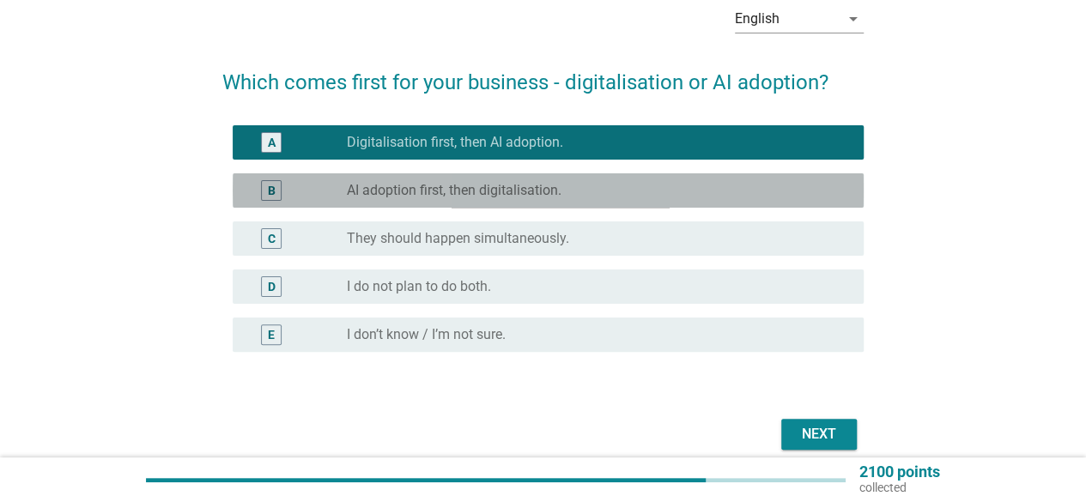
drag, startPoint x: 653, startPoint y: 205, endPoint x: 660, endPoint y: 228, distance: 23.6
click at [653, 206] on div "B radio_button_unchecked AI adoption first, then digitalisation." at bounding box center [548, 190] width 631 height 34
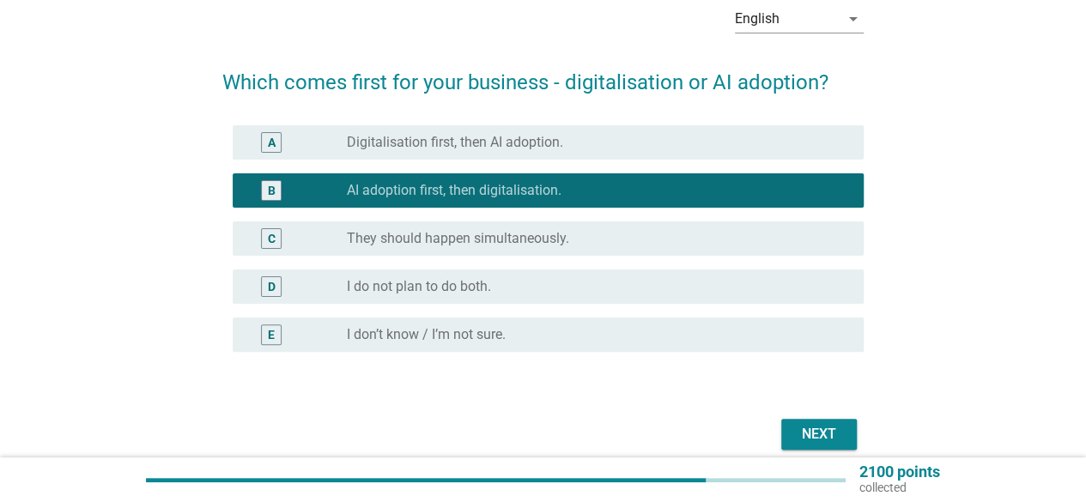
click at [661, 228] on div "radio_button_unchecked They should happen simultaneously." at bounding box center [598, 238] width 503 height 21
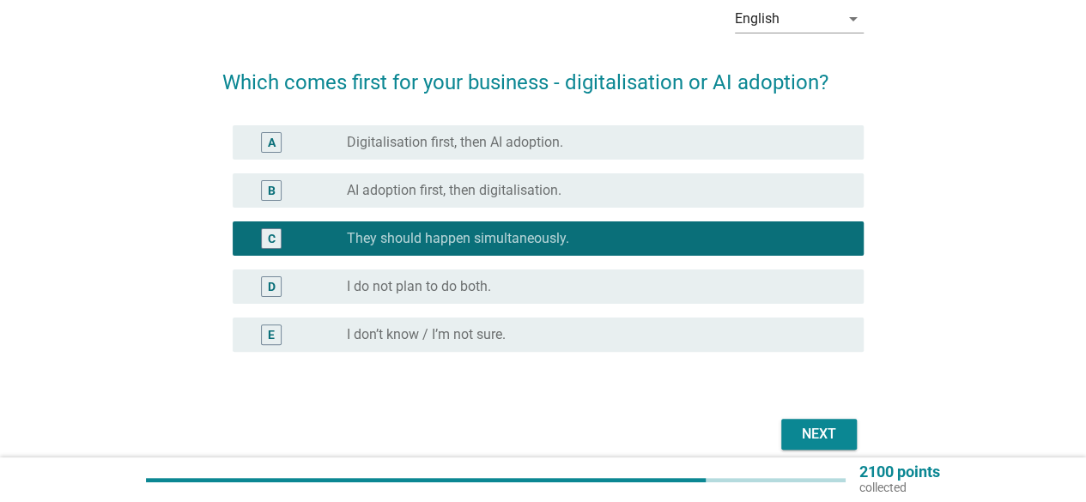
click at [821, 414] on div "Next" at bounding box center [543, 434] width 642 height 41
click at [815, 429] on div "Next" at bounding box center [819, 434] width 48 height 21
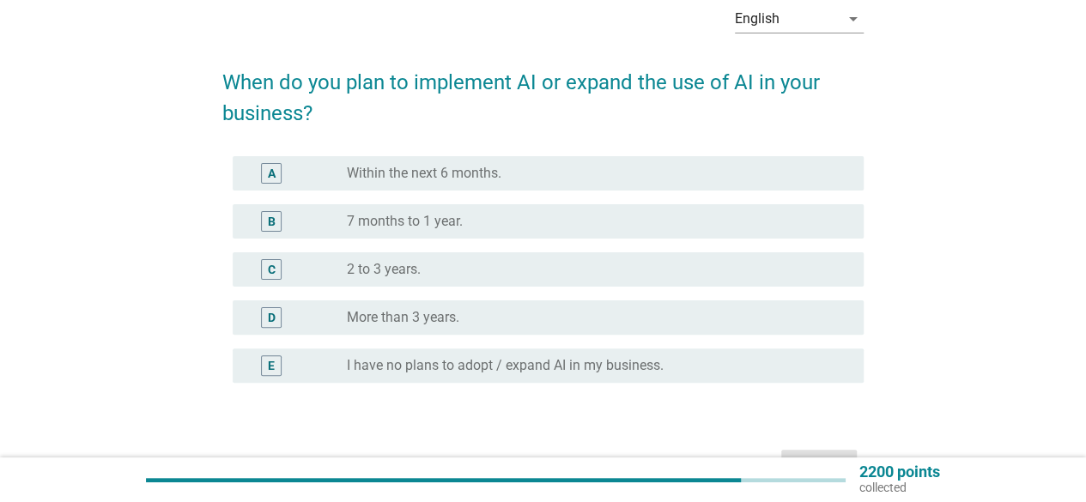
click at [469, 229] on div "radio_button_unchecked 7 months to 1 year." at bounding box center [592, 221] width 490 height 17
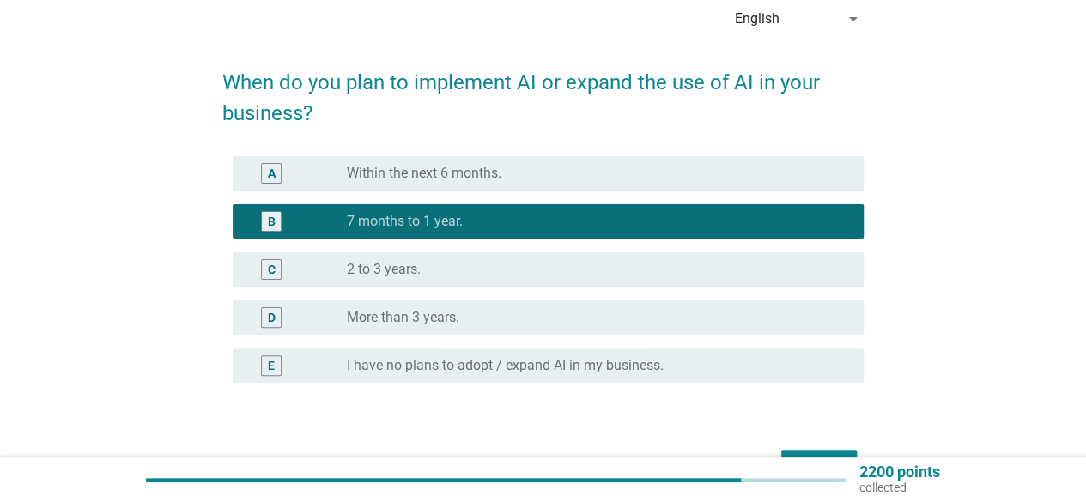
click at [486, 180] on label "Within the next 6 months." at bounding box center [424, 173] width 155 height 17
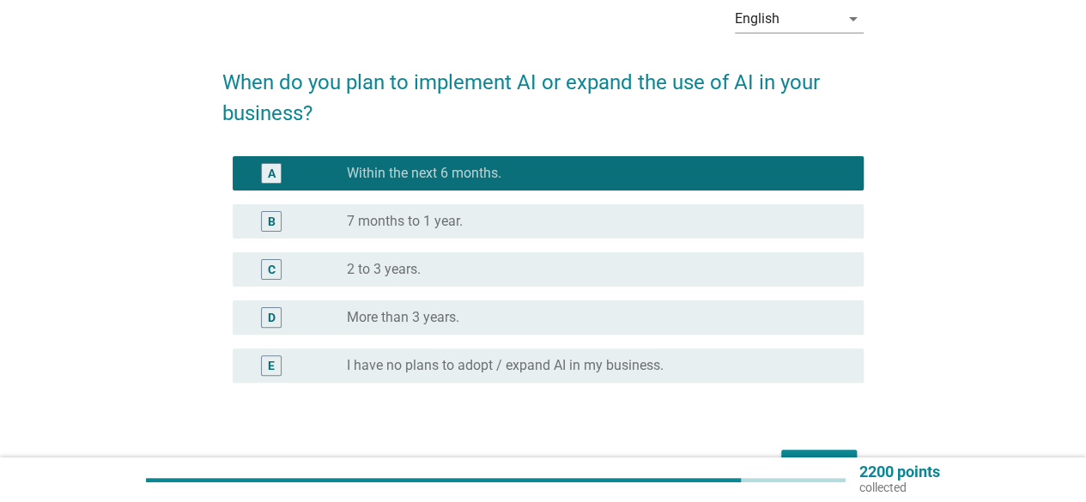
click at [835, 451] on button "Next" at bounding box center [820, 465] width 76 height 31
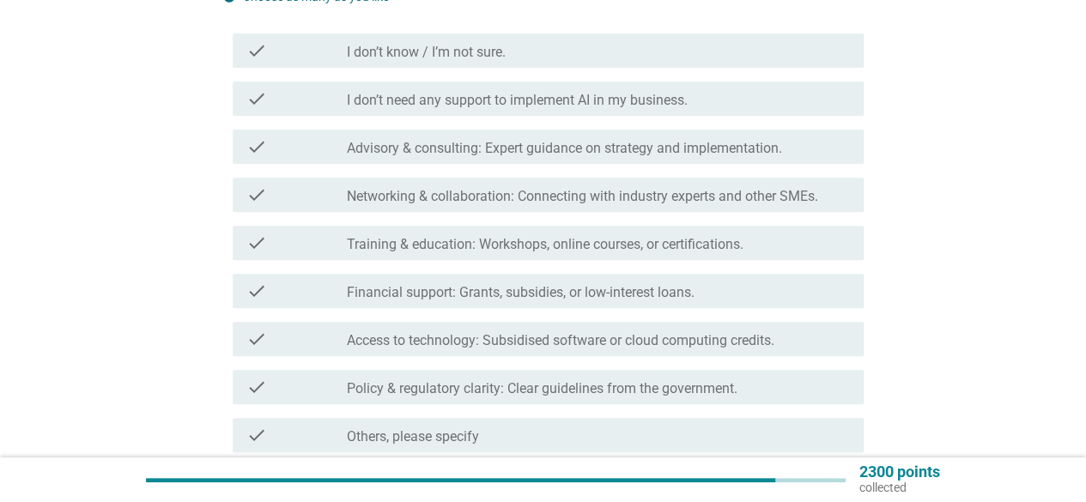
scroll to position [258, 0]
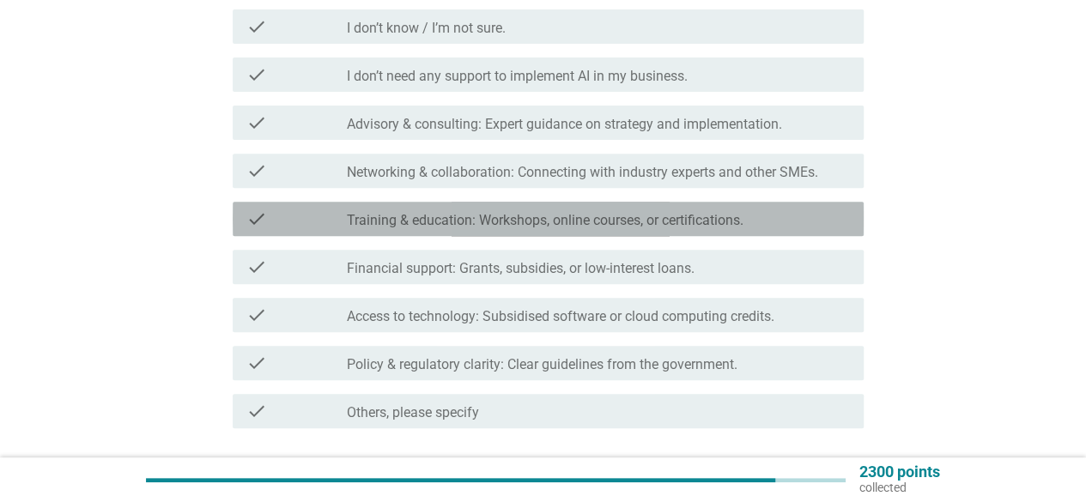
click at [573, 214] on label "Training & education: Workshops, online courses, or certifications." at bounding box center [545, 220] width 397 height 17
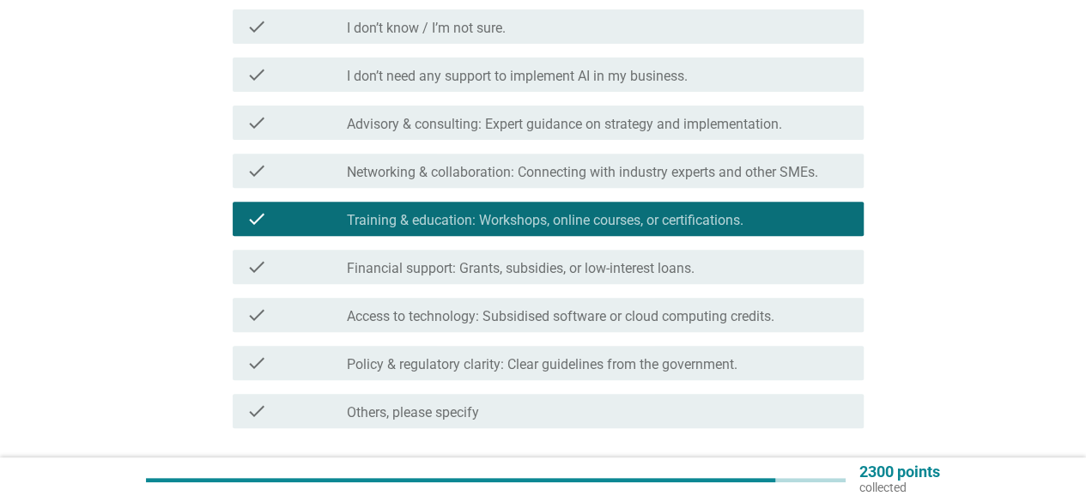
click at [581, 313] on label "Access to technology: Subsidised software or cloud computing credits." at bounding box center [561, 316] width 428 height 17
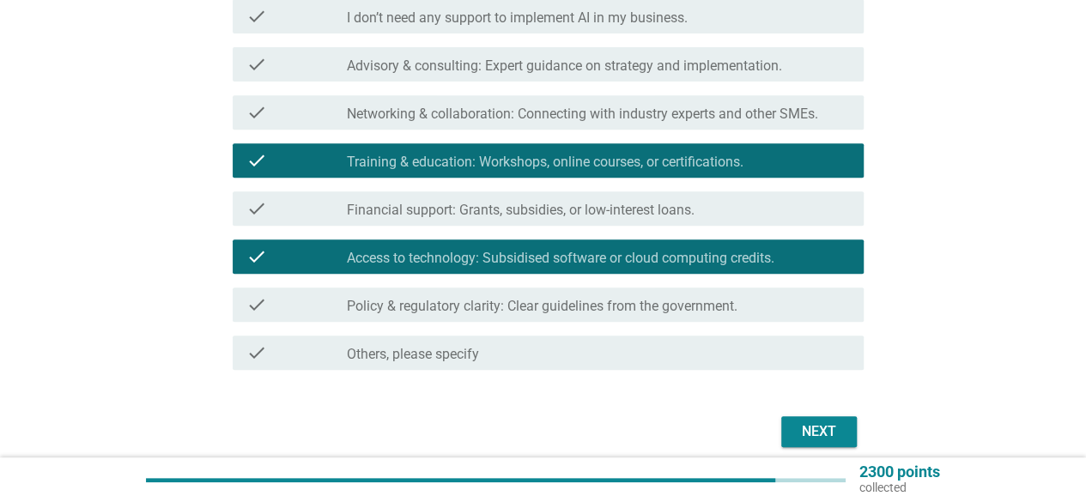
scroll to position [344, 0]
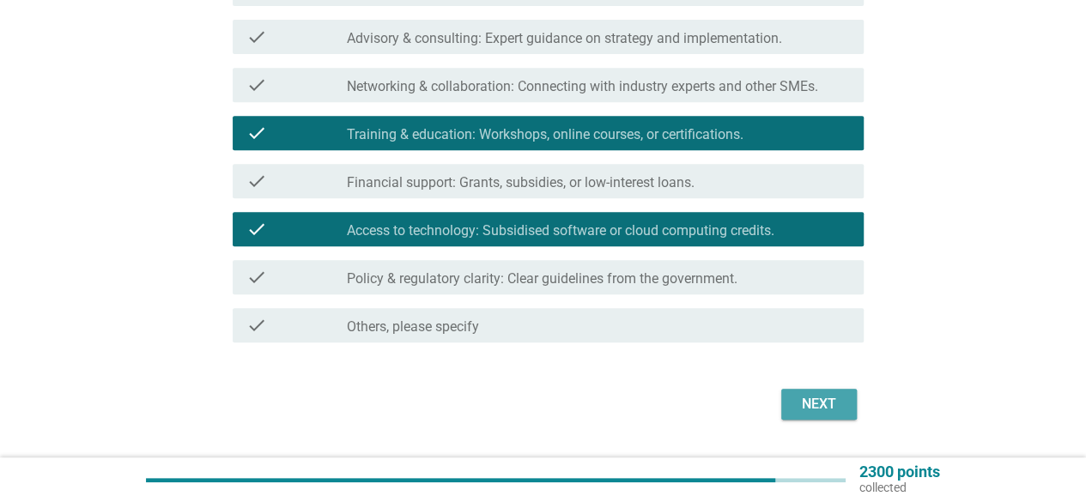
click at [834, 405] on div "Next" at bounding box center [819, 404] width 48 height 21
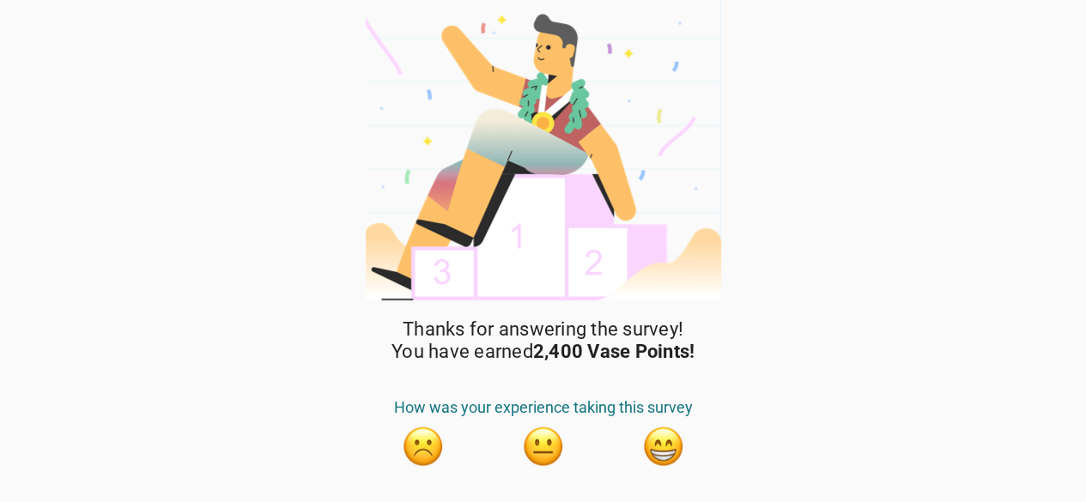
scroll to position [41, 0]
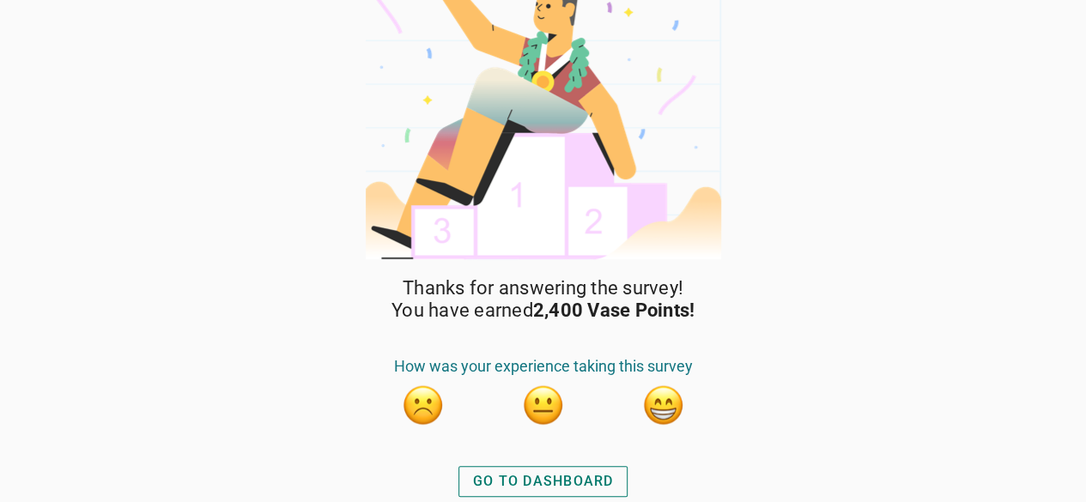
click at [539, 463] on div "GO TO DASHBOARD" at bounding box center [544, 481] width 184 height 41
click at [550, 470] on button "GO TO DASHBOARD" at bounding box center [544, 481] width 170 height 31
